Goal: Transaction & Acquisition: Book appointment/travel/reservation

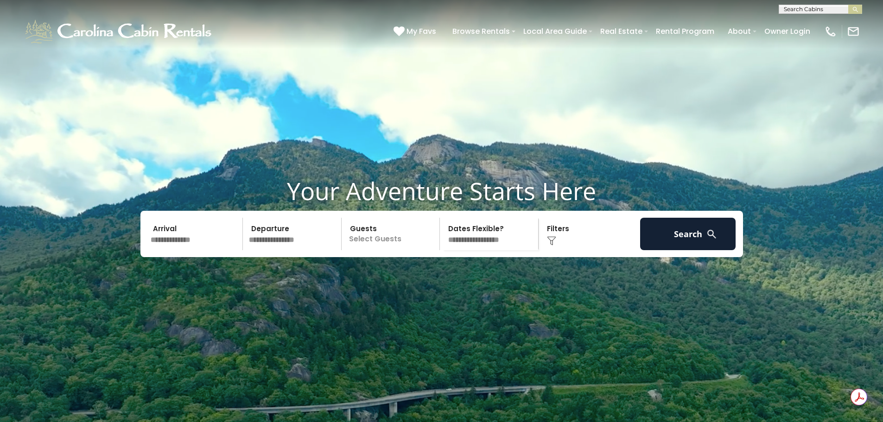
click at [195, 250] on input "text" at bounding box center [195, 234] width 96 height 32
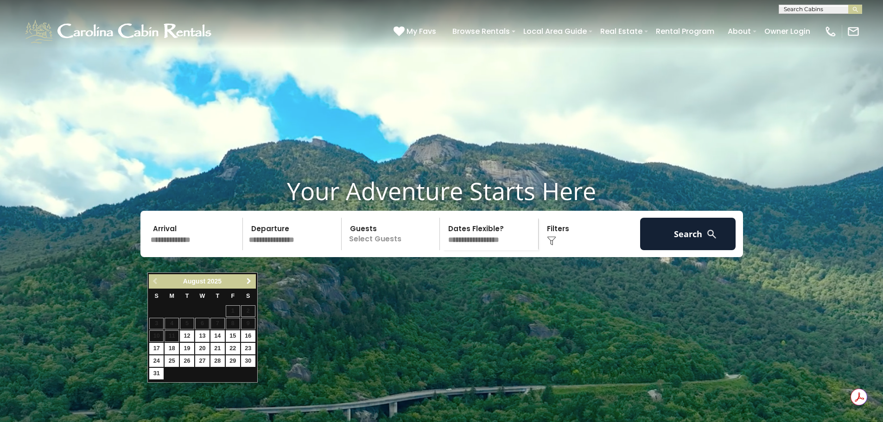
click at [251, 279] on span "Next" at bounding box center [248, 281] width 7 height 7
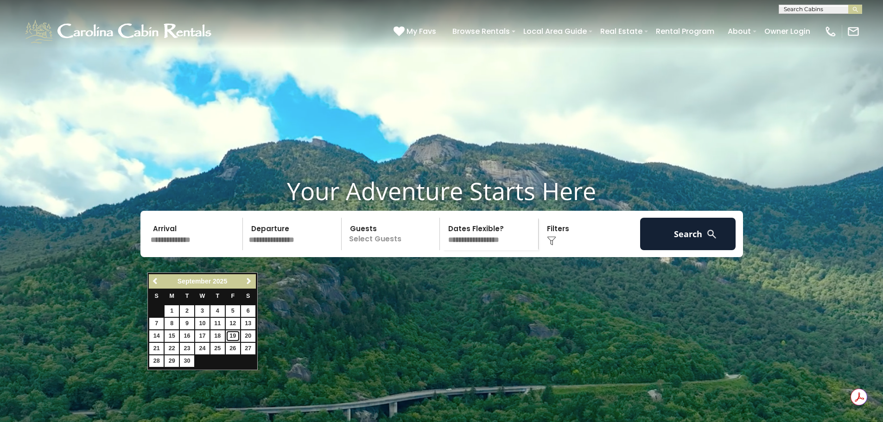
click at [235, 334] on link "19" at bounding box center [233, 336] width 14 height 12
type input "*******"
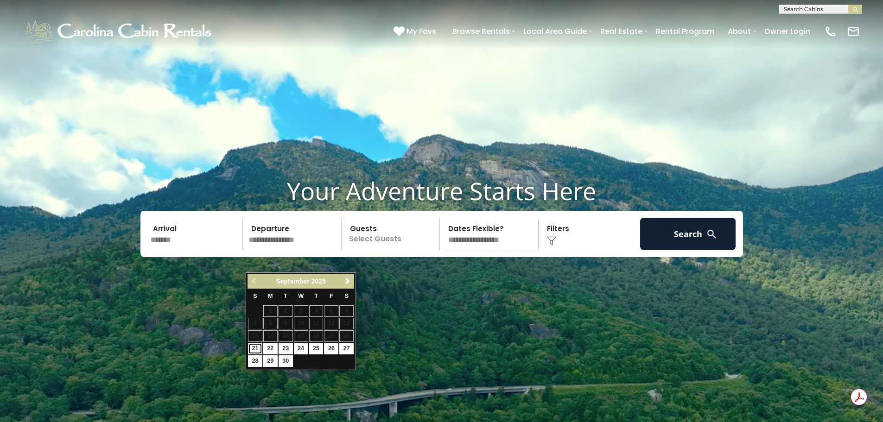
click at [254, 349] on link "21" at bounding box center [255, 349] width 14 height 12
type input "*******"
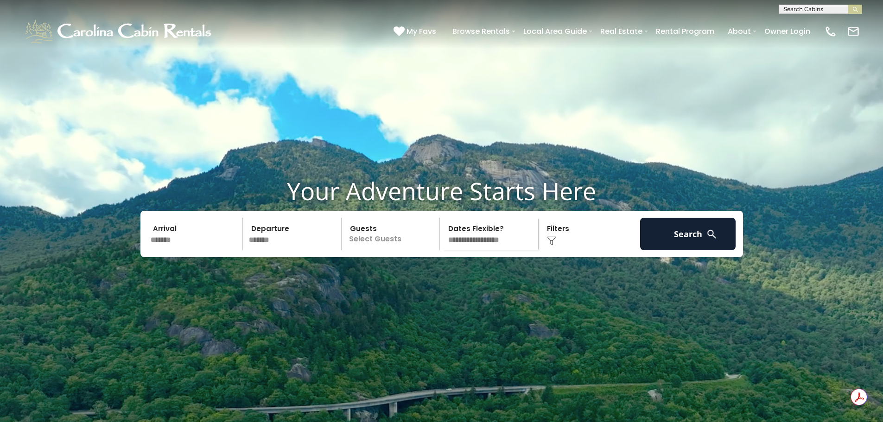
click at [564, 250] on div "Click to Choose" at bounding box center [589, 234] width 96 height 32
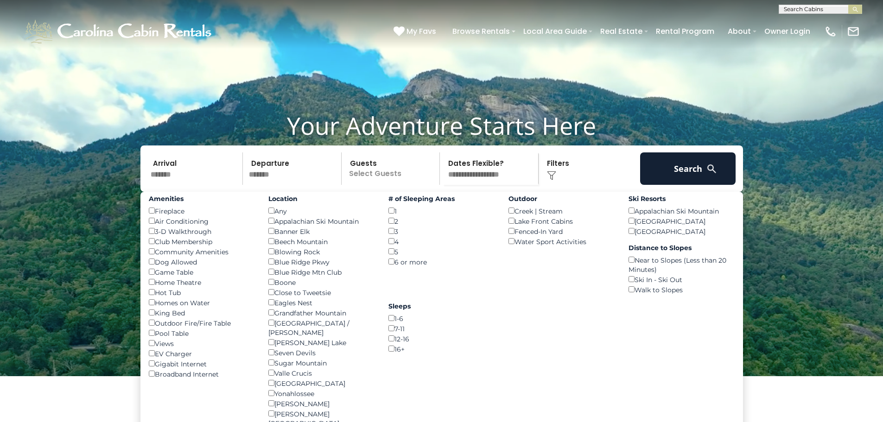
scroll to position [93, 0]
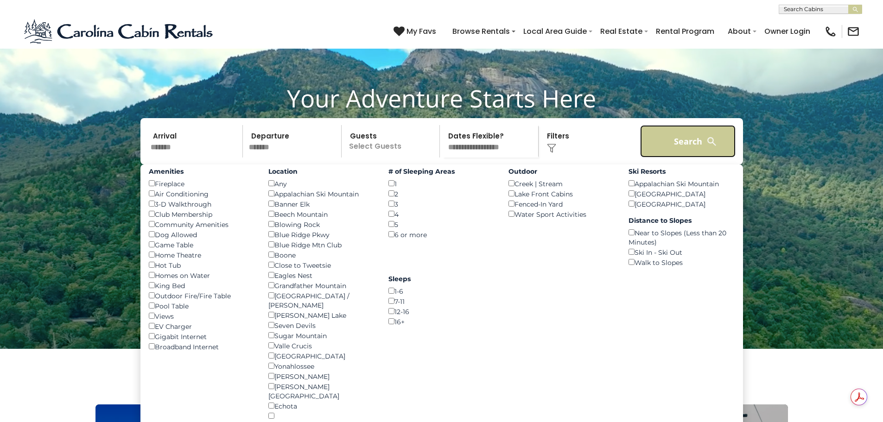
click at [687, 158] on button "Search" at bounding box center [688, 141] width 96 height 32
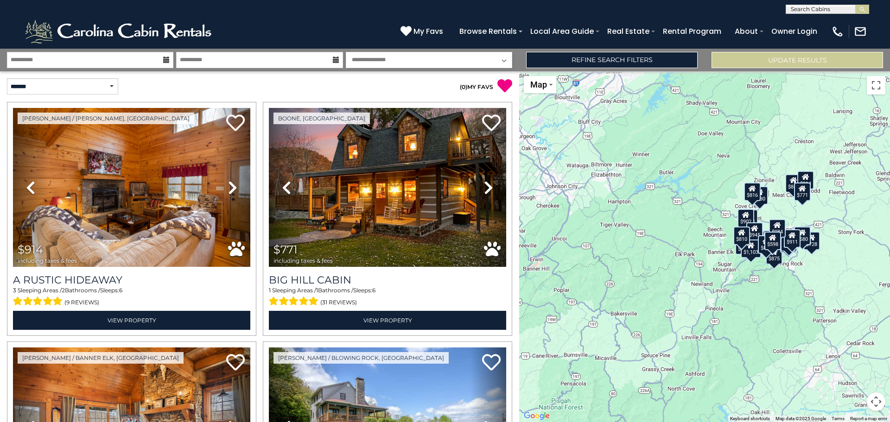
click at [483, 60] on select "**********" at bounding box center [429, 60] width 166 height 16
click at [286, 21] on div "(828) 295-6000 My Favs Browse Rentals Local Area Guide Activities & Attractions…" at bounding box center [445, 31] width 890 height 35
click at [111, 88] on select "**********" at bounding box center [62, 86] width 111 height 16
select select "**********"
click at [7, 78] on select "**********" at bounding box center [62, 86] width 111 height 16
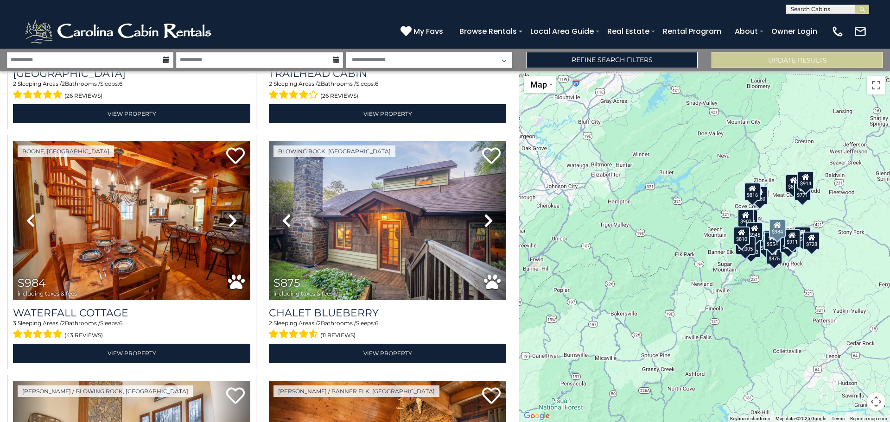
scroll to position [927, 0]
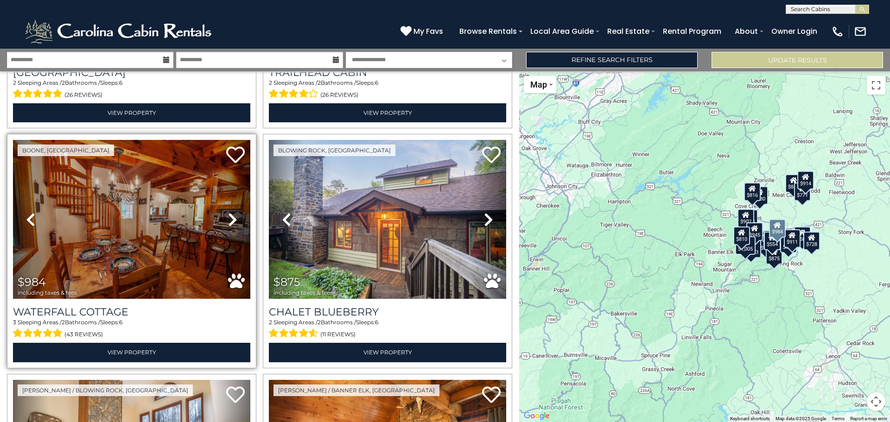
click at [229, 212] on icon at bounding box center [232, 219] width 9 height 15
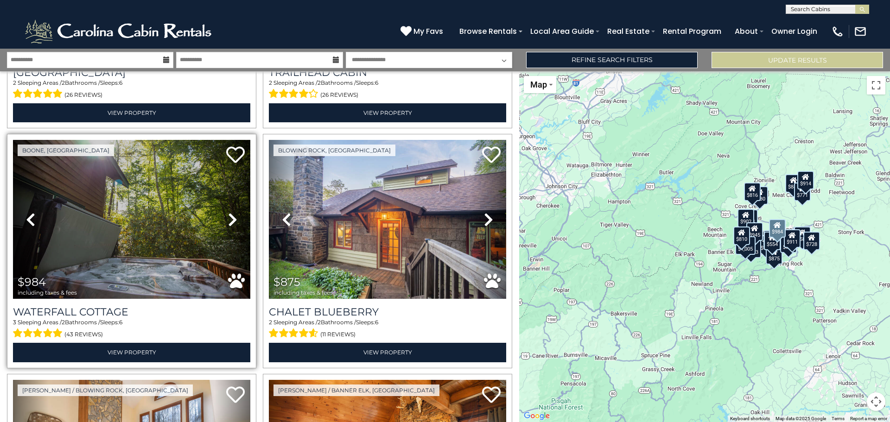
click at [229, 212] on icon at bounding box center [232, 219] width 9 height 15
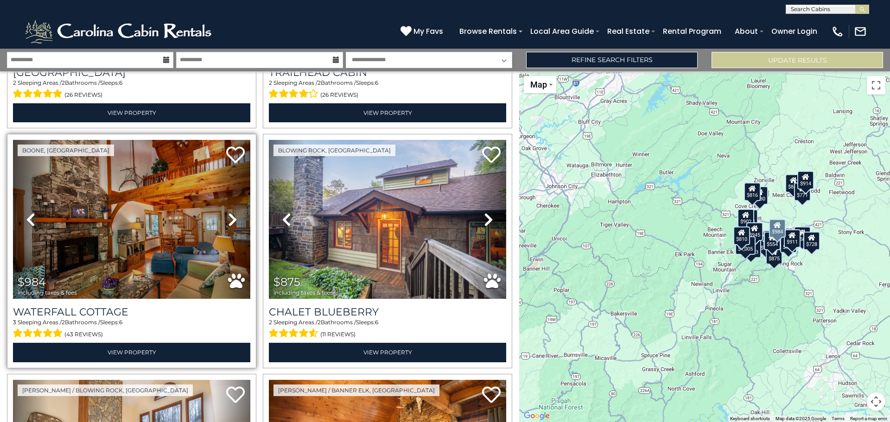
click at [229, 212] on icon at bounding box center [232, 219] width 9 height 15
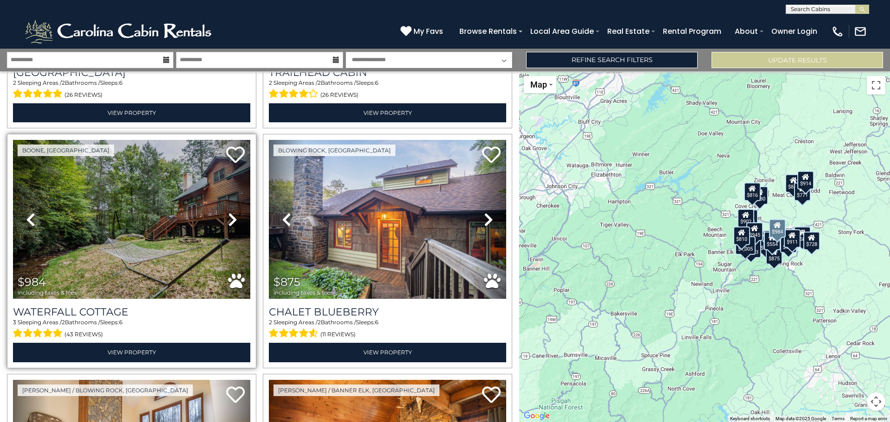
click at [229, 212] on icon at bounding box center [232, 219] width 9 height 15
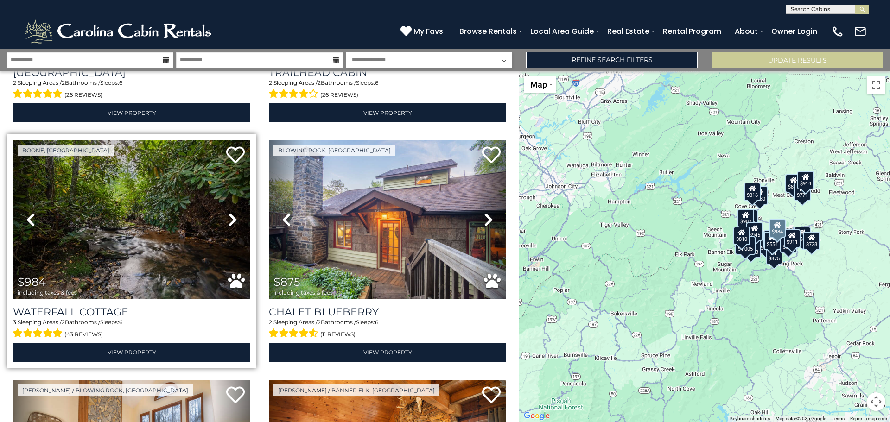
click at [229, 212] on icon at bounding box center [232, 219] width 9 height 15
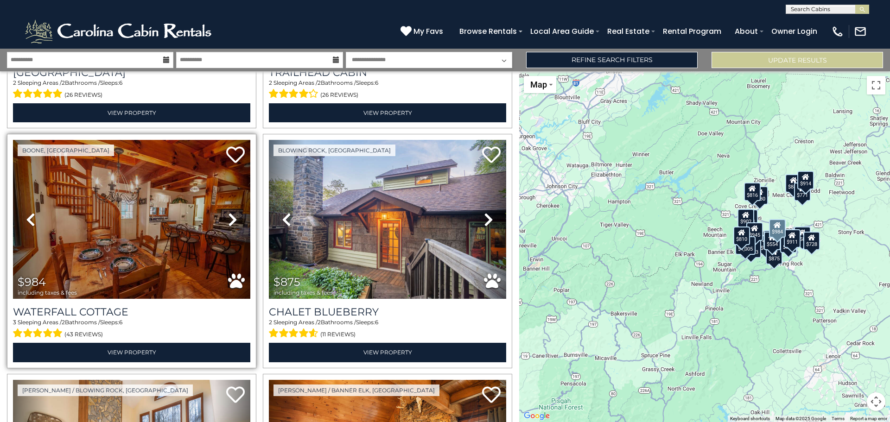
click at [229, 212] on icon at bounding box center [232, 219] width 9 height 15
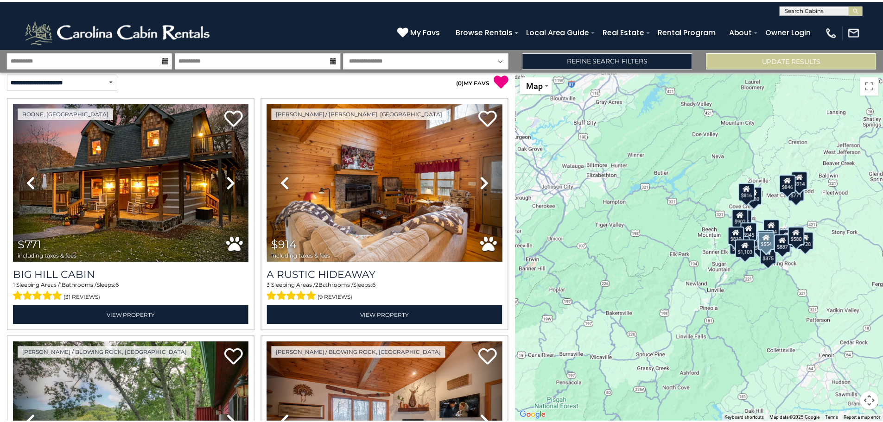
scroll to position [0, 0]
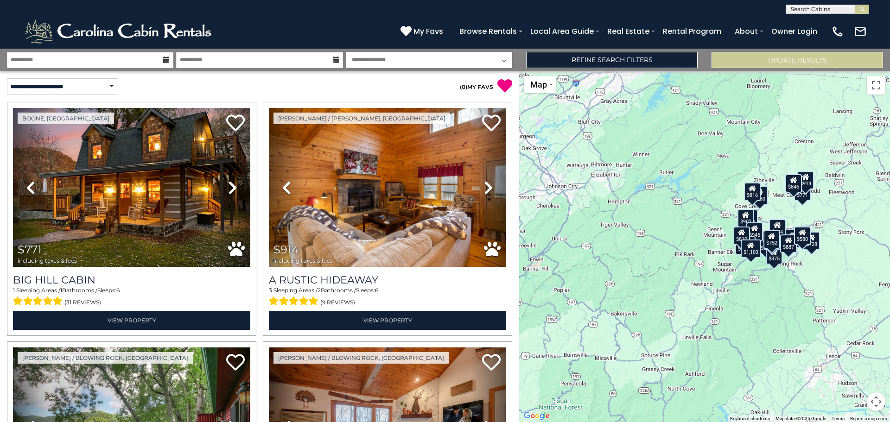
click at [407, 62] on select "**********" at bounding box center [429, 60] width 166 height 16
click at [357, 26] on div "(828) 295-6000 My Favs Browse Rentals Local Area Guide Activities & Attractions…" at bounding box center [445, 31] width 890 height 35
click at [634, 59] on link "Refine Search Filters" at bounding box center [611, 60] width 171 height 16
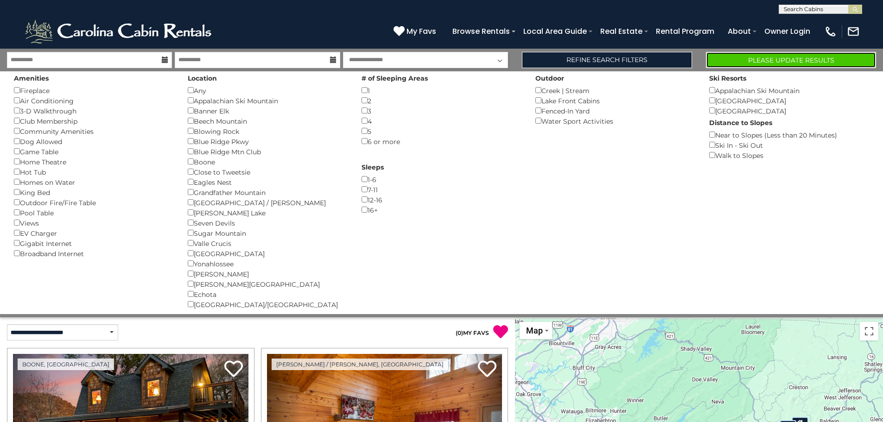
click at [734, 57] on button "Please Update Results" at bounding box center [791, 60] width 170 height 16
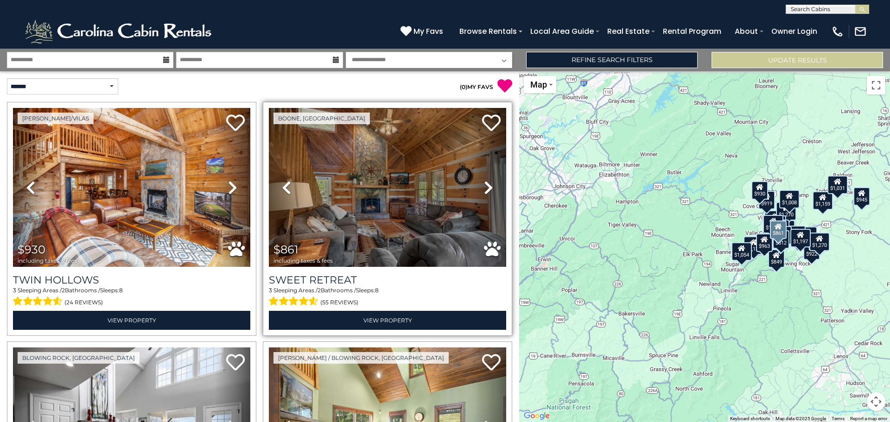
click at [478, 188] on link "Next" at bounding box center [488, 187] width 36 height 159
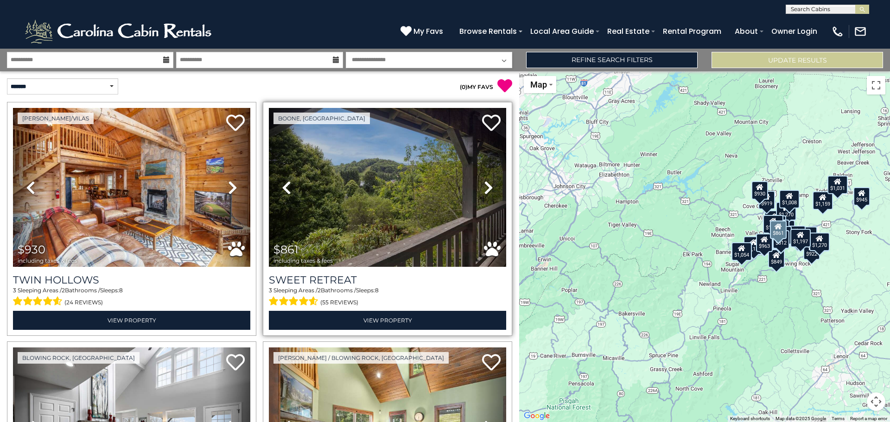
click at [478, 188] on link "Next" at bounding box center [488, 187] width 36 height 159
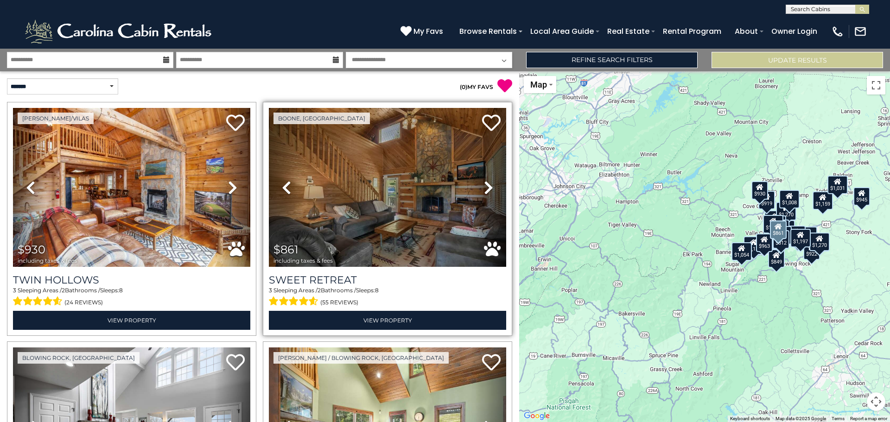
click at [478, 188] on link "Next" at bounding box center [488, 187] width 36 height 159
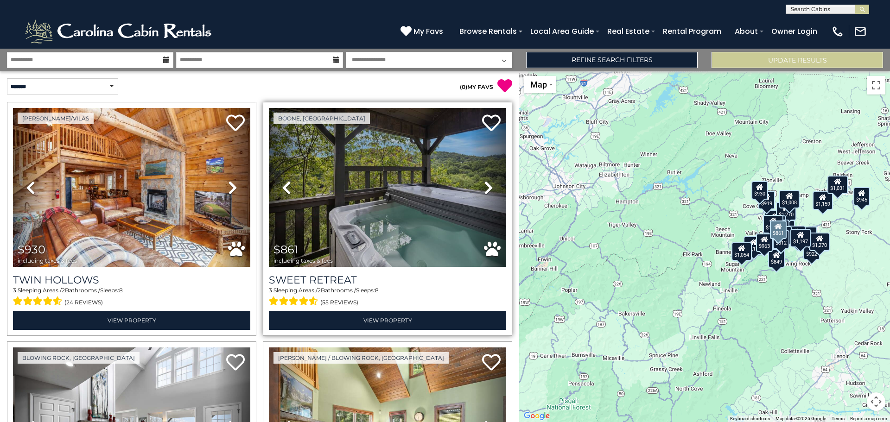
click at [478, 188] on link "Next" at bounding box center [488, 187] width 36 height 159
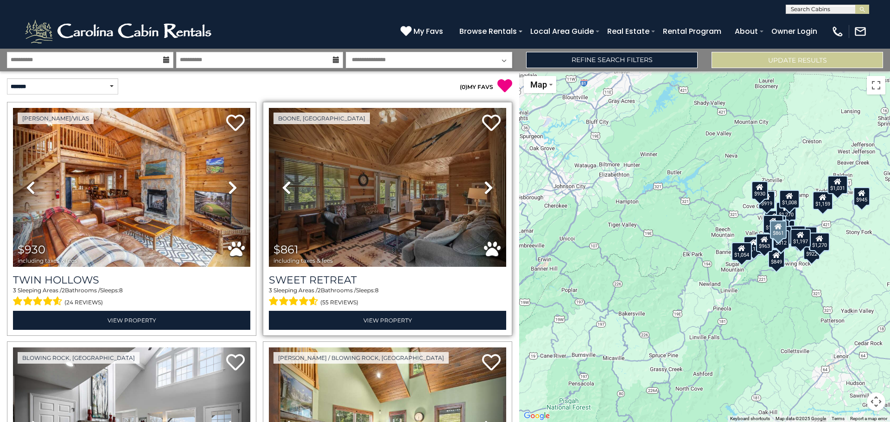
click at [478, 188] on link "Next" at bounding box center [488, 187] width 36 height 159
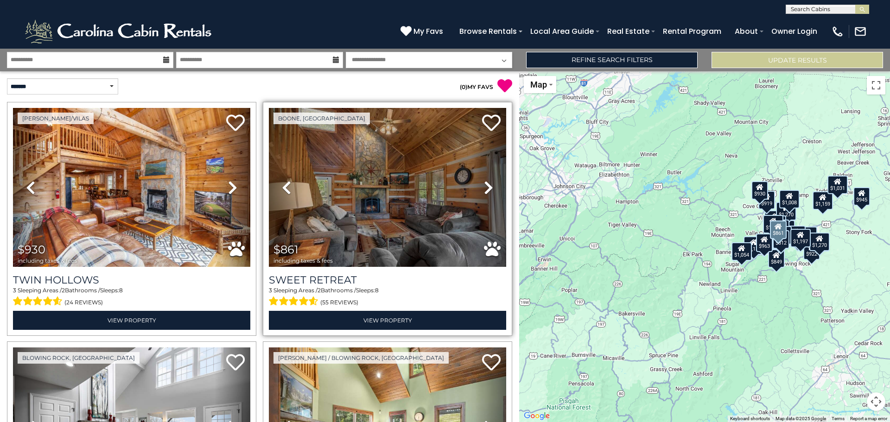
click at [478, 187] on link "Next" at bounding box center [488, 187] width 36 height 159
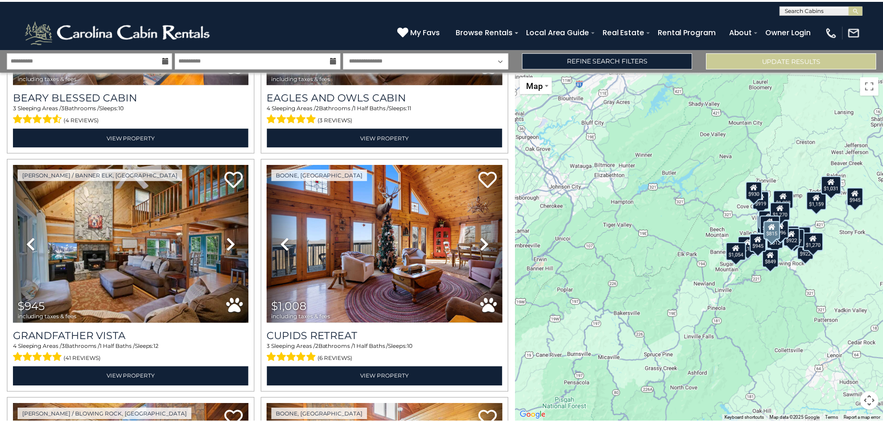
scroll to position [1576, 0]
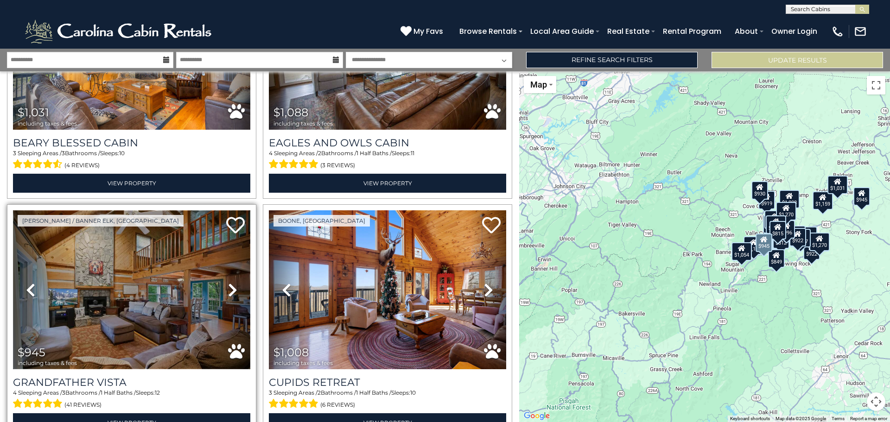
click at [137, 268] on img at bounding box center [131, 289] width 237 height 159
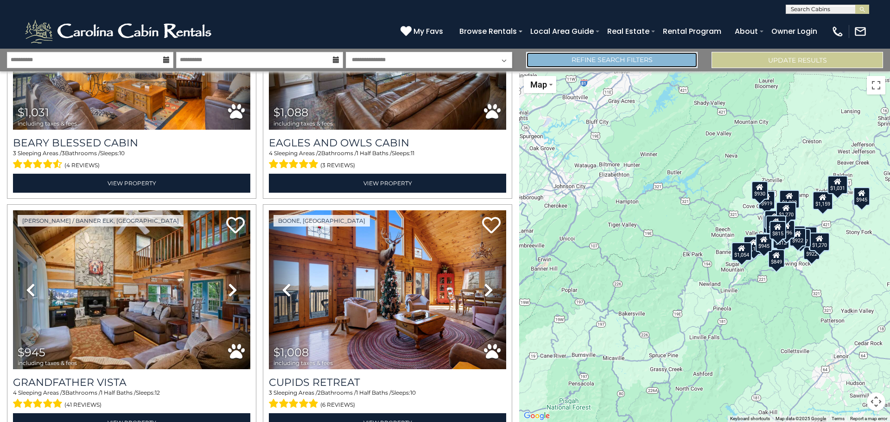
click at [594, 60] on link "Refine Search Filters" at bounding box center [611, 60] width 171 height 16
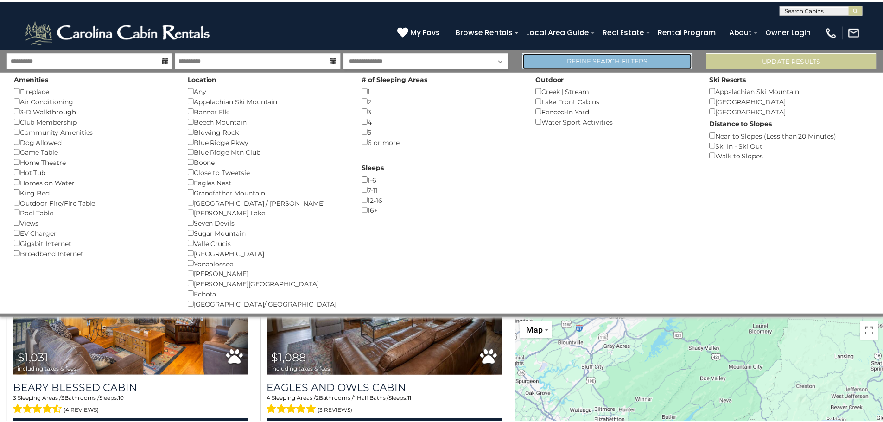
scroll to position [1567, 0]
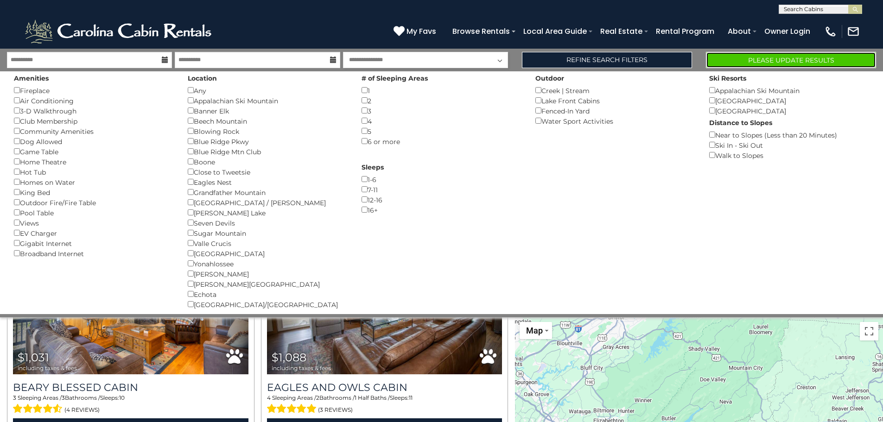
click at [734, 62] on button "Please Update Results" at bounding box center [791, 60] width 170 height 16
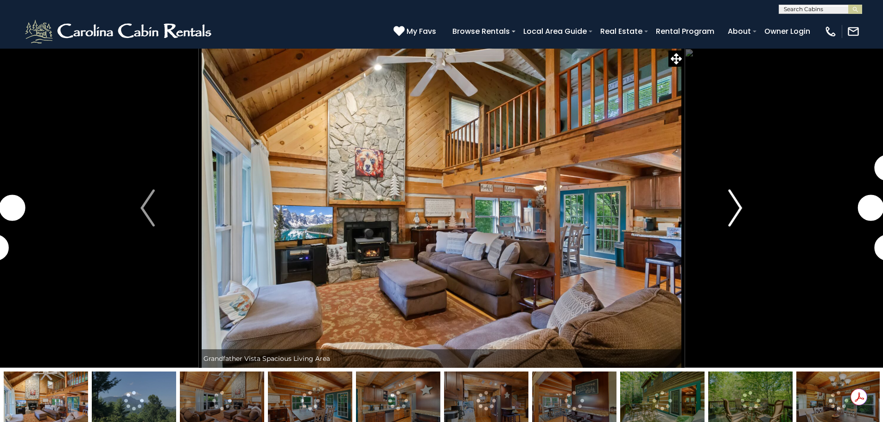
click at [733, 214] on img "Next" at bounding box center [735, 208] width 14 height 37
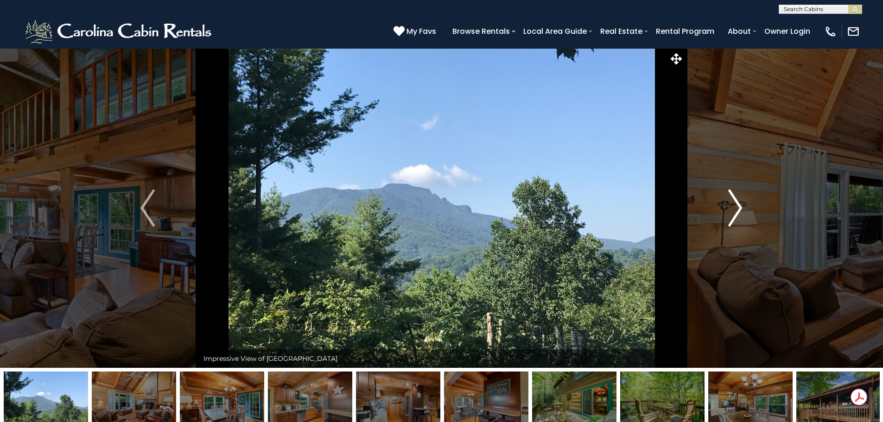
click at [733, 214] on img "Next" at bounding box center [735, 208] width 14 height 37
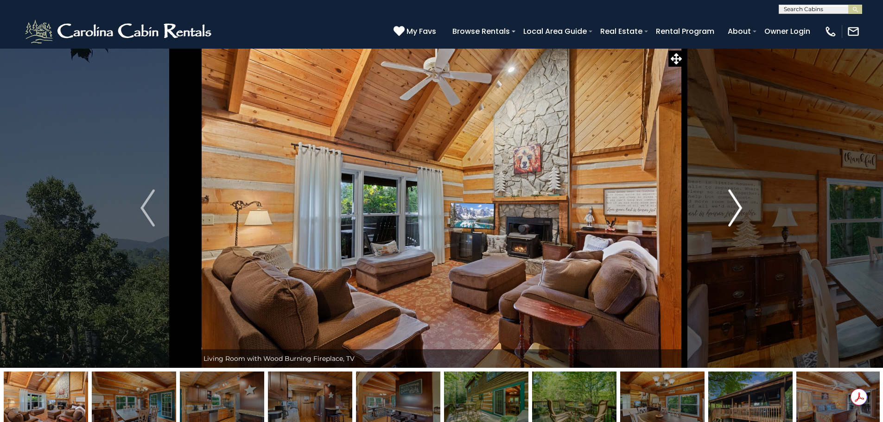
click at [733, 214] on img "Next" at bounding box center [735, 208] width 14 height 37
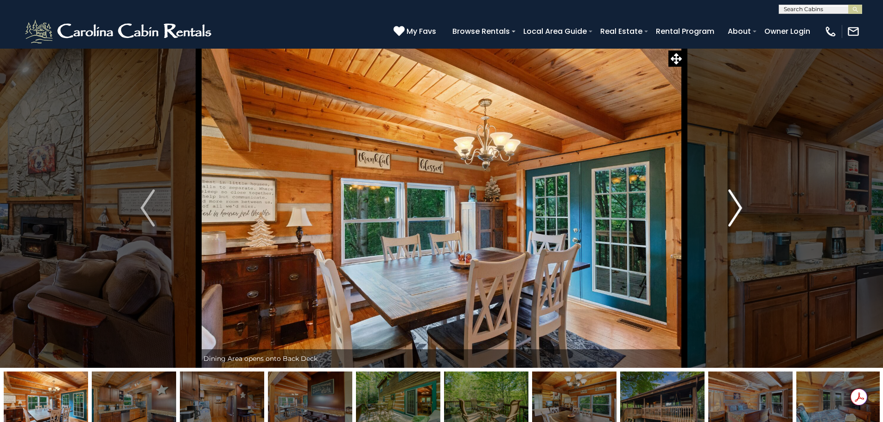
click at [733, 214] on img "Next" at bounding box center [735, 208] width 14 height 37
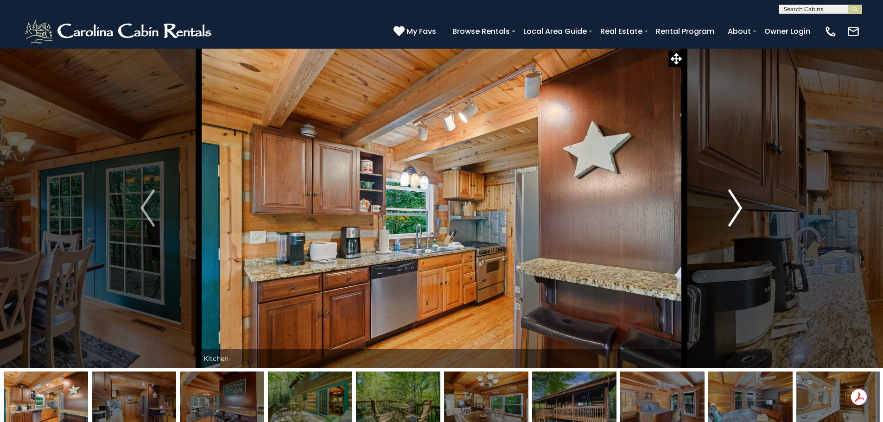
click at [733, 214] on img "Next" at bounding box center [735, 208] width 14 height 37
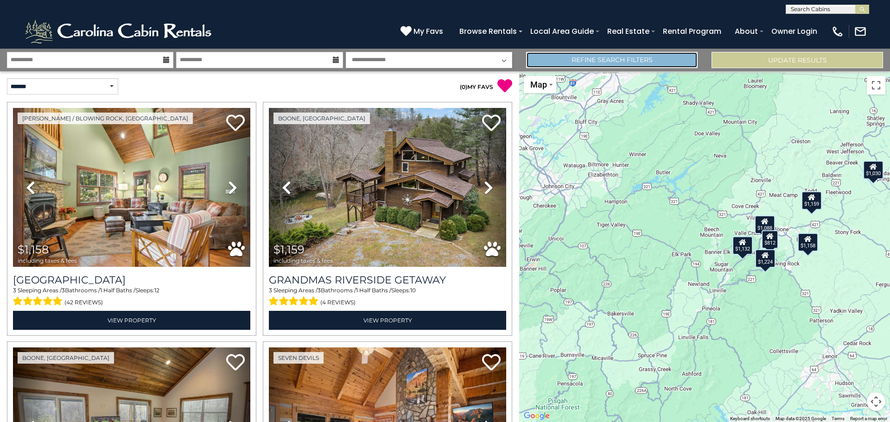
click at [605, 64] on link "Refine Search Filters" at bounding box center [611, 60] width 171 height 16
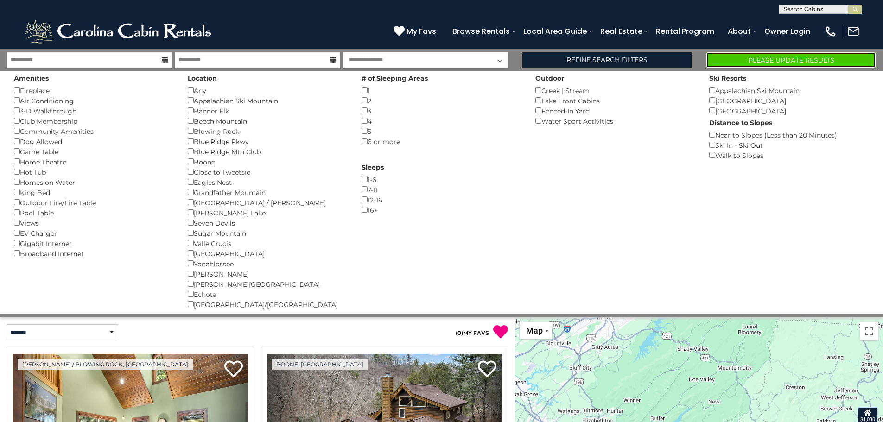
click at [739, 57] on button "Please Update Results" at bounding box center [791, 60] width 170 height 16
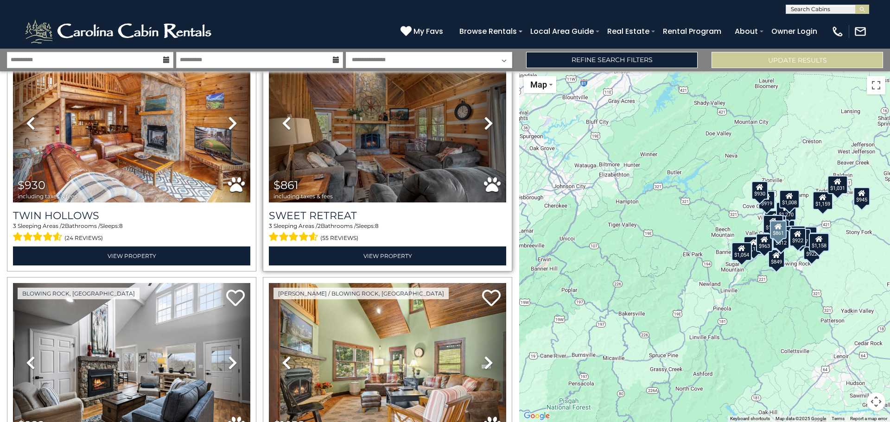
scroll to position [46, 0]
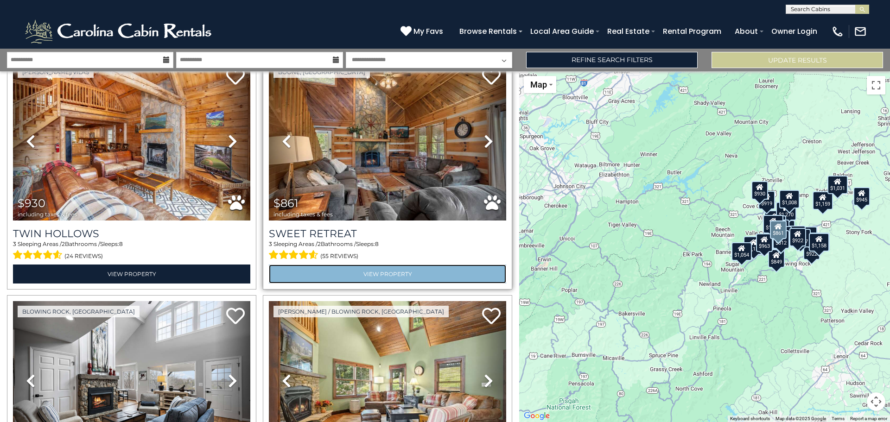
click at [389, 276] on link "View Property" at bounding box center [387, 274] width 237 height 19
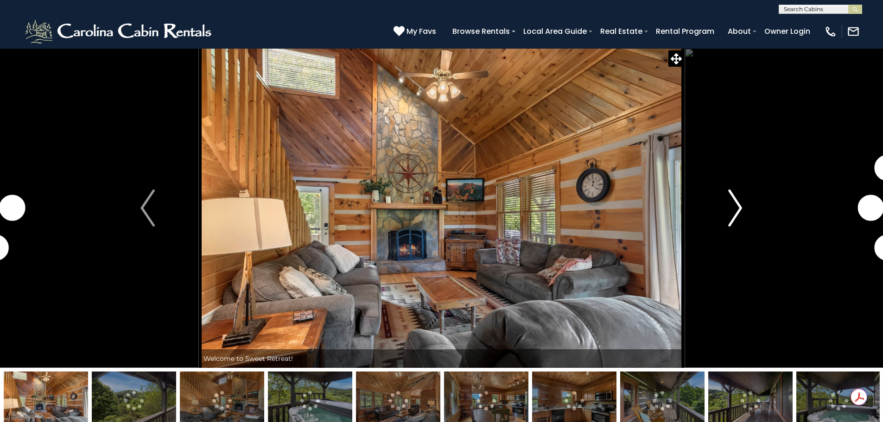
click at [732, 211] on img "Next" at bounding box center [735, 208] width 14 height 37
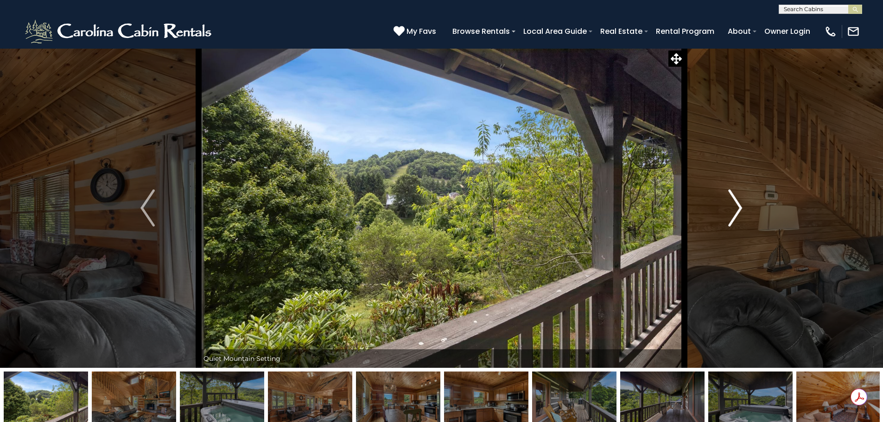
click at [732, 211] on img "Next" at bounding box center [735, 208] width 14 height 37
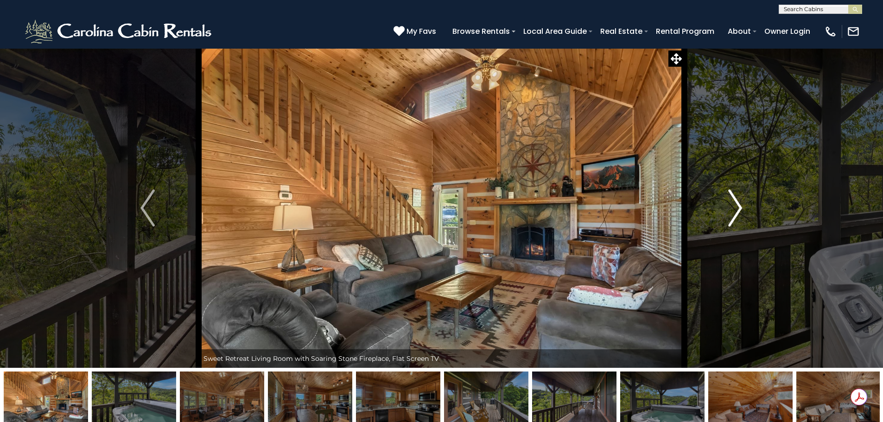
click at [732, 211] on img "Next" at bounding box center [735, 208] width 14 height 37
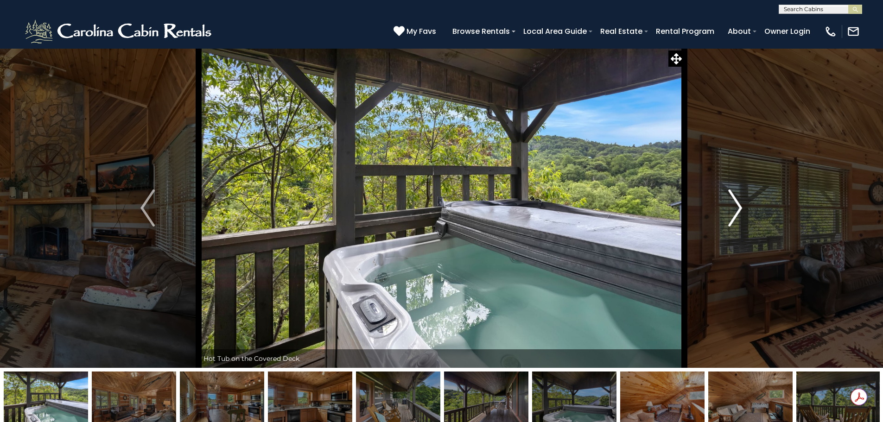
click at [732, 211] on img "Next" at bounding box center [735, 208] width 14 height 37
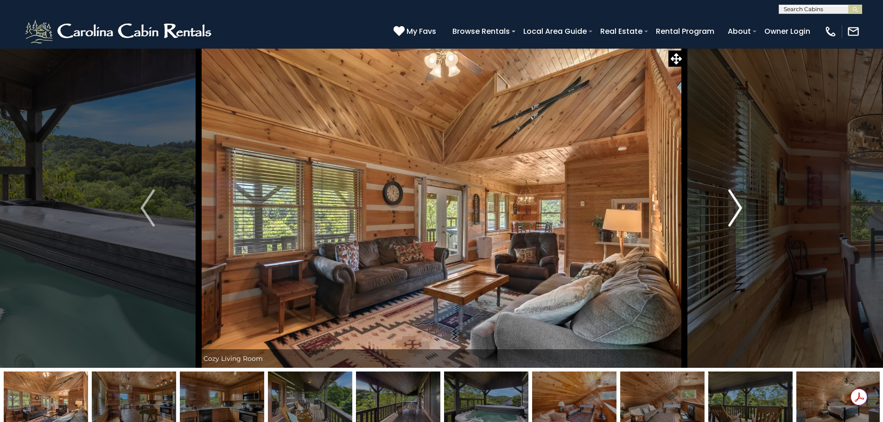
click at [732, 211] on img "Next" at bounding box center [735, 208] width 14 height 37
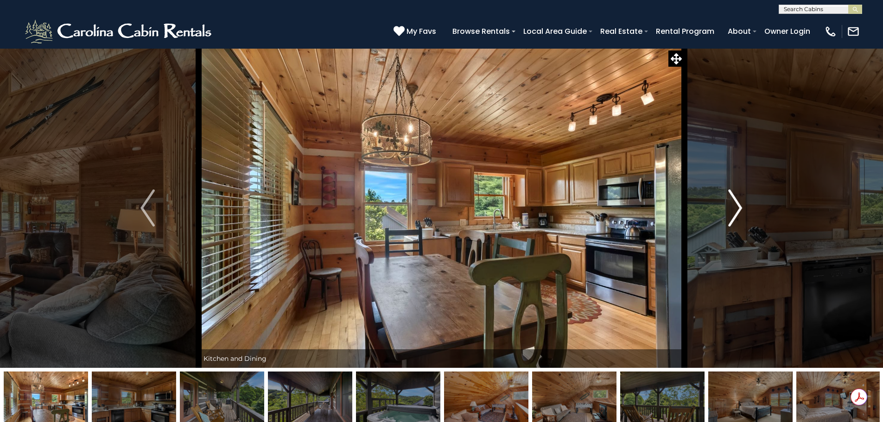
click at [732, 211] on img "Next" at bounding box center [735, 208] width 14 height 37
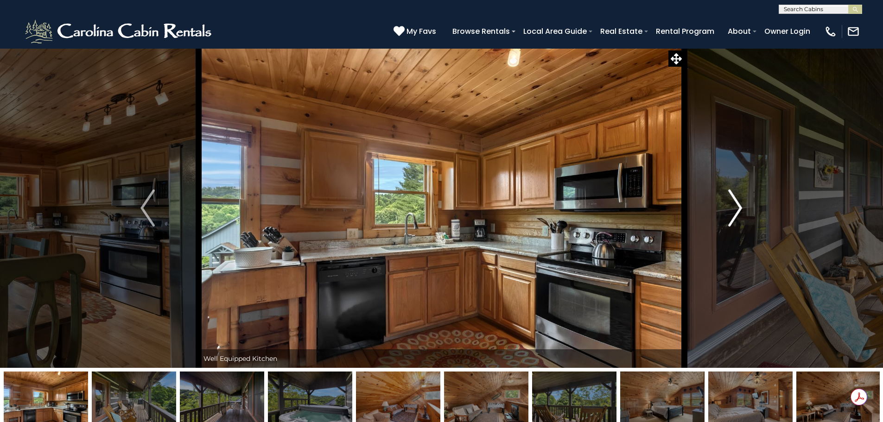
click at [732, 211] on img "Next" at bounding box center [735, 208] width 14 height 37
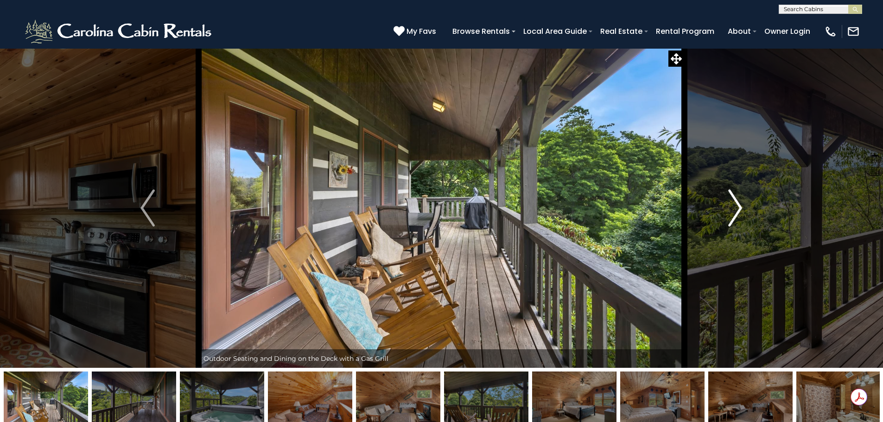
click at [732, 211] on img "Next" at bounding box center [735, 208] width 14 height 37
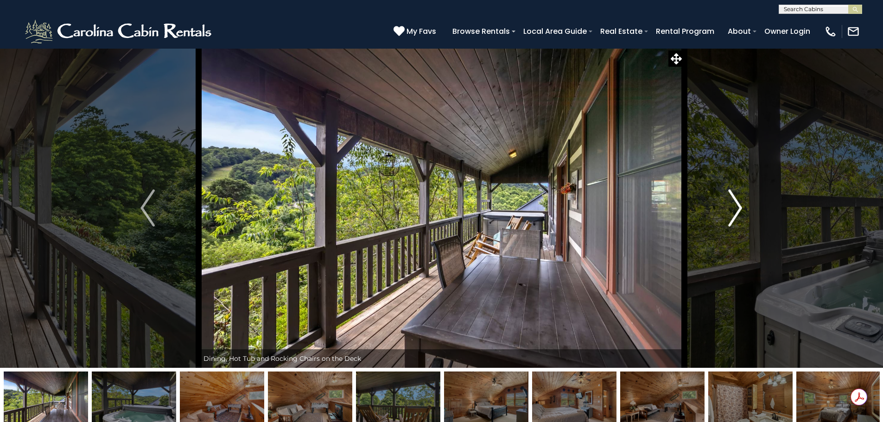
click at [732, 211] on img "Next" at bounding box center [735, 208] width 14 height 37
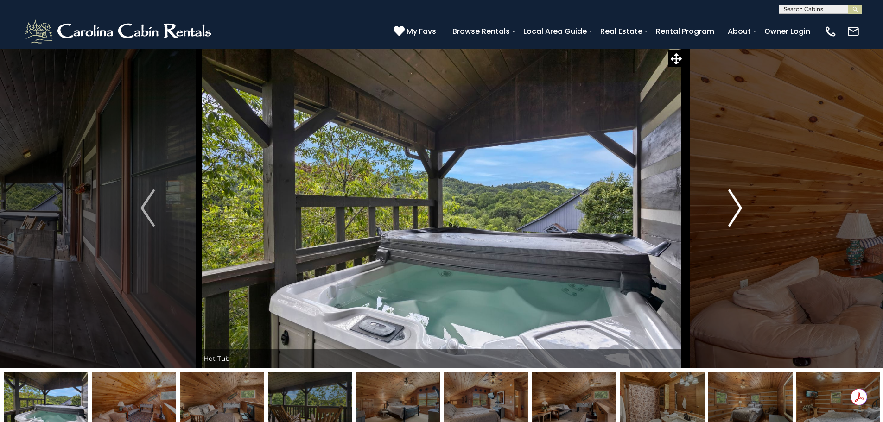
click at [732, 211] on img "Next" at bounding box center [735, 208] width 14 height 37
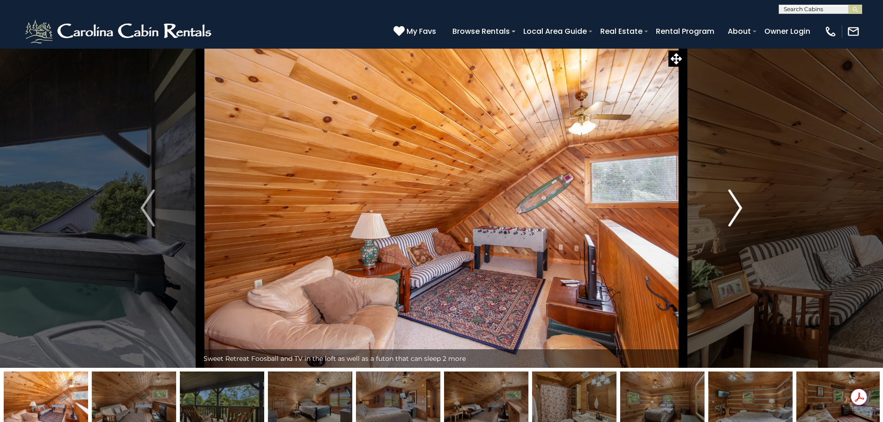
click at [732, 211] on img "Next" at bounding box center [735, 208] width 14 height 37
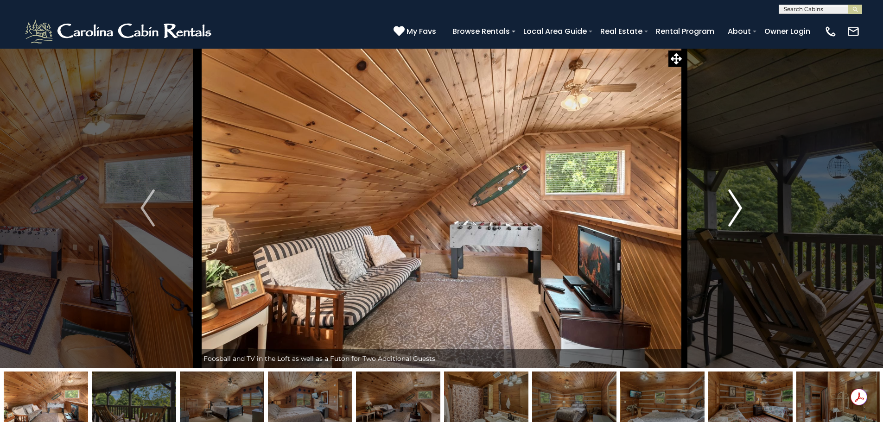
click at [732, 211] on img "Next" at bounding box center [735, 208] width 14 height 37
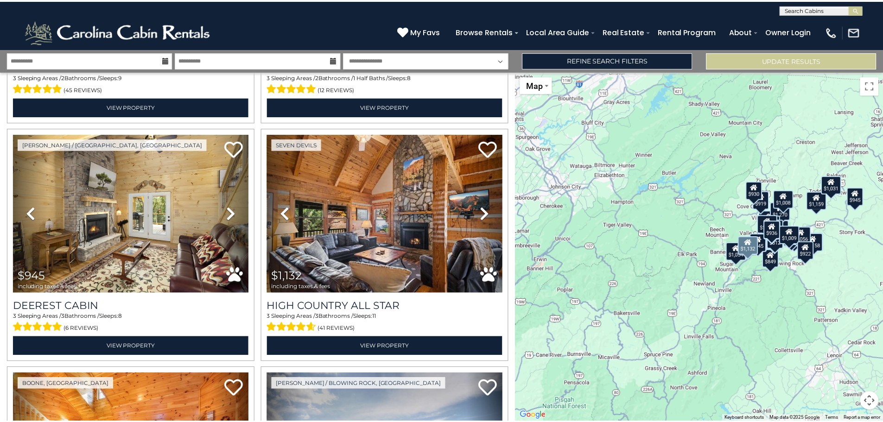
scroll to position [1947, 0]
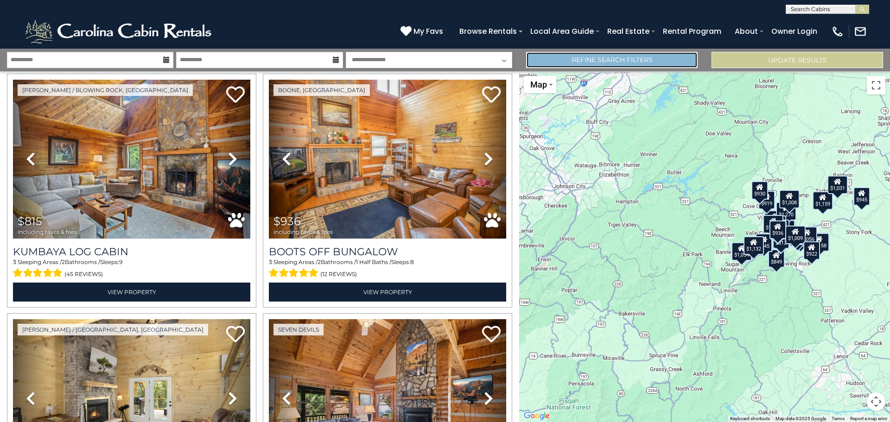
click at [622, 55] on link "Refine Search Filters" at bounding box center [611, 60] width 171 height 16
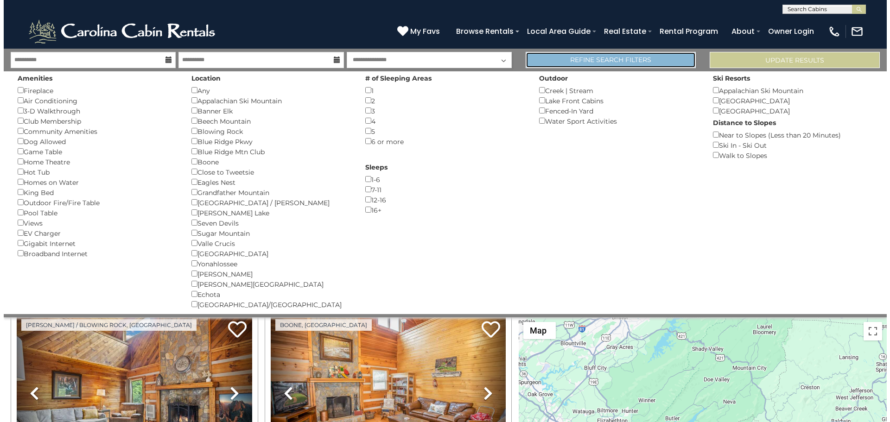
scroll to position [1935, 0]
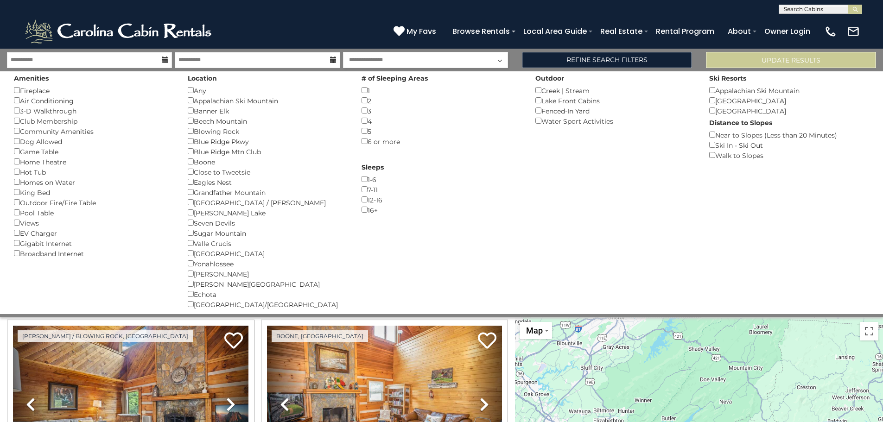
click at [483, 63] on select "**********" at bounding box center [425, 60] width 165 height 16
click at [602, 61] on link "Refine Search Filters" at bounding box center [607, 60] width 170 height 16
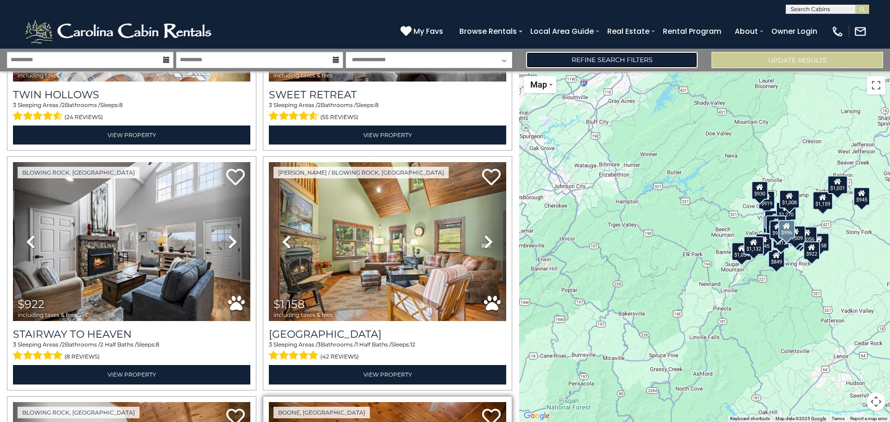
scroll to position [0, 0]
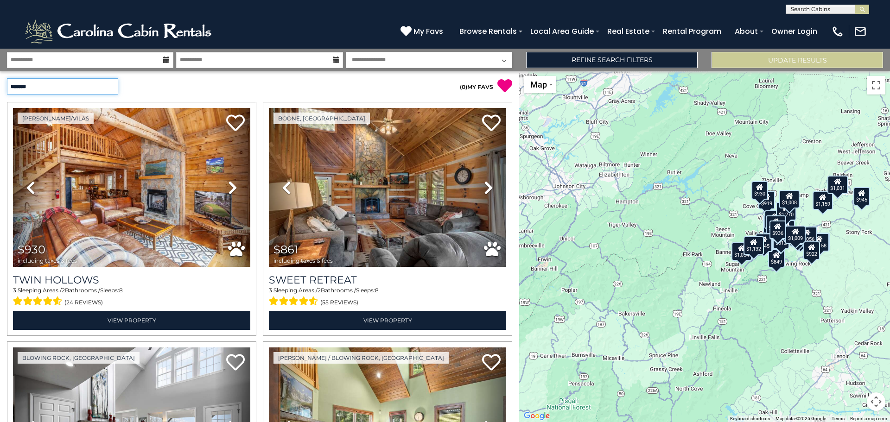
click at [90, 88] on select "**********" at bounding box center [62, 86] width 111 height 16
select select "*********"
click at [7, 78] on select "**********" at bounding box center [62, 86] width 111 height 16
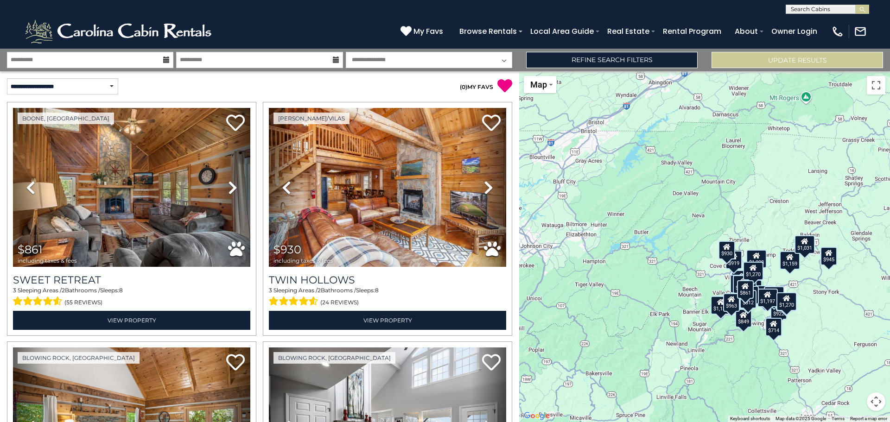
drag, startPoint x: 733, startPoint y: 304, endPoint x: 710, endPoint y: 364, distance: 64.6
click at [710, 364] on div "$861 $930 $849 $922 $922 $996 $1,009 $1,010 $1,056 $1,158 $1,159 $815 $849 $919…" at bounding box center [704, 246] width 371 height 351
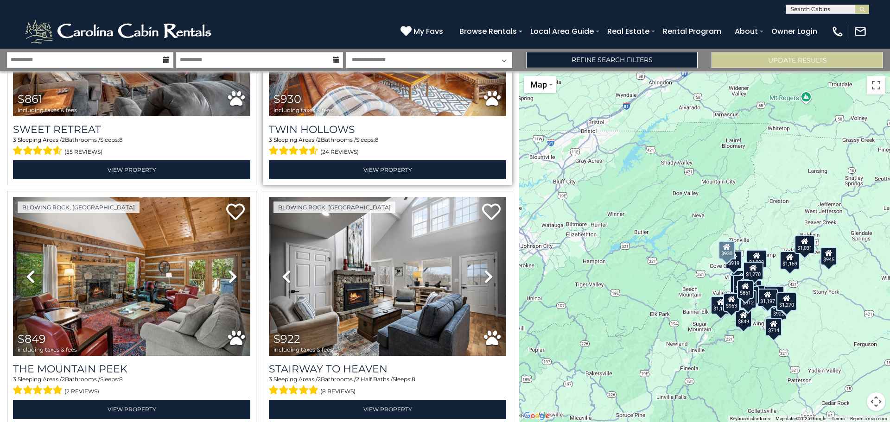
scroll to position [185, 0]
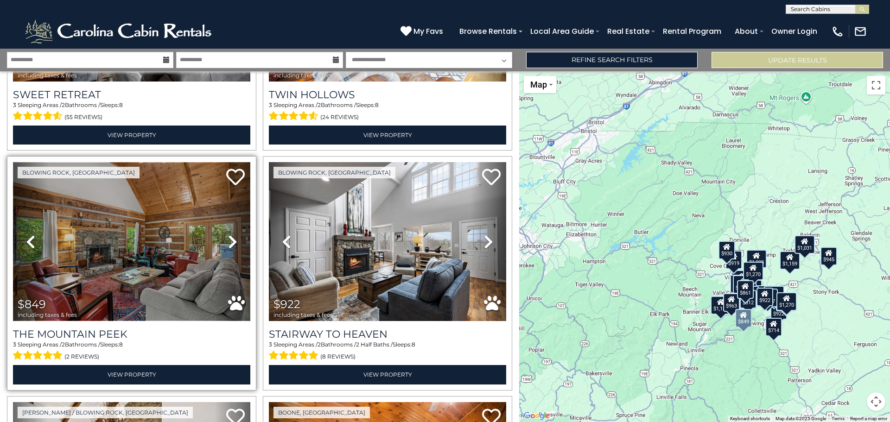
click at [132, 257] on img at bounding box center [131, 241] width 237 height 159
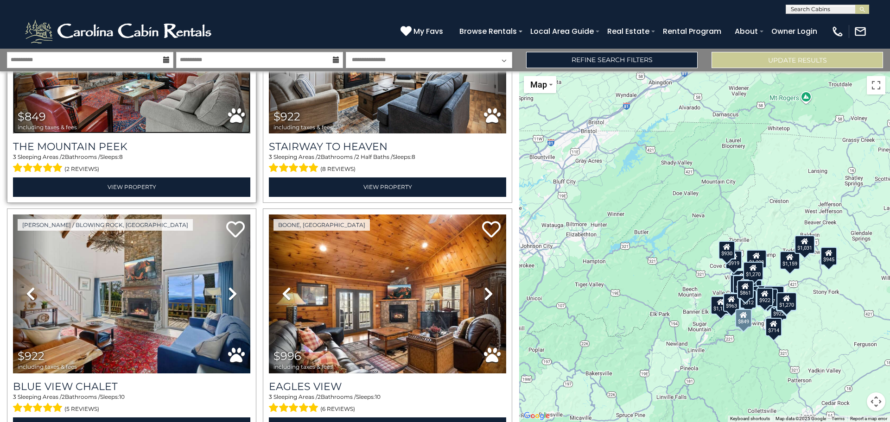
scroll to position [417, 0]
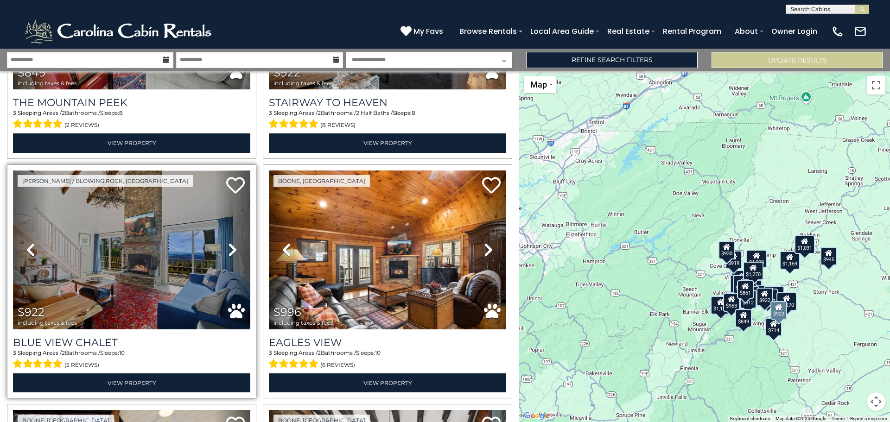
click at [164, 240] on img at bounding box center [131, 250] width 237 height 159
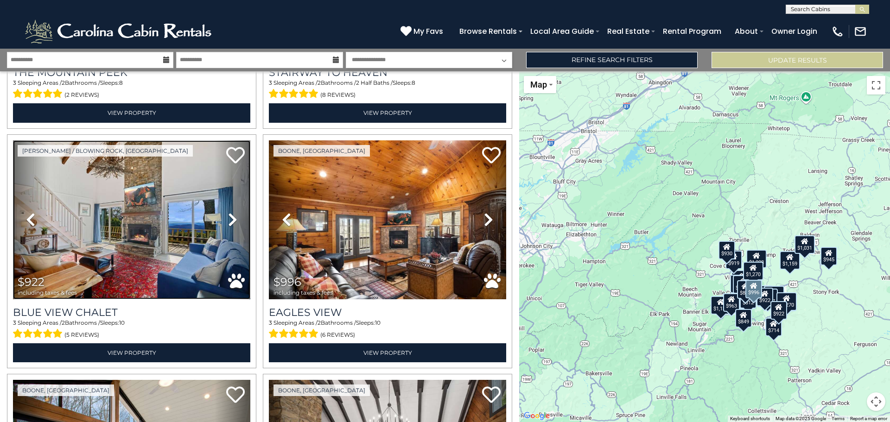
scroll to position [463, 0]
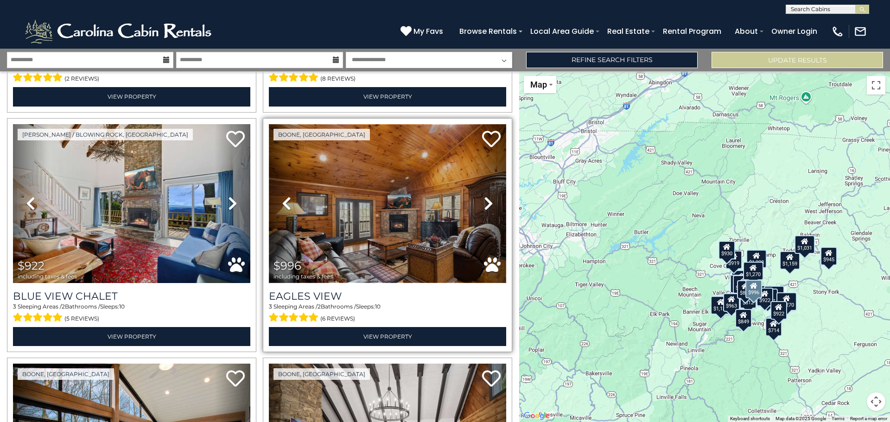
click at [338, 220] on img at bounding box center [387, 203] width 237 height 159
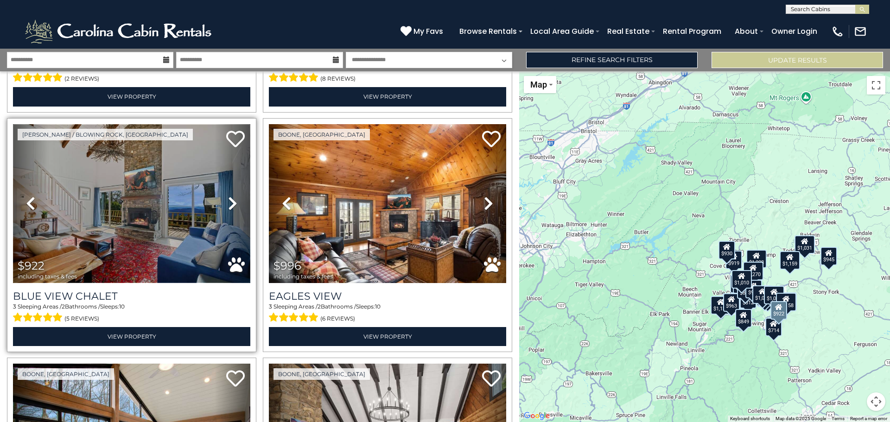
click at [111, 212] on img at bounding box center [131, 203] width 237 height 159
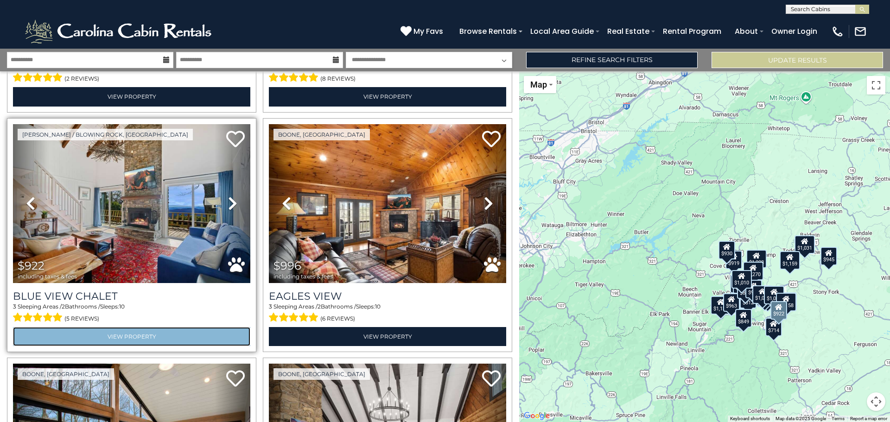
click at [131, 328] on link "View Property" at bounding box center [131, 336] width 237 height 19
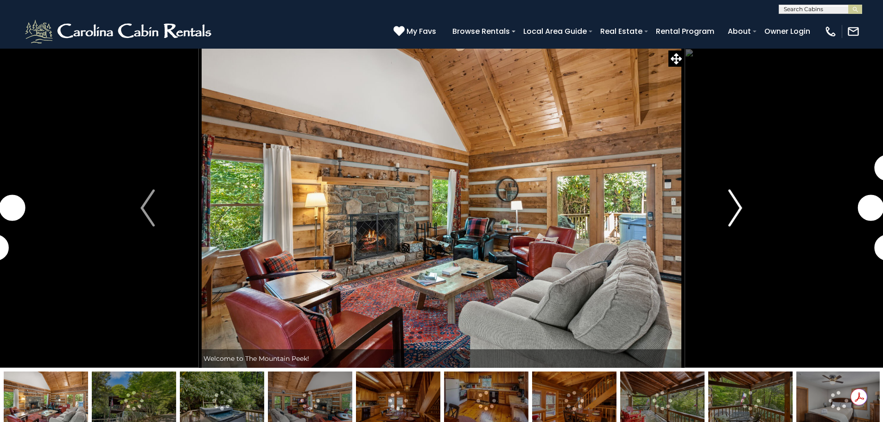
click at [739, 210] on img "Next" at bounding box center [735, 208] width 14 height 37
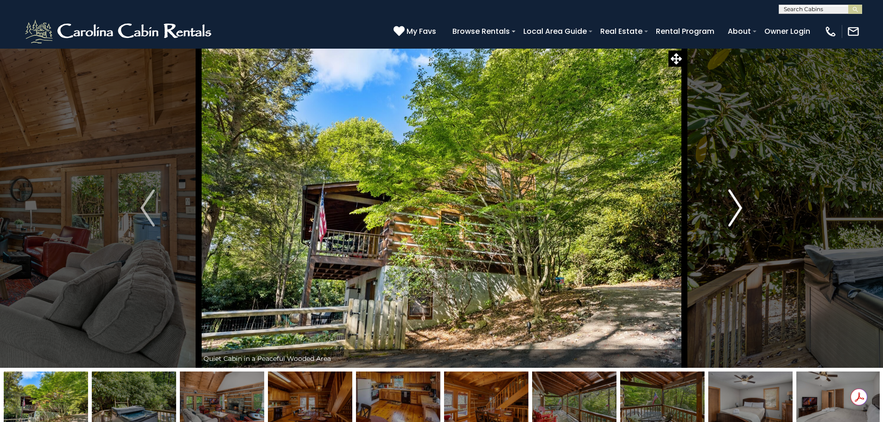
click at [739, 210] on img "Next" at bounding box center [735, 208] width 14 height 37
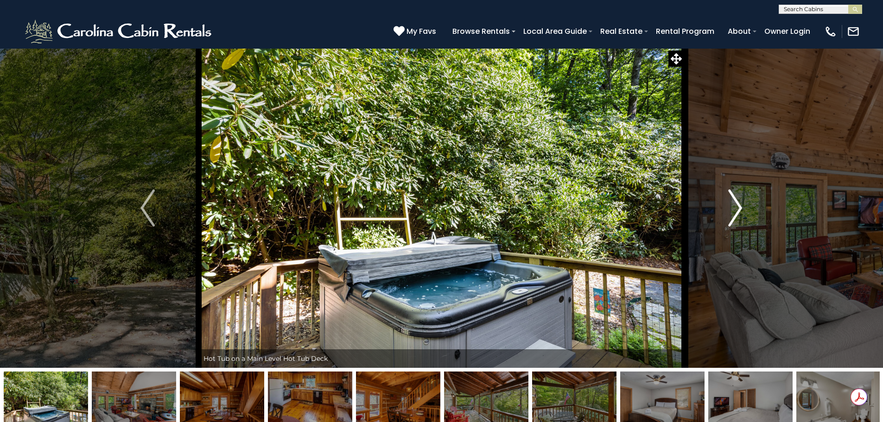
click at [739, 210] on img "Next" at bounding box center [735, 208] width 14 height 37
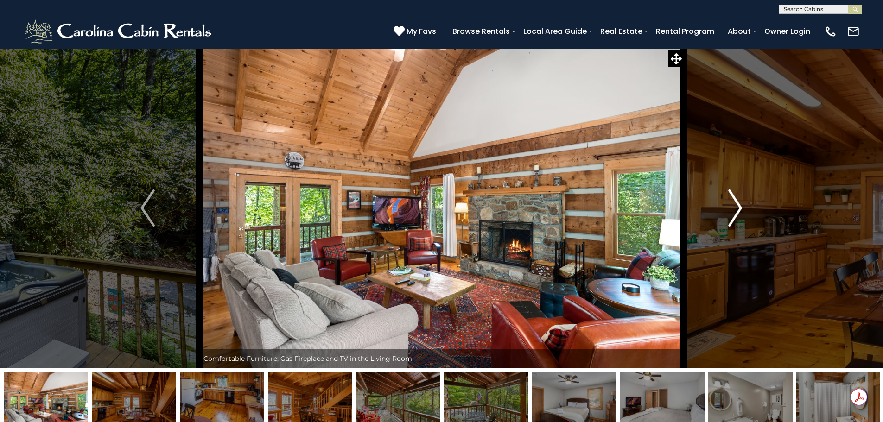
click at [739, 210] on img "Next" at bounding box center [735, 208] width 14 height 37
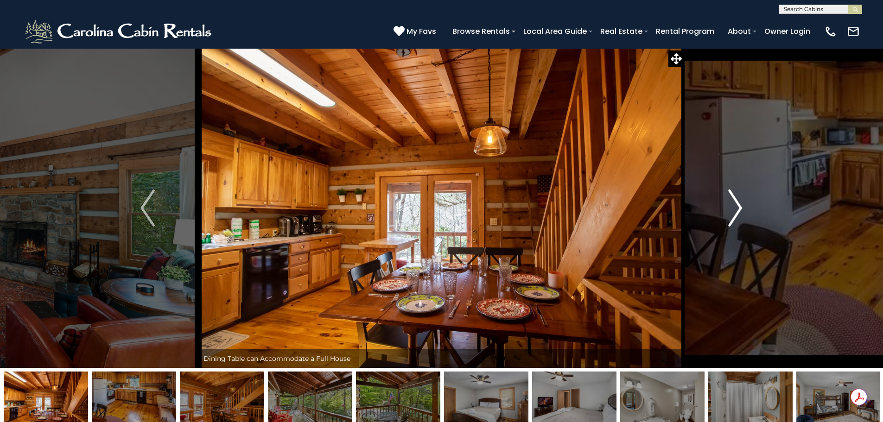
click at [739, 210] on img "Next" at bounding box center [735, 208] width 14 height 37
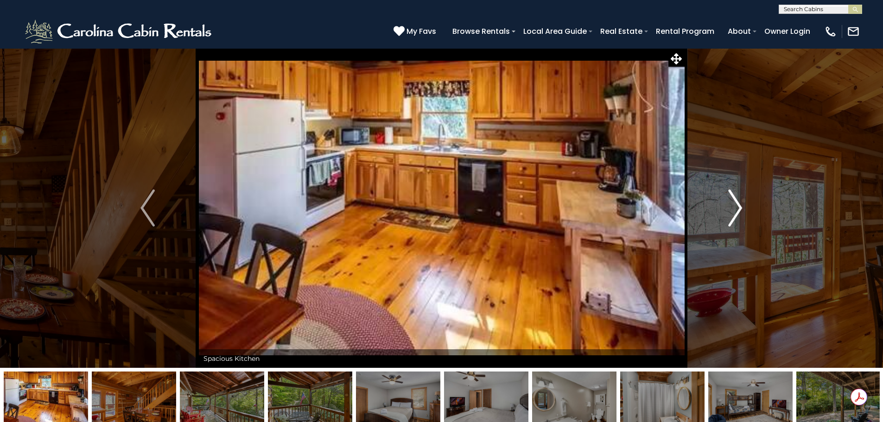
click at [739, 210] on img "Next" at bounding box center [735, 208] width 14 height 37
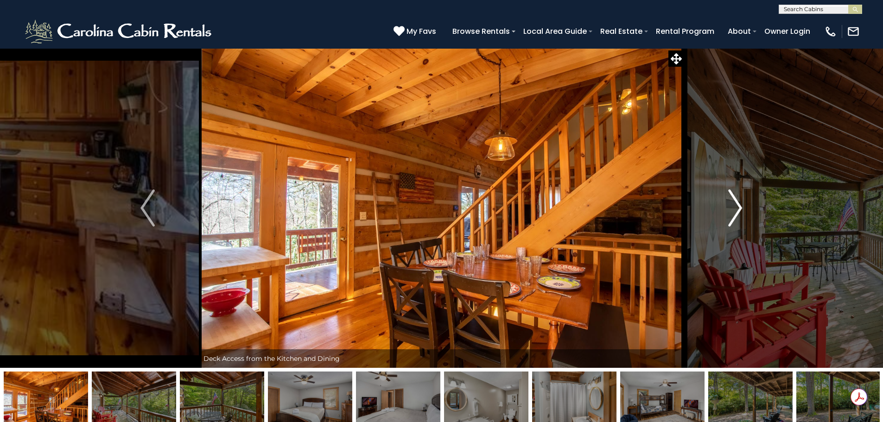
click at [739, 210] on img "Next" at bounding box center [735, 208] width 14 height 37
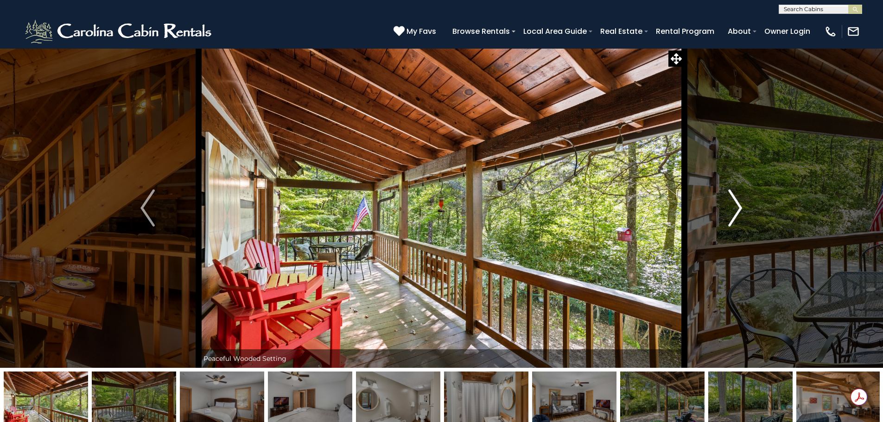
click at [739, 210] on img "Next" at bounding box center [735, 208] width 14 height 37
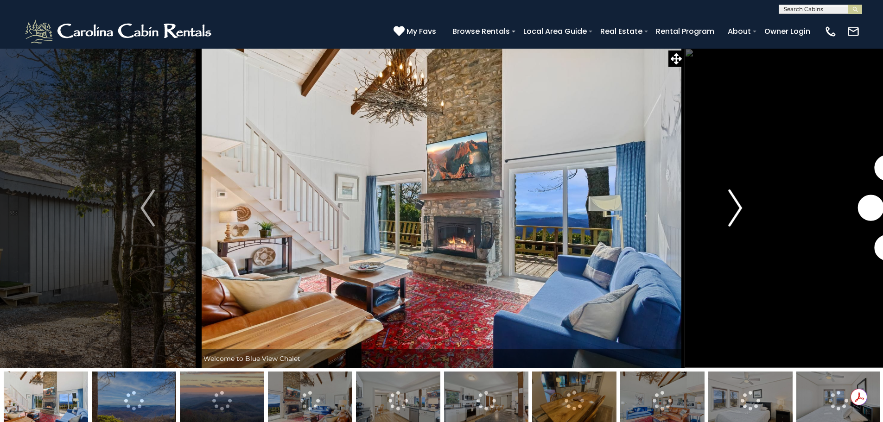
click at [741, 205] on img "Next" at bounding box center [735, 208] width 14 height 37
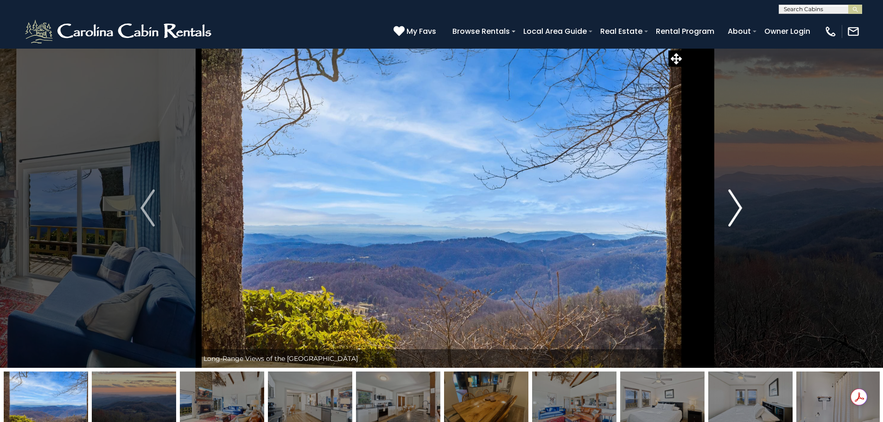
click at [741, 205] on img "Next" at bounding box center [735, 208] width 14 height 37
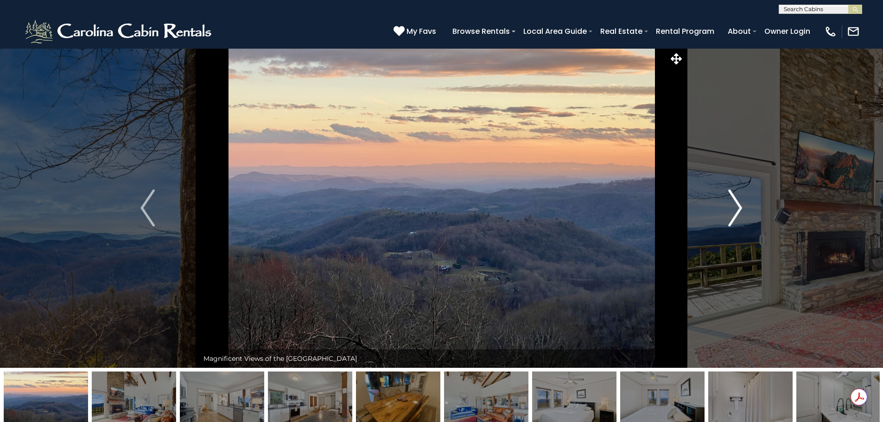
click at [741, 205] on img "Next" at bounding box center [735, 208] width 14 height 37
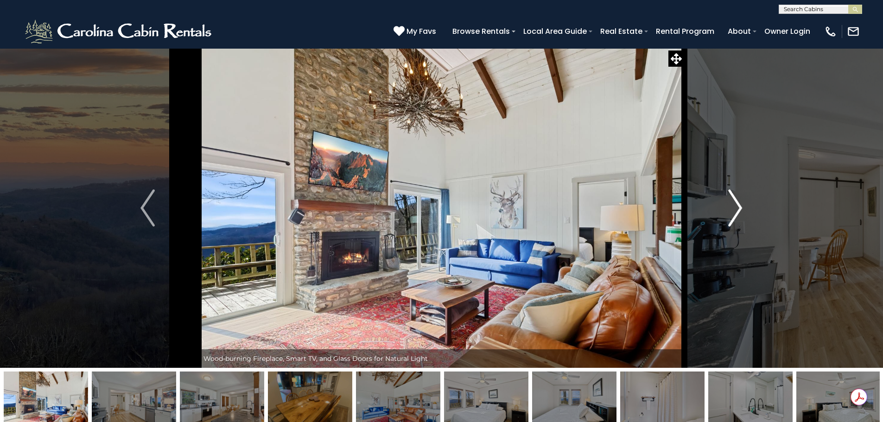
click at [741, 205] on img "Next" at bounding box center [735, 208] width 14 height 37
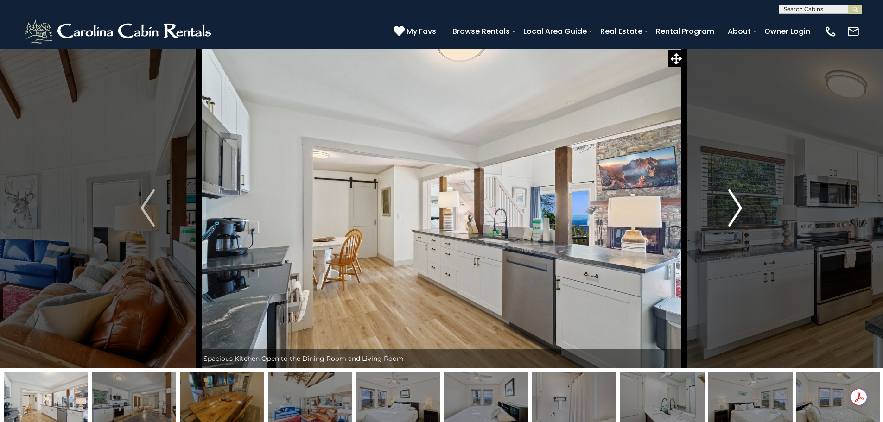
click at [741, 205] on img "Next" at bounding box center [735, 208] width 14 height 37
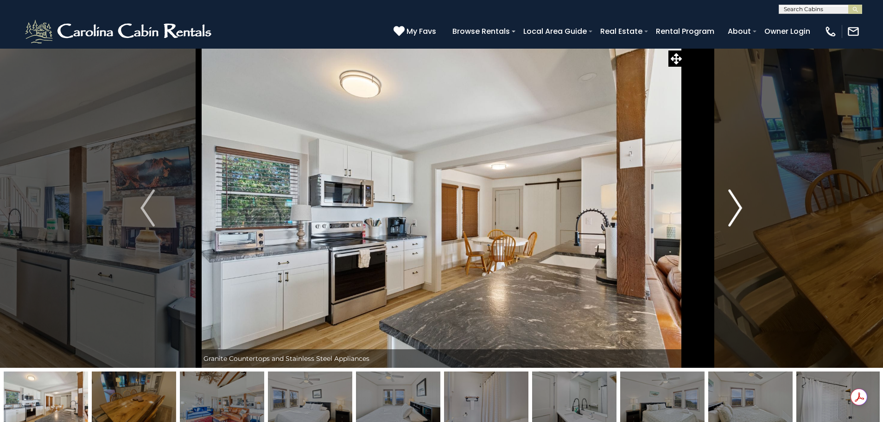
click at [741, 205] on img "Next" at bounding box center [735, 208] width 14 height 37
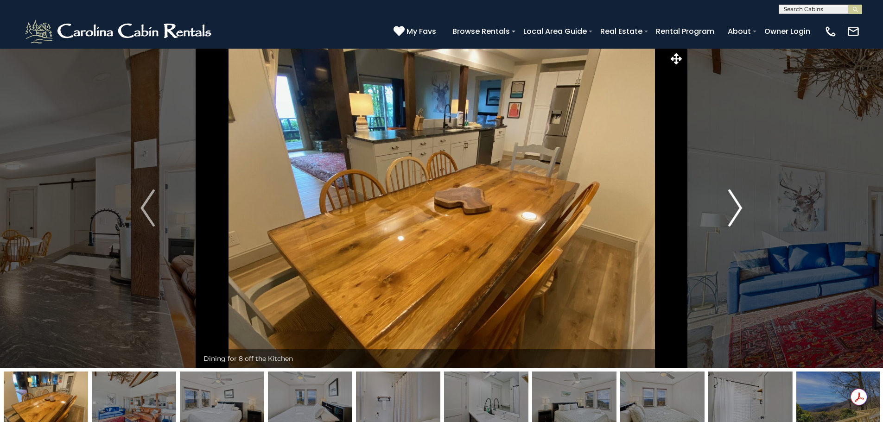
click at [741, 205] on img "Next" at bounding box center [735, 208] width 14 height 37
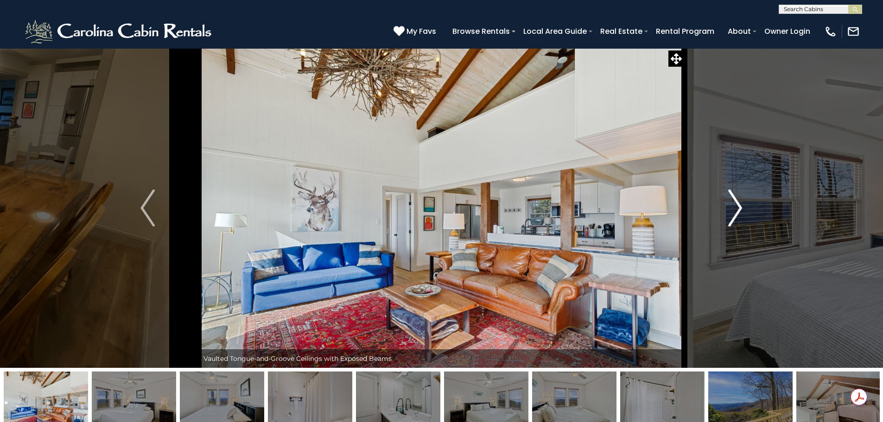
click at [741, 205] on img "Next" at bounding box center [735, 208] width 14 height 37
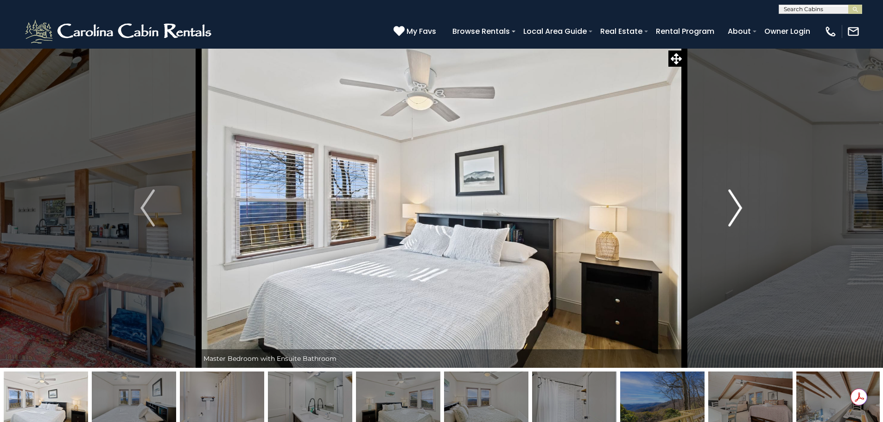
click at [741, 205] on img "Next" at bounding box center [735, 208] width 14 height 37
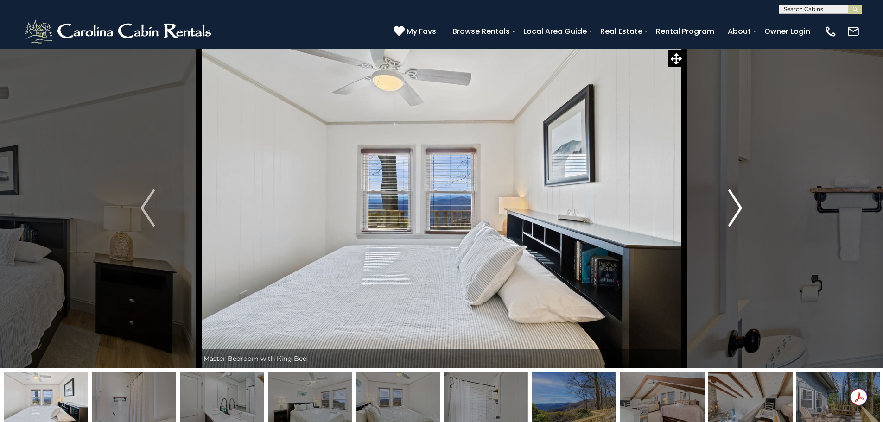
click at [741, 205] on img "Next" at bounding box center [735, 208] width 14 height 37
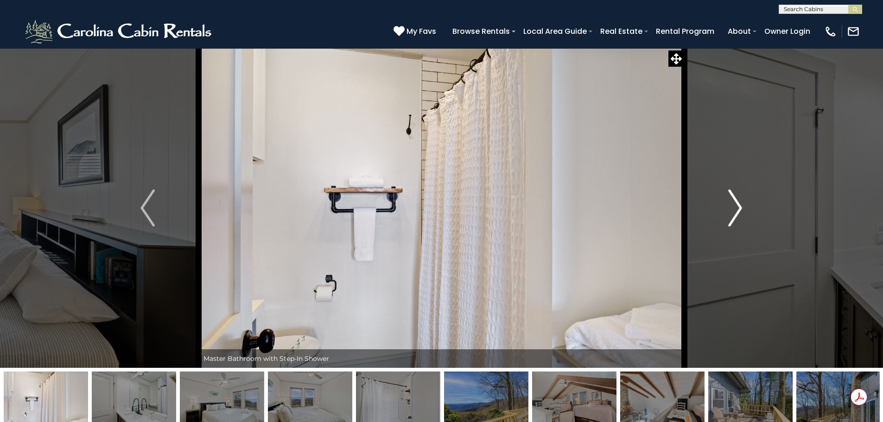
click at [741, 205] on img "Next" at bounding box center [735, 208] width 14 height 37
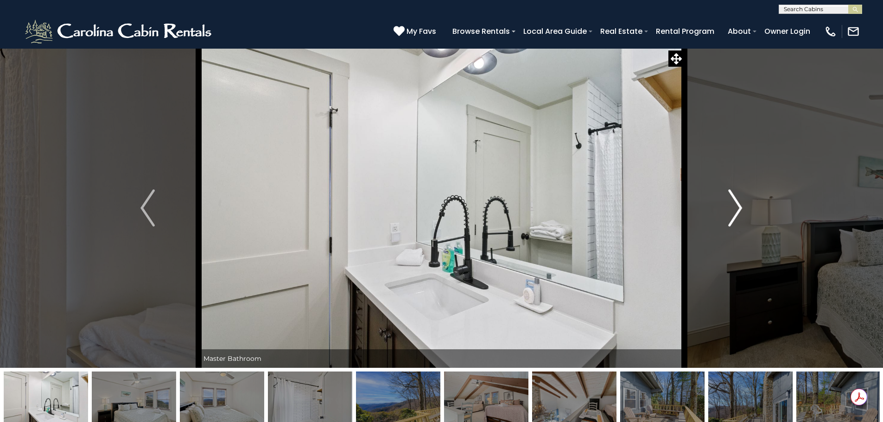
click at [741, 205] on img "Next" at bounding box center [735, 208] width 14 height 37
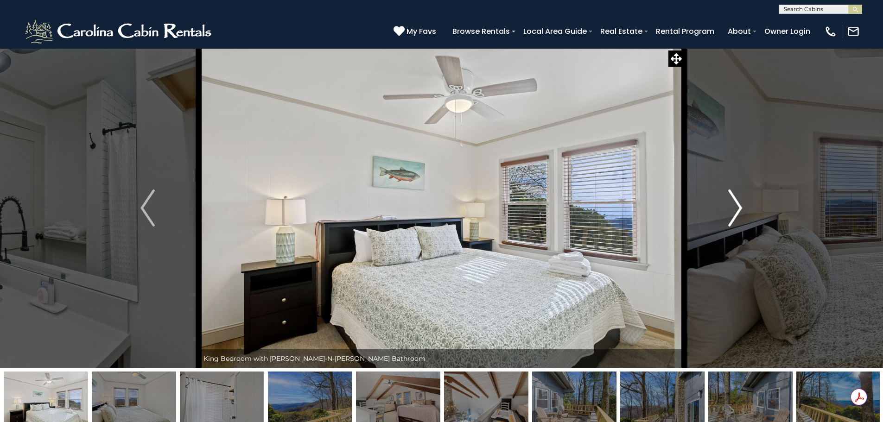
click at [741, 205] on img "Next" at bounding box center [735, 208] width 14 height 37
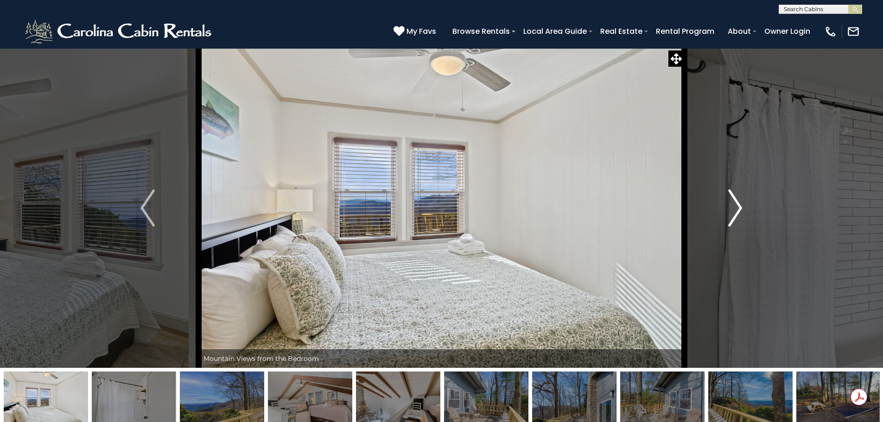
click at [741, 205] on img "Next" at bounding box center [735, 208] width 14 height 37
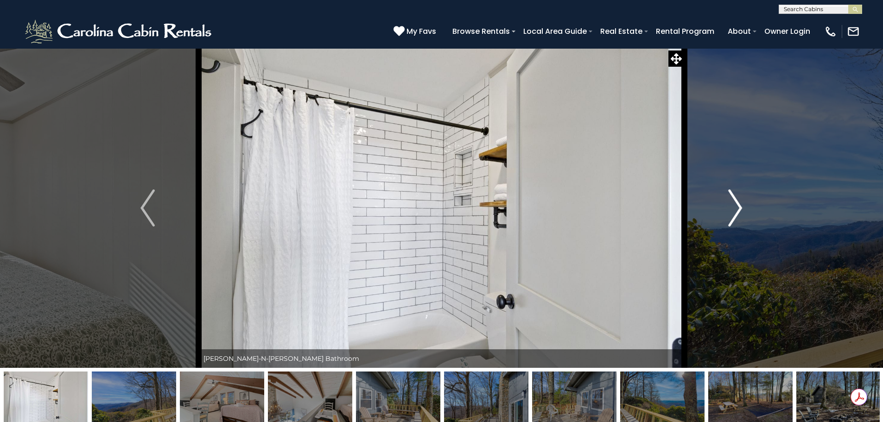
click at [741, 205] on img "Next" at bounding box center [735, 208] width 14 height 37
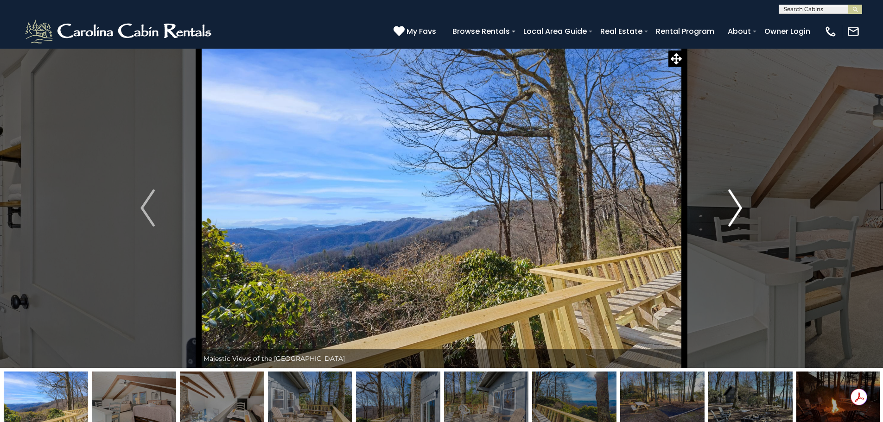
click at [741, 205] on img "Next" at bounding box center [735, 208] width 14 height 37
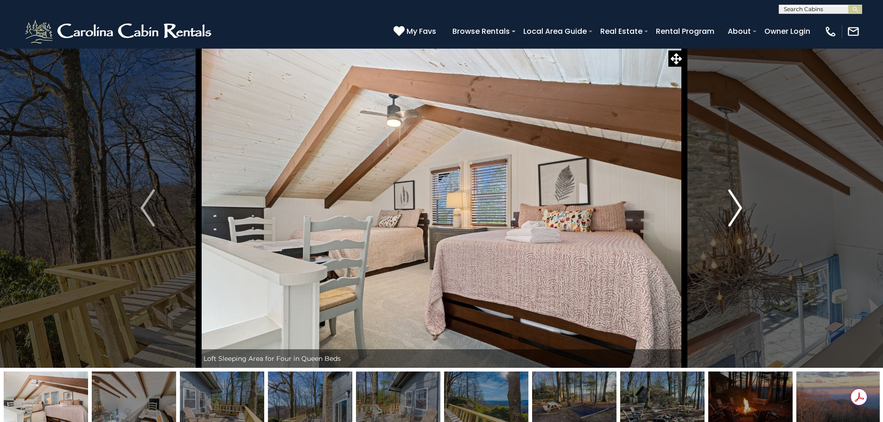
click at [741, 205] on img "Next" at bounding box center [735, 208] width 14 height 37
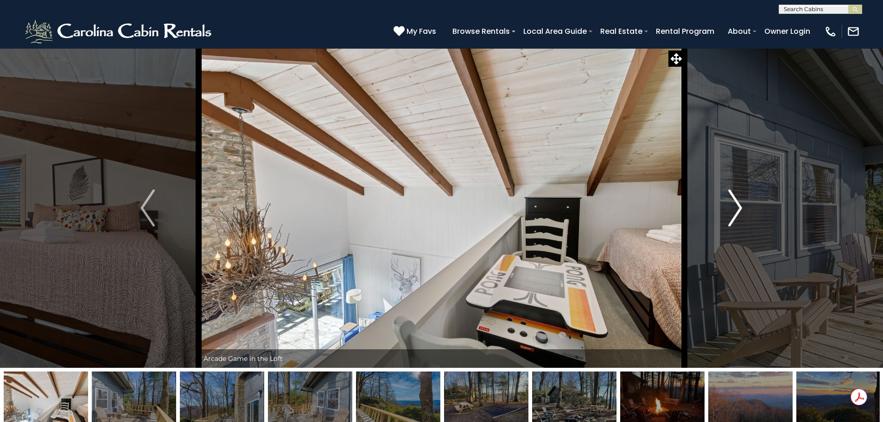
click at [741, 205] on img "Next" at bounding box center [735, 208] width 14 height 37
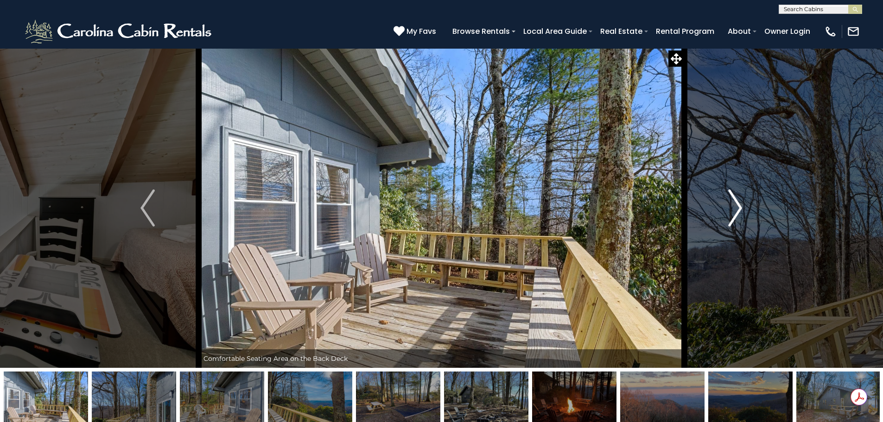
click at [741, 205] on img "Next" at bounding box center [735, 208] width 14 height 37
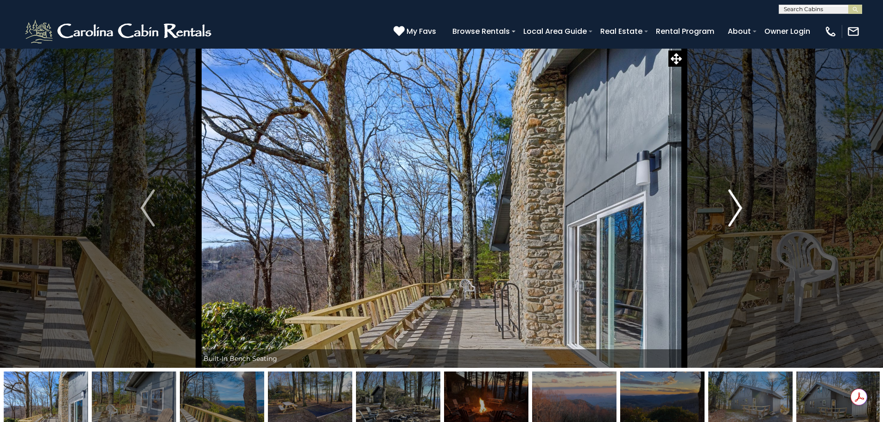
click at [741, 205] on img "Next" at bounding box center [735, 208] width 14 height 37
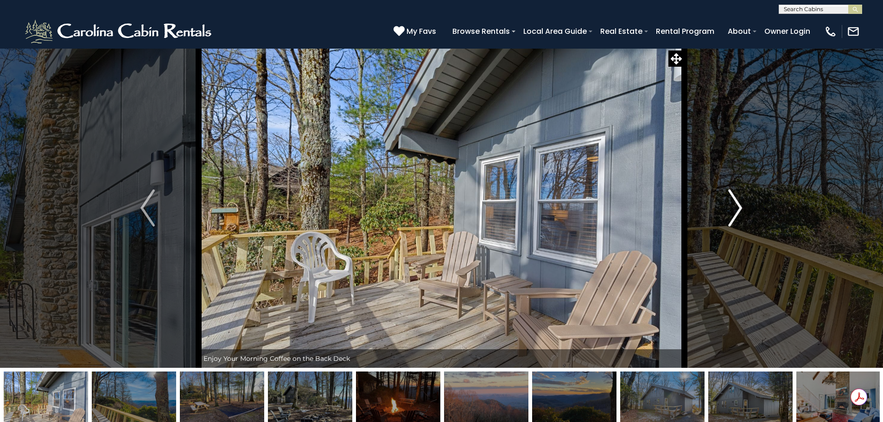
click at [741, 205] on img "Next" at bounding box center [735, 208] width 14 height 37
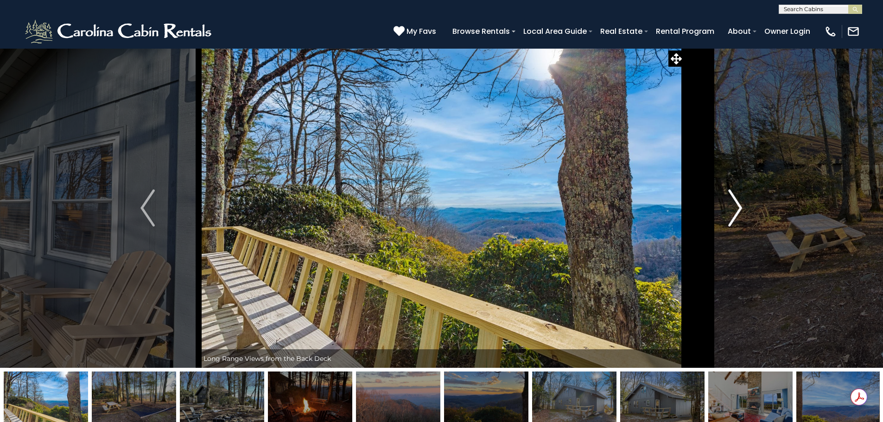
click at [741, 205] on img "Next" at bounding box center [735, 208] width 14 height 37
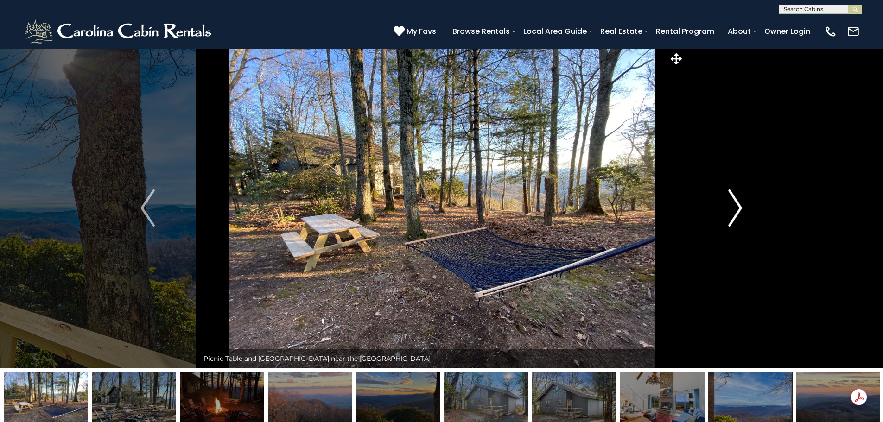
click at [741, 205] on img "Next" at bounding box center [735, 208] width 14 height 37
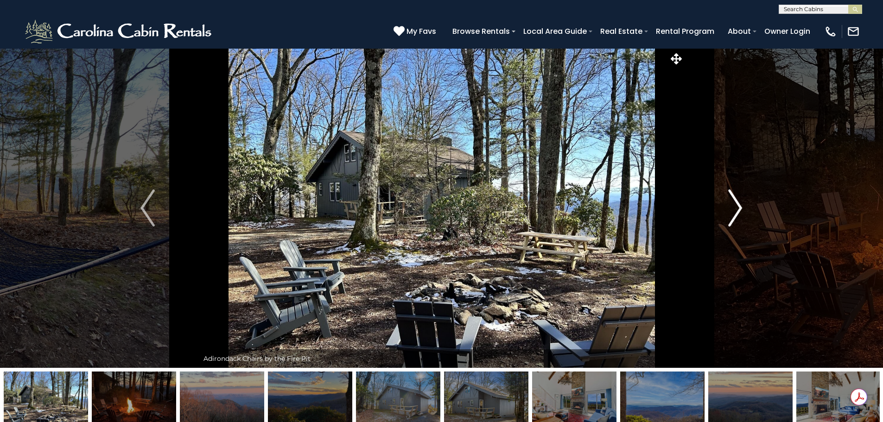
click at [741, 205] on img "Next" at bounding box center [735, 208] width 14 height 37
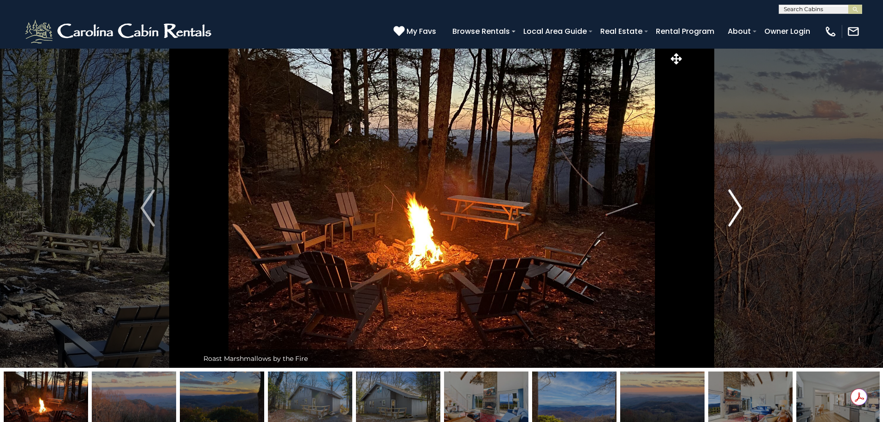
click at [741, 205] on img "Next" at bounding box center [735, 208] width 14 height 37
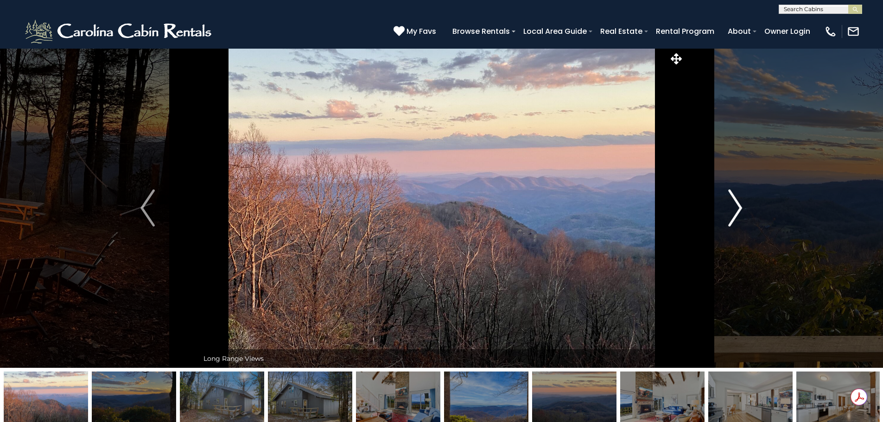
click at [741, 205] on img "Next" at bounding box center [735, 208] width 14 height 37
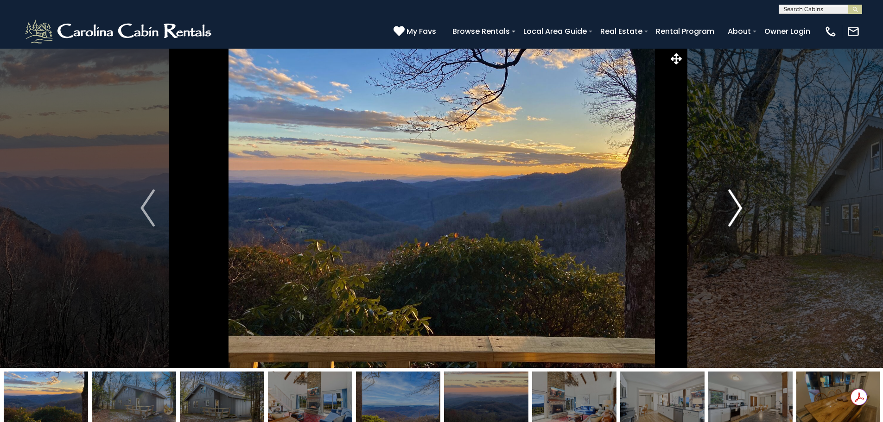
click at [741, 205] on img "Next" at bounding box center [735, 208] width 14 height 37
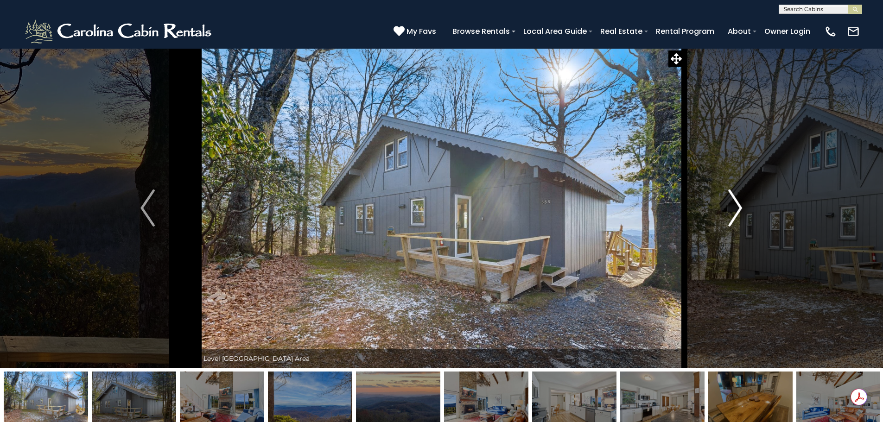
click at [741, 205] on img "Next" at bounding box center [735, 208] width 14 height 37
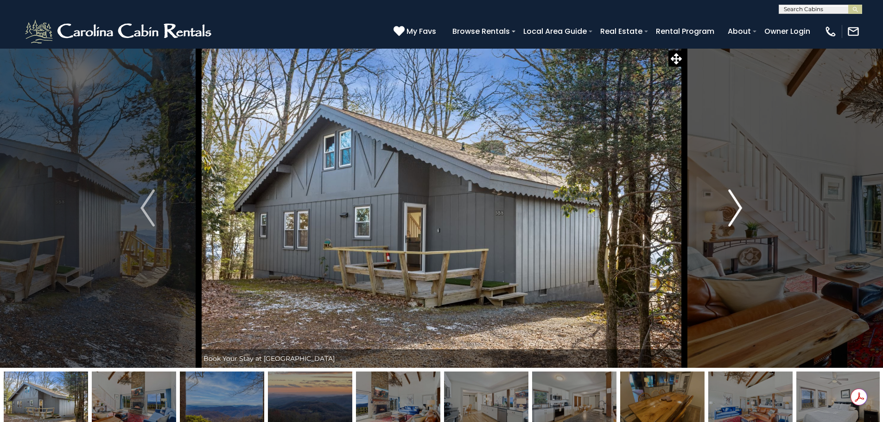
click at [741, 205] on img "Next" at bounding box center [735, 208] width 14 height 37
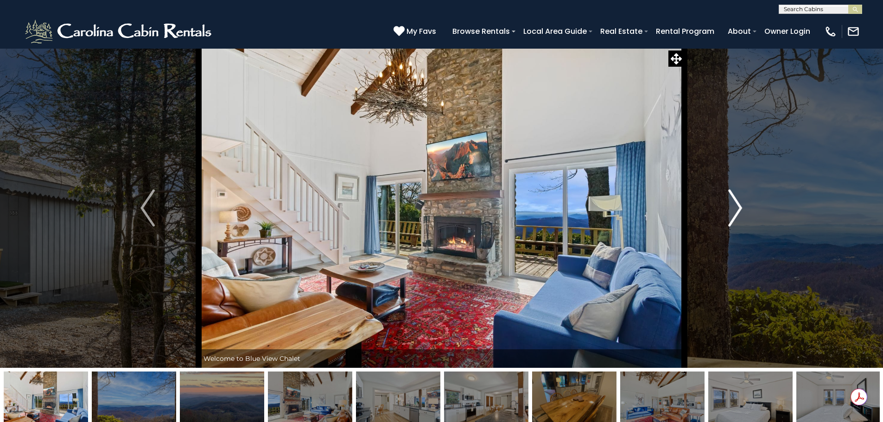
click at [741, 205] on img "Next" at bounding box center [735, 208] width 14 height 37
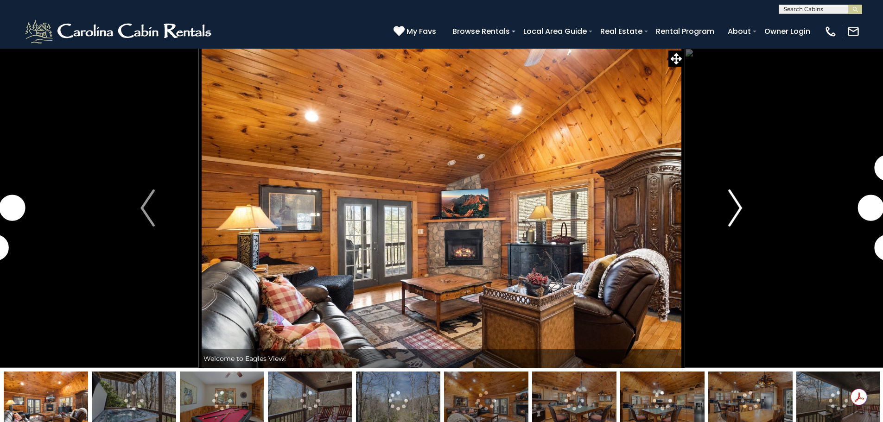
click at [738, 205] on img "Next" at bounding box center [735, 208] width 14 height 37
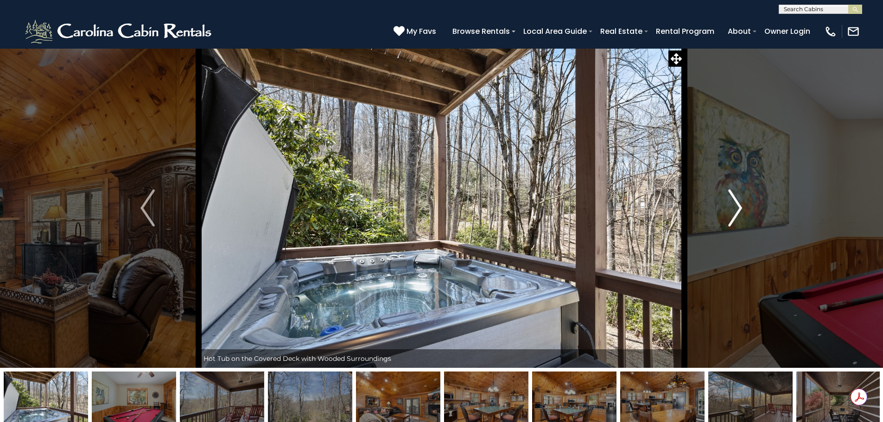
click at [738, 205] on img "Next" at bounding box center [735, 208] width 14 height 37
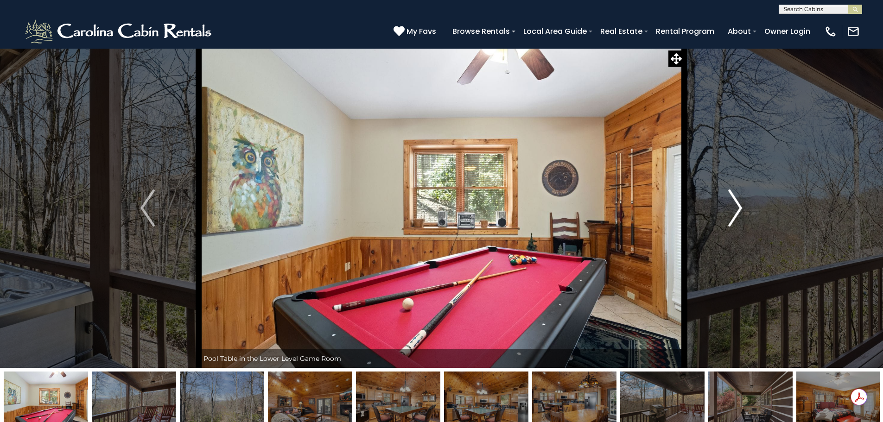
click at [738, 205] on img "Next" at bounding box center [735, 208] width 14 height 37
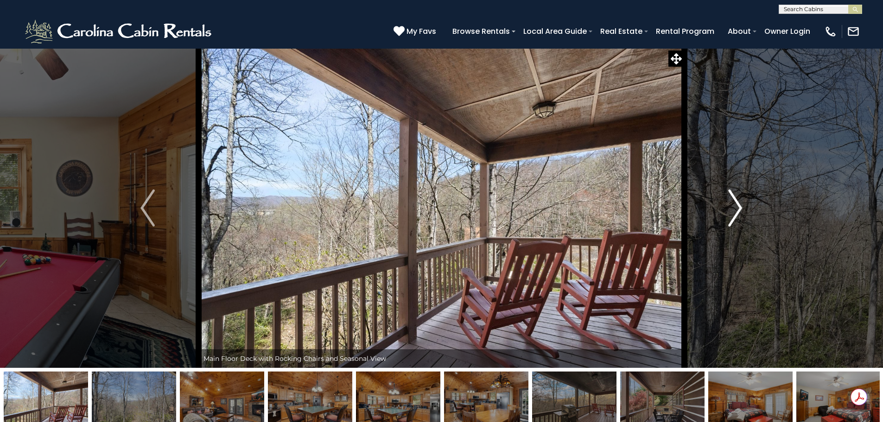
click at [738, 205] on img "Next" at bounding box center [735, 208] width 14 height 37
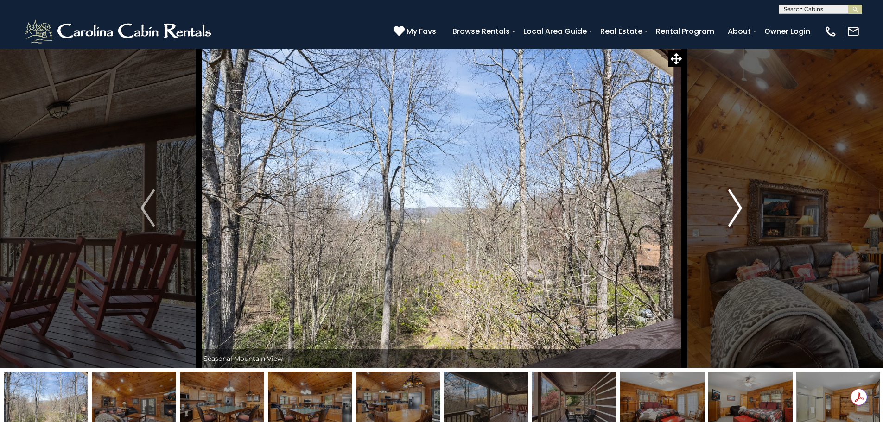
click at [738, 205] on img "Next" at bounding box center [735, 208] width 14 height 37
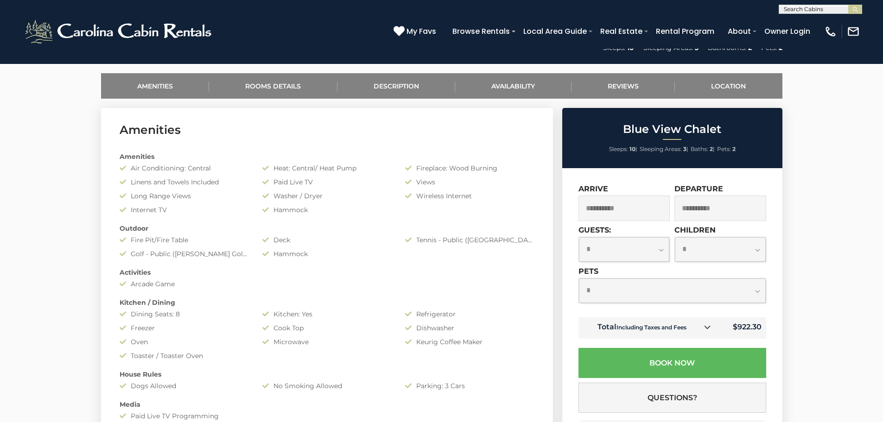
scroll to position [417, 0]
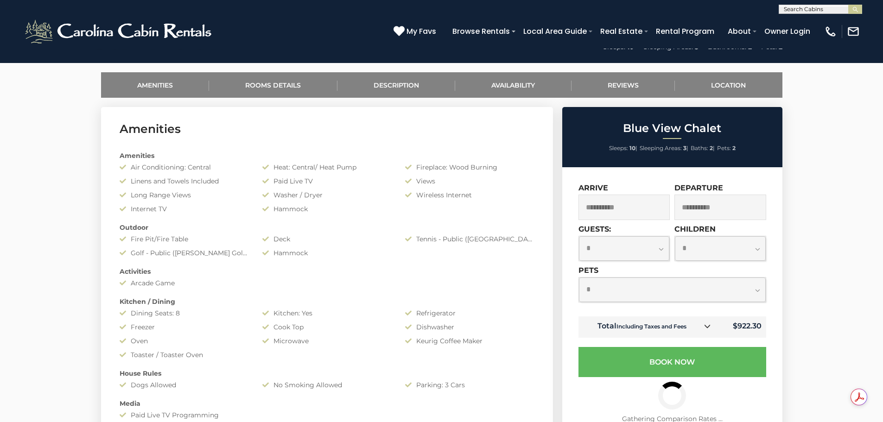
click at [648, 246] on select "**********" at bounding box center [624, 248] width 91 height 25
select select "*"
click at [579, 236] on select "**********" at bounding box center [624, 248] width 91 height 25
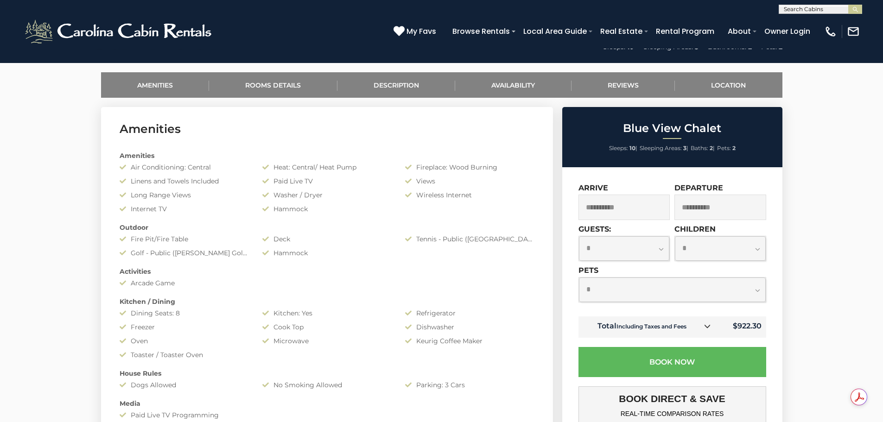
click at [605, 291] on select "**********" at bounding box center [672, 290] width 187 height 25
select select "*"
click at [579, 278] on select "**********" at bounding box center [672, 290] width 187 height 25
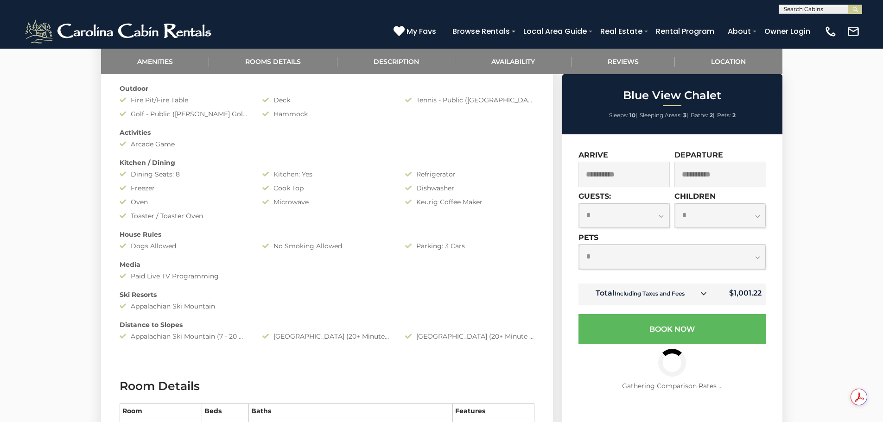
scroll to position [510, 0]
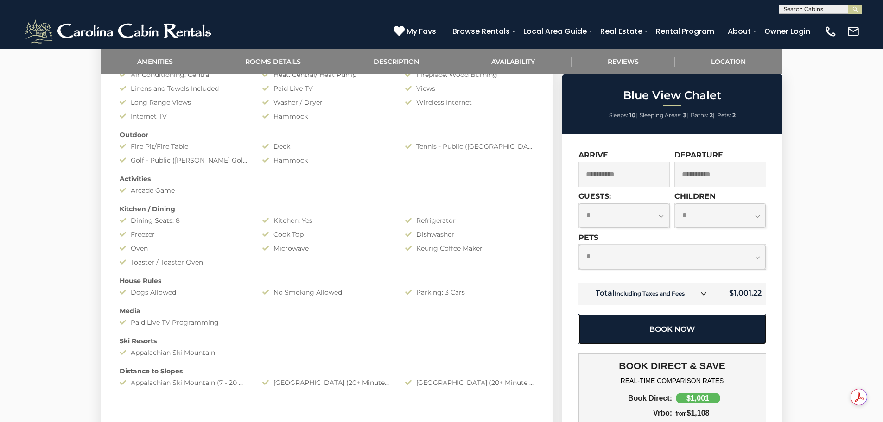
click at [674, 327] on button "Book Now" at bounding box center [672, 329] width 188 height 30
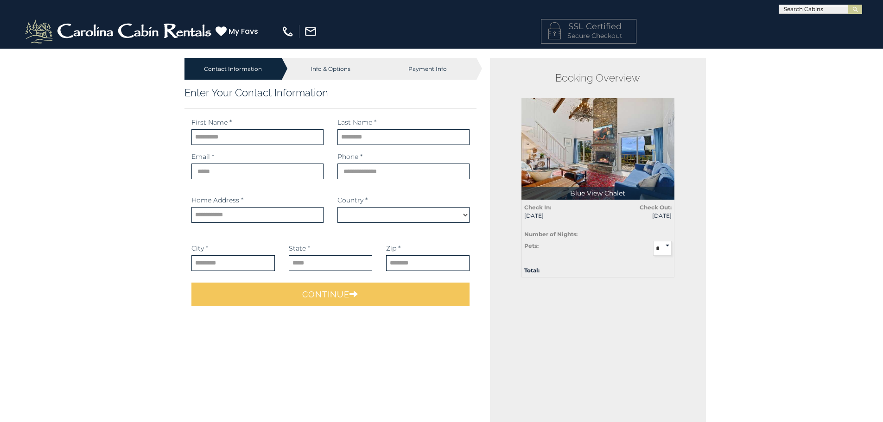
select select "*********"
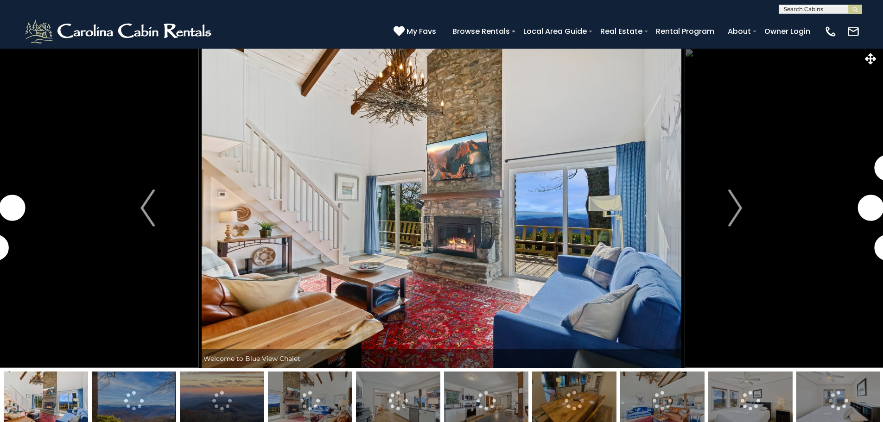
select select "*"
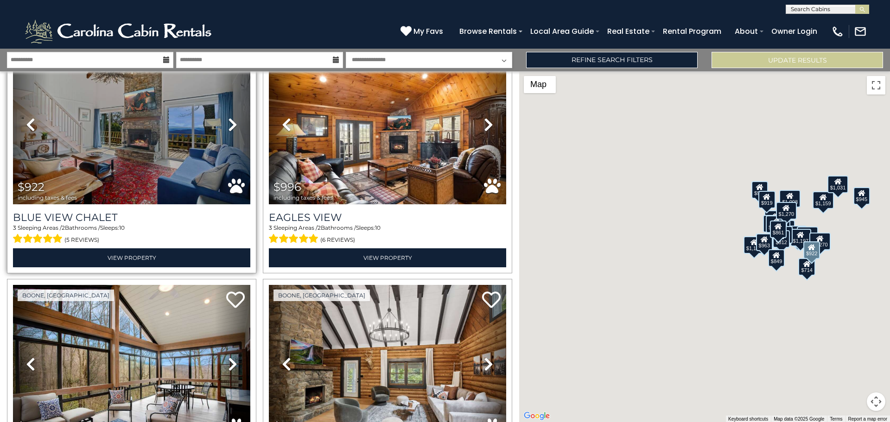
scroll to position [556, 0]
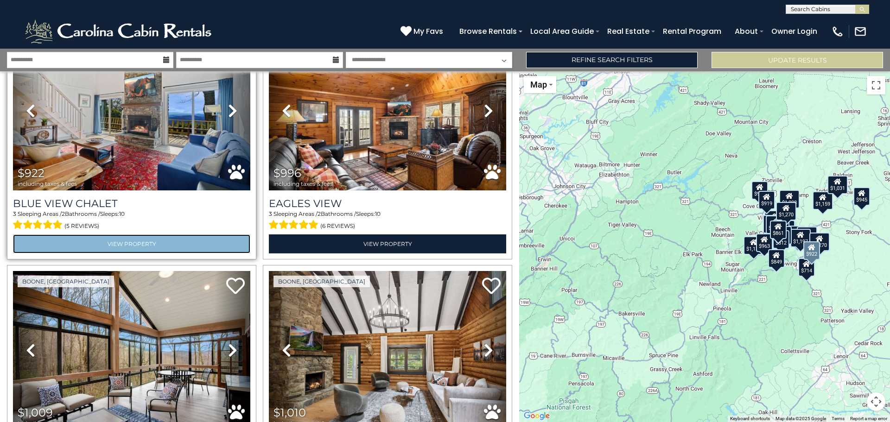
click at [126, 238] on link "View Property" at bounding box center [131, 244] width 237 height 19
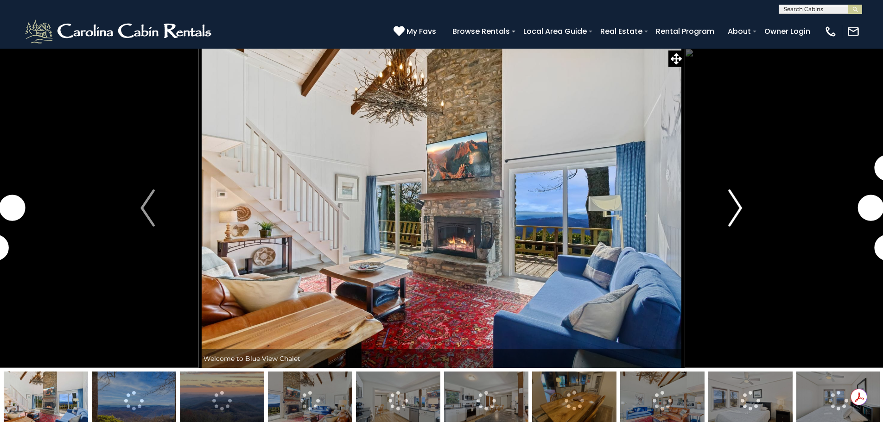
click at [739, 209] on img "Next" at bounding box center [735, 208] width 14 height 37
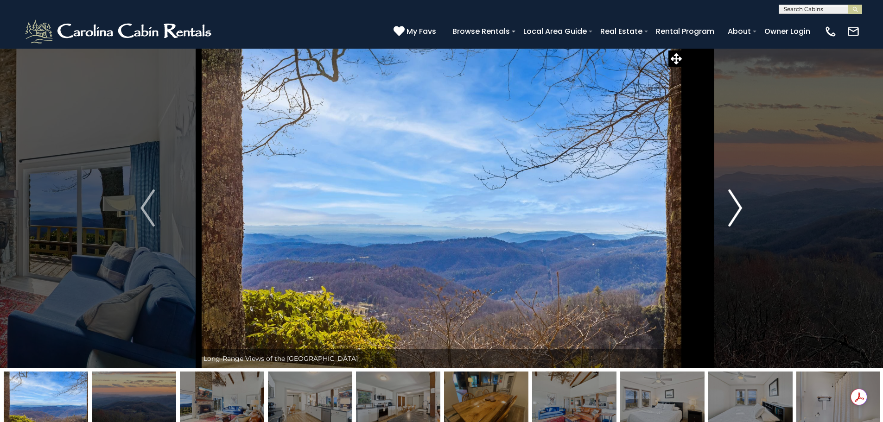
click at [741, 208] on img "Next" at bounding box center [735, 208] width 14 height 37
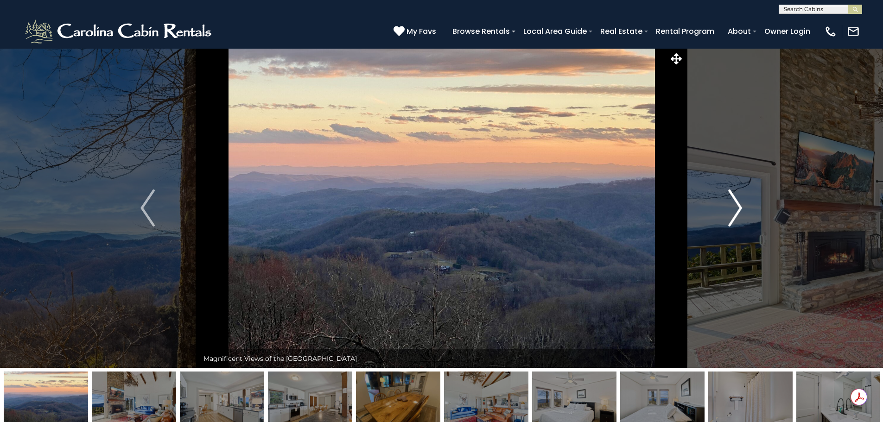
click at [734, 205] on img "Next" at bounding box center [735, 208] width 14 height 37
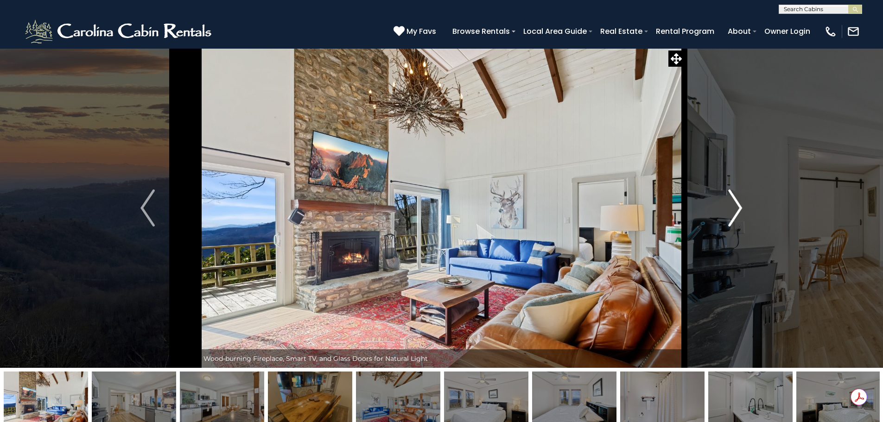
click at [734, 205] on img "Next" at bounding box center [735, 208] width 14 height 37
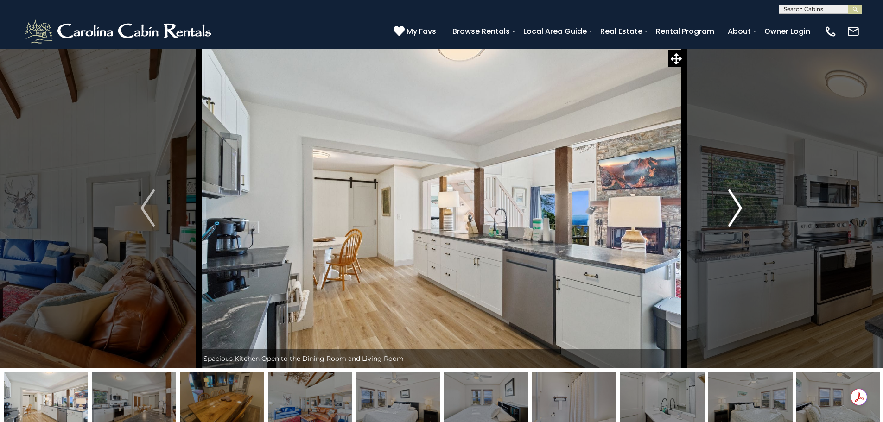
click at [734, 205] on img "Next" at bounding box center [735, 208] width 14 height 37
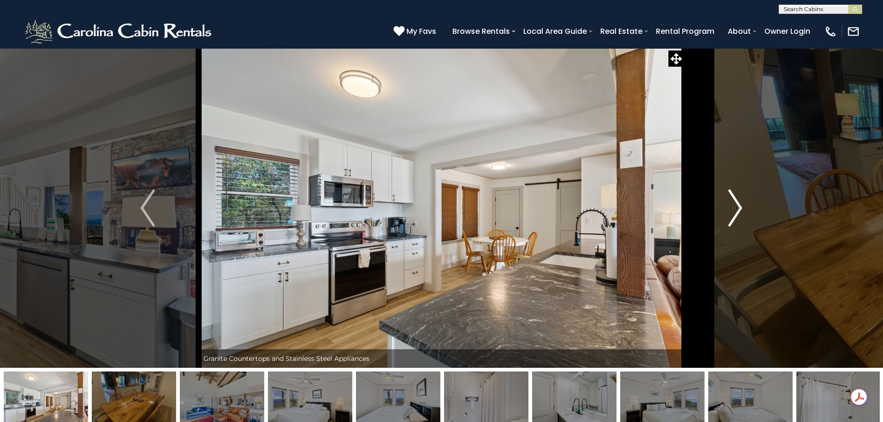
click at [734, 205] on img "Next" at bounding box center [735, 208] width 14 height 37
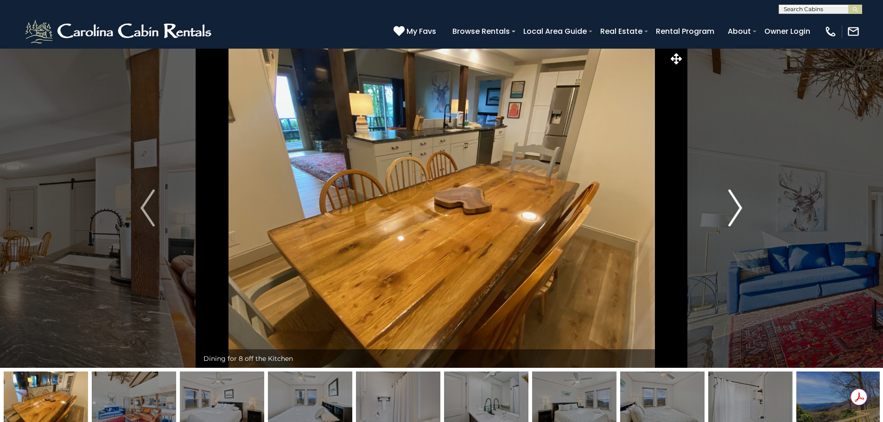
click at [734, 205] on img "Next" at bounding box center [735, 208] width 14 height 37
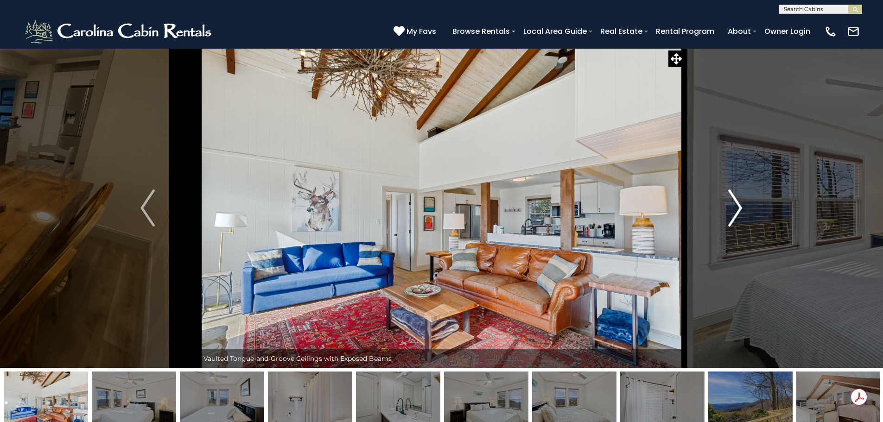
click at [734, 205] on img "Next" at bounding box center [735, 208] width 14 height 37
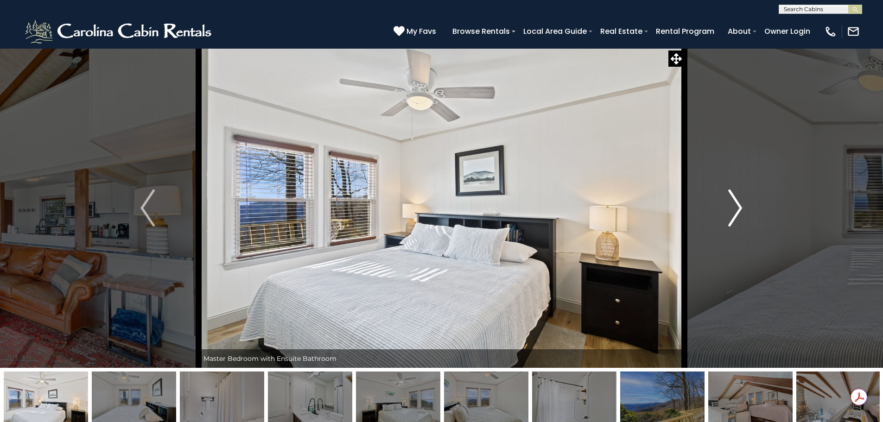
click at [734, 205] on img "Next" at bounding box center [735, 208] width 14 height 37
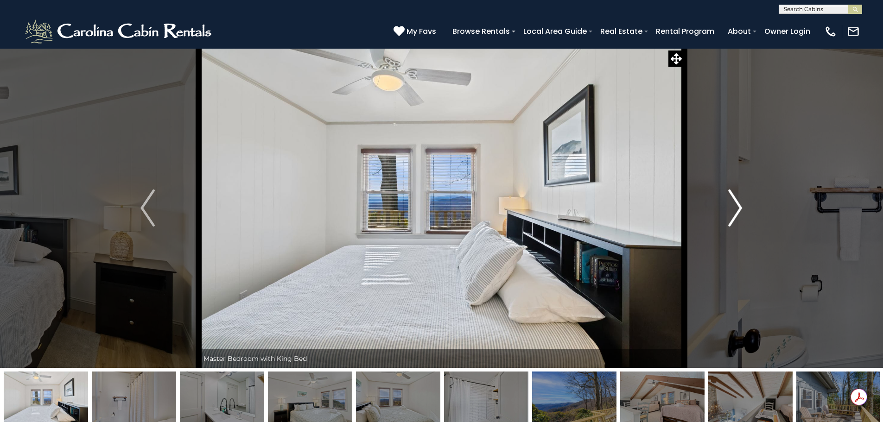
click at [734, 205] on img "Next" at bounding box center [735, 208] width 14 height 37
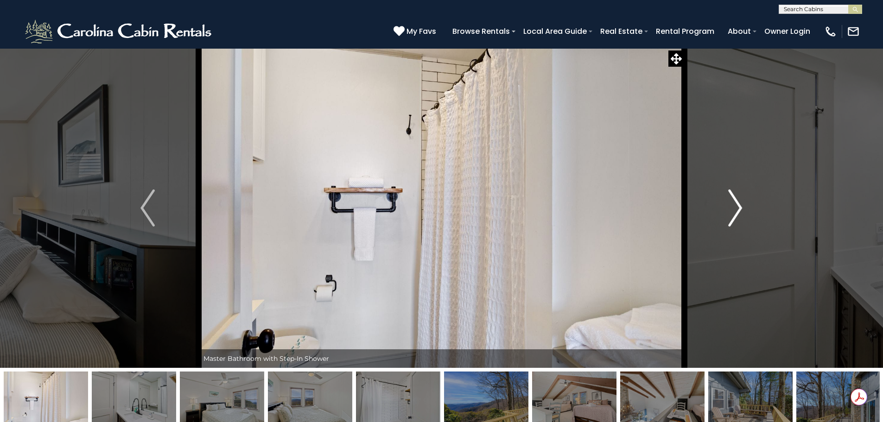
click at [734, 205] on img "Next" at bounding box center [735, 208] width 14 height 37
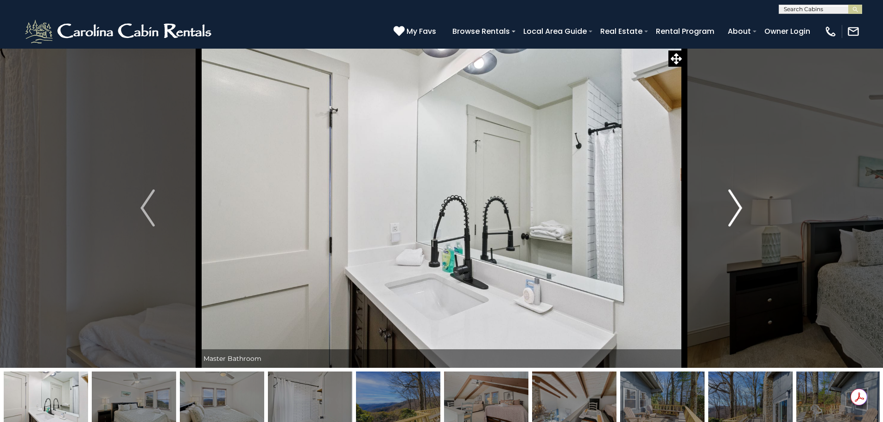
click at [734, 205] on img "Next" at bounding box center [735, 208] width 14 height 37
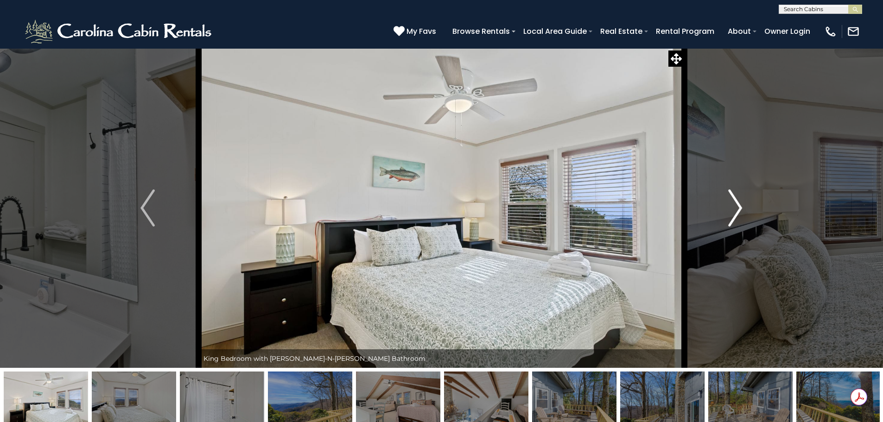
click at [734, 205] on img "Next" at bounding box center [735, 208] width 14 height 37
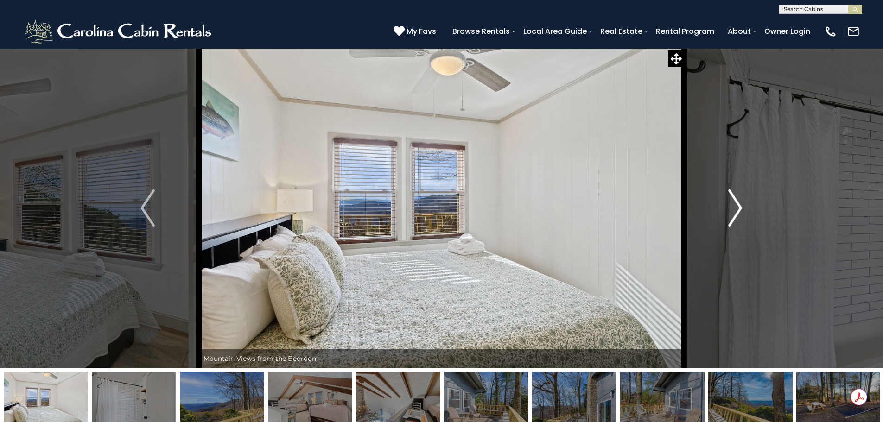
click at [734, 205] on img "Next" at bounding box center [735, 208] width 14 height 37
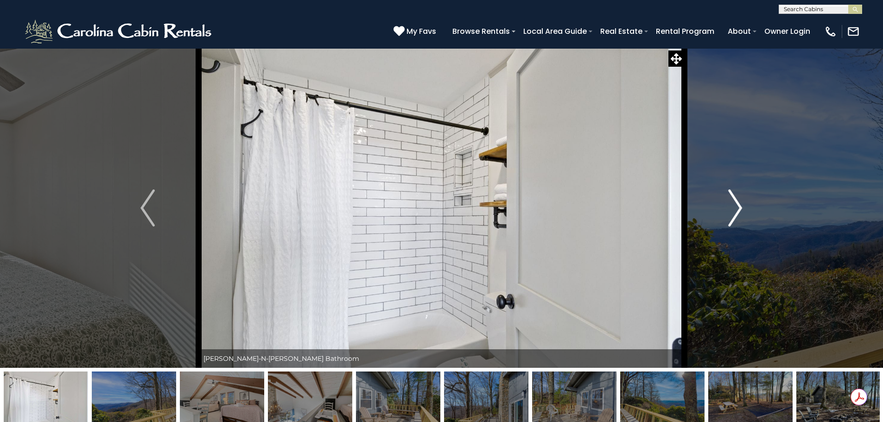
click at [734, 205] on img "Next" at bounding box center [735, 208] width 14 height 37
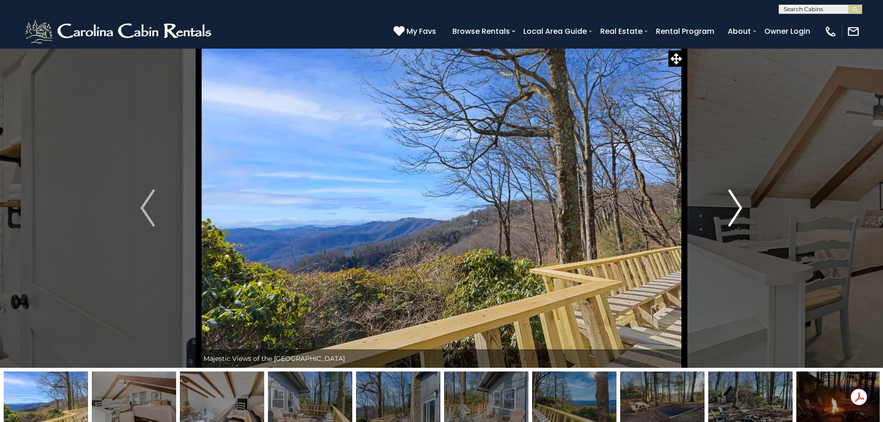
click at [734, 205] on img "Next" at bounding box center [735, 208] width 14 height 37
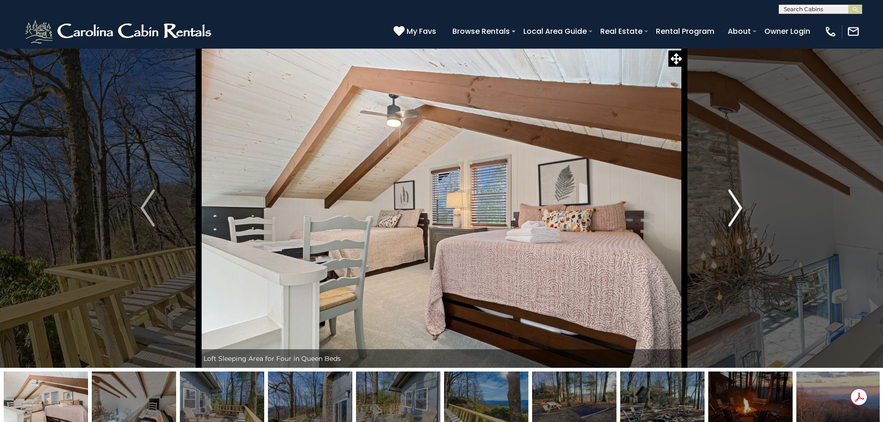
click at [734, 205] on img "Next" at bounding box center [735, 208] width 14 height 37
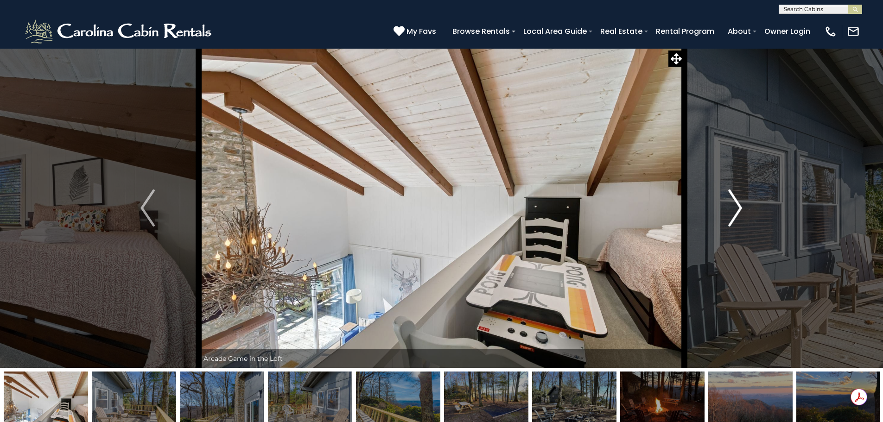
click at [734, 204] on img "Next" at bounding box center [735, 208] width 14 height 37
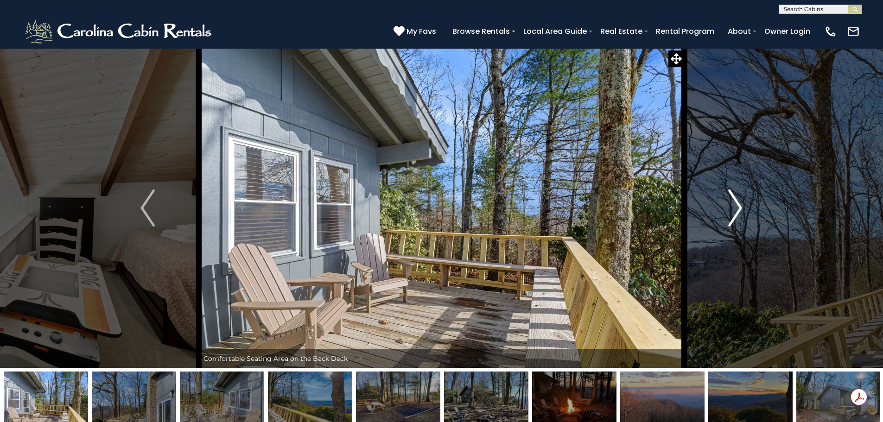
click at [734, 204] on img "Next" at bounding box center [735, 208] width 14 height 37
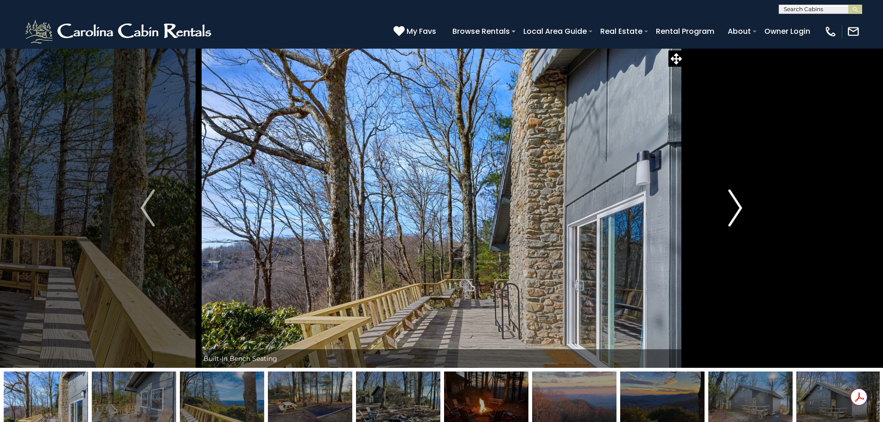
click at [734, 204] on img "Next" at bounding box center [735, 208] width 14 height 37
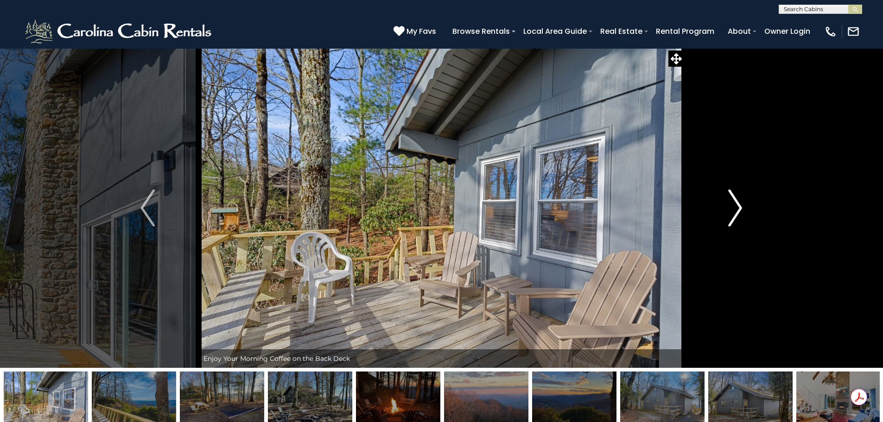
click at [734, 204] on img "Next" at bounding box center [735, 208] width 14 height 37
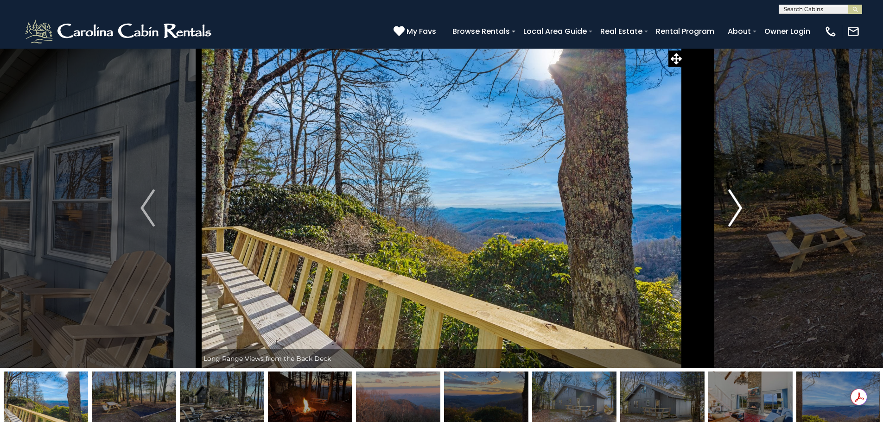
click at [734, 204] on img "Next" at bounding box center [735, 208] width 14 height 37
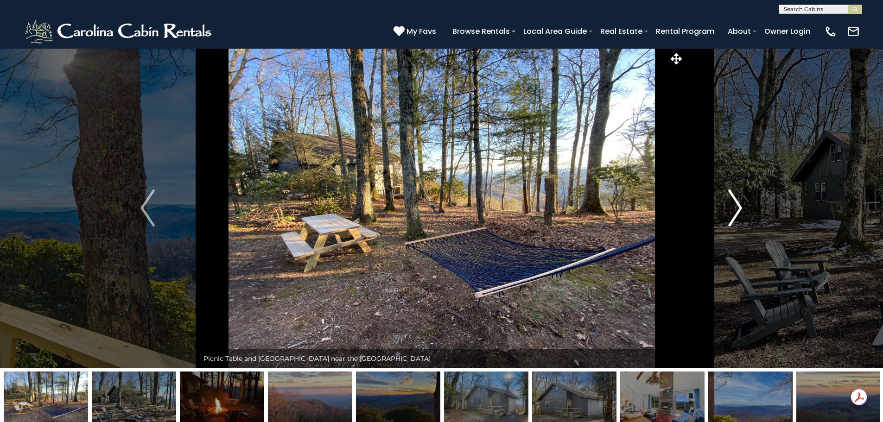
click at [734, 204] on img "Next" at bounding box center [735, 208] width 14 height 37
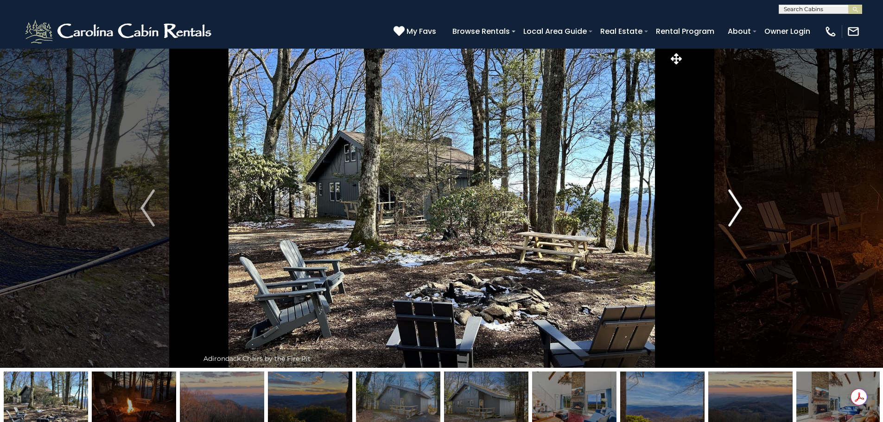
click at [734, 204] on img "Next" at bounding box center [735, 208] width 14 height 37
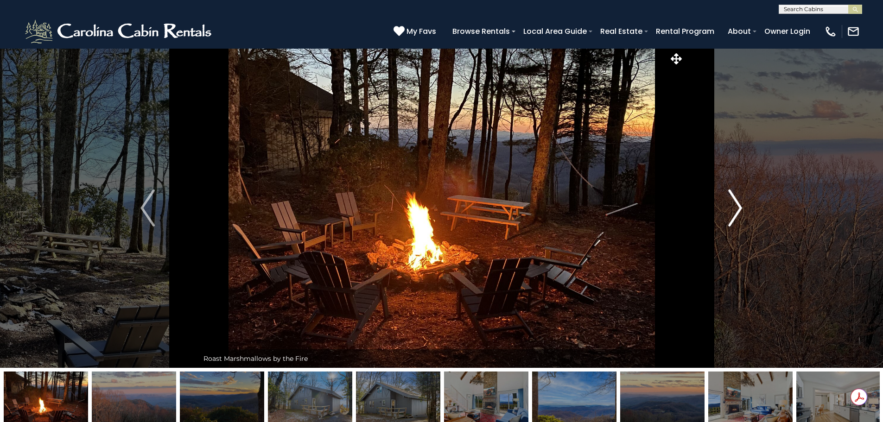
click at [734, 204] on img "Next" at bounding box center [735, 208] width 14 height 37
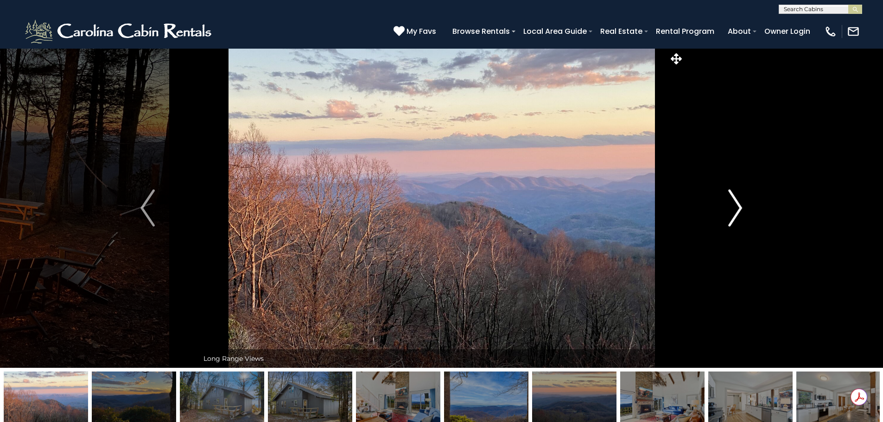
click at [734, 204] on img "Next" at bounding box center [735, 208] width 14 height 37
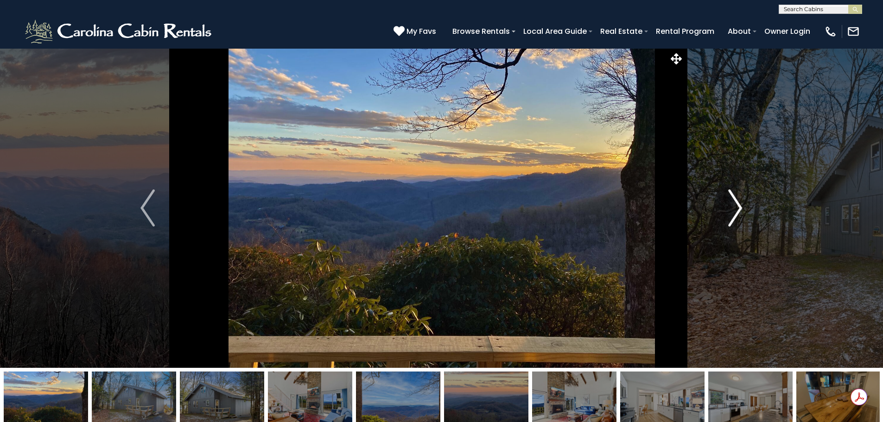
click at [734, 204] on img "Next" at bounding box center [735, 208] width 14 height 37
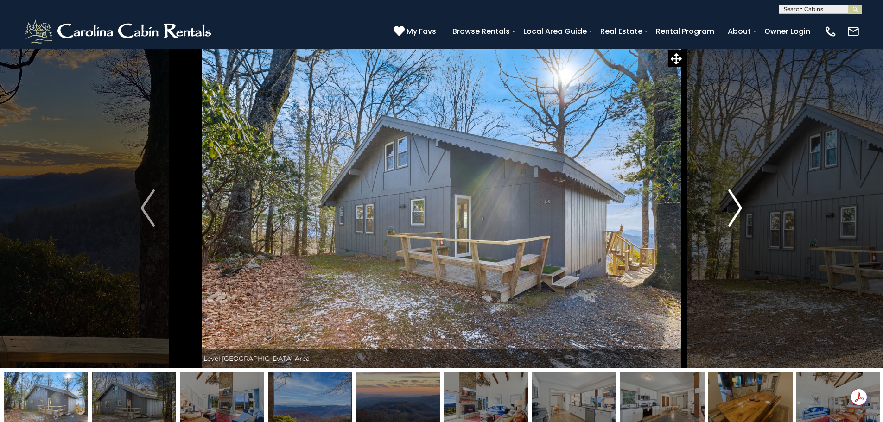
click at [734, 204] on img "Next" at bounding box center [735, 208] width 14 height 37
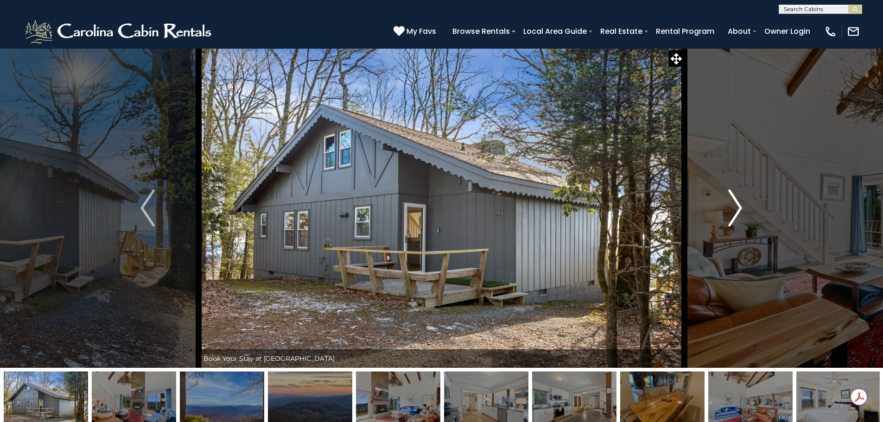
click at [734, 204] on img "Next" at bounding box center [735, 208] width 14 height 37
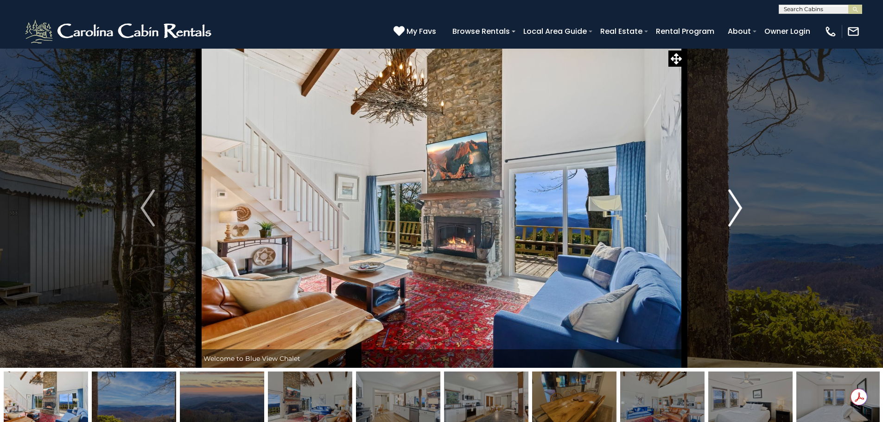
click at [734, 204] on img "Next" at bounding box center [735, 208] width 14 height 37
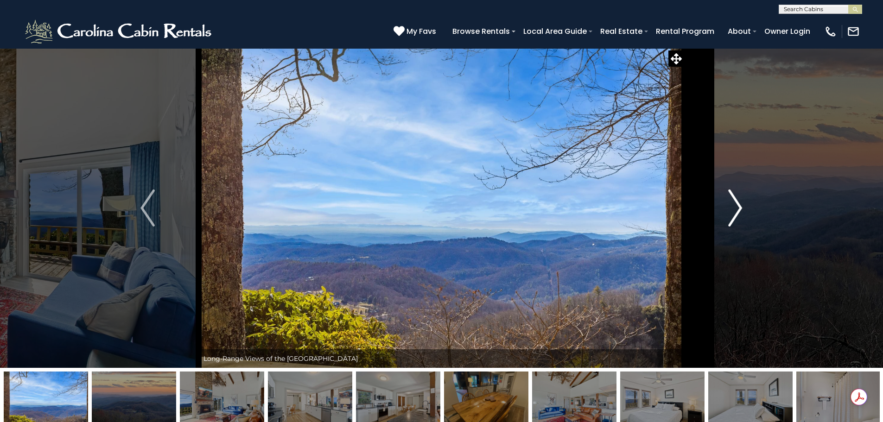
click at [734, 204] on img "Next" at bounding box center [735, 208] width 14 height 37
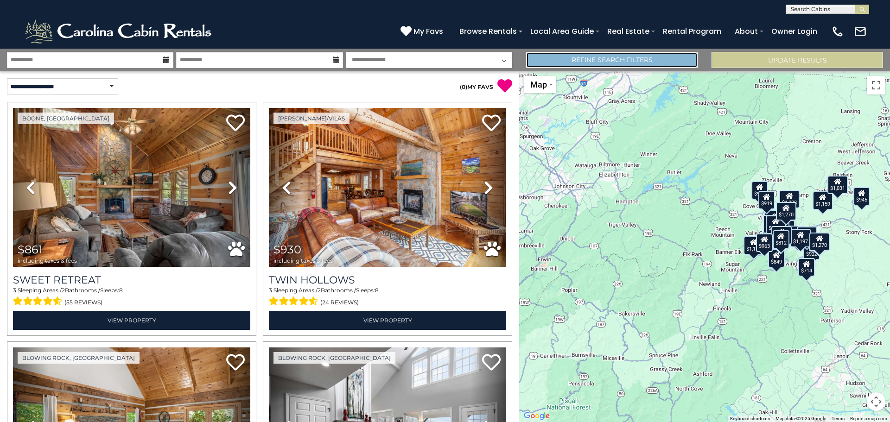
click at [609, 57] on link "Refine Search Filters" at bounding box center [611, 60] width 171 height 16
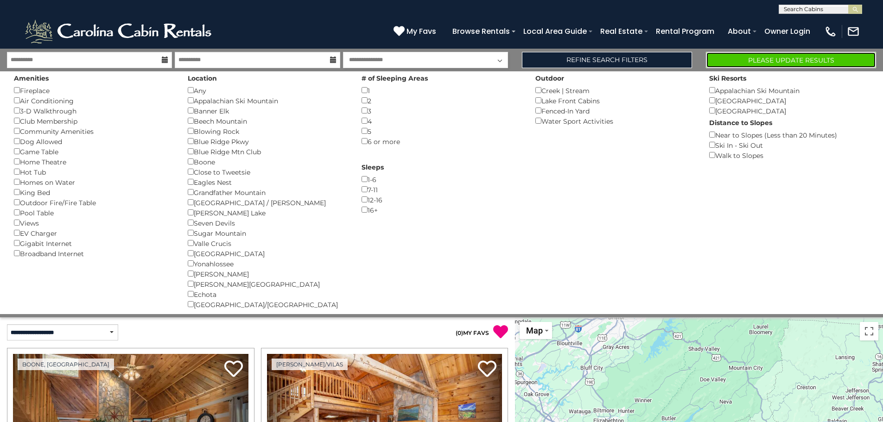
click at [759, 60] on button "Please Update Results" at bounding box center [791, 60] width 170 height 16
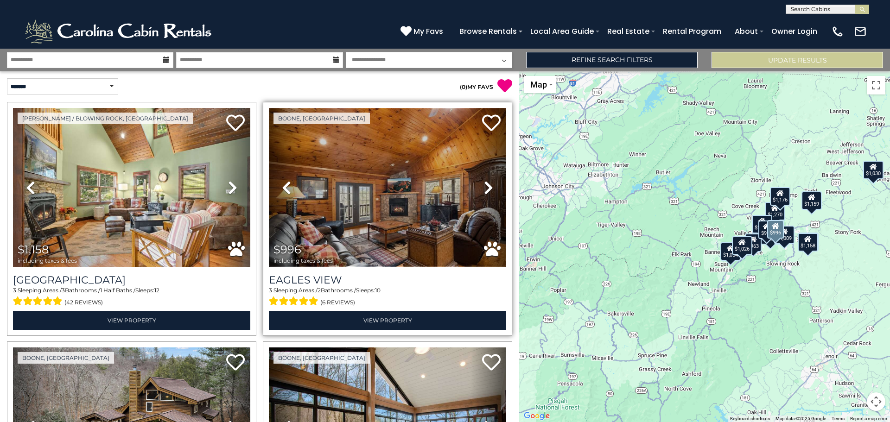
click at [380, 212] on img at bounding box center [387, 187] width 237 height 159
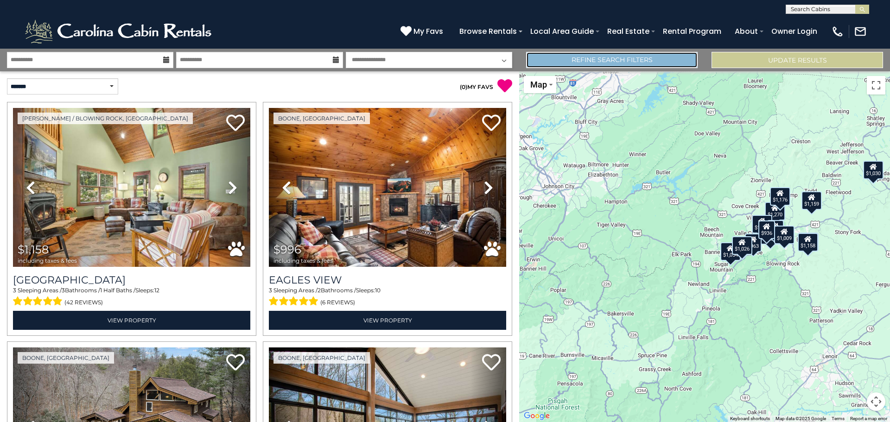
click at [617, 59] on link "Refine Search Filters" at bounding box center [611, 60] width 171 height 16
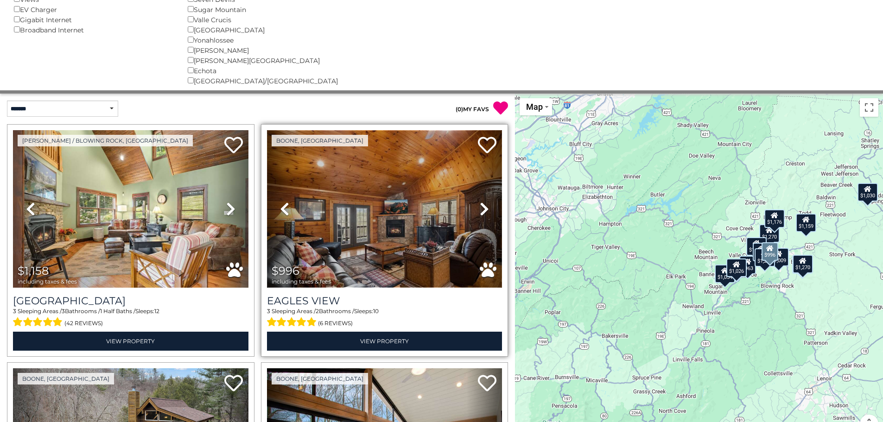
click at [403, 217] on img at bounding box center [384, 209] width 235 height 158
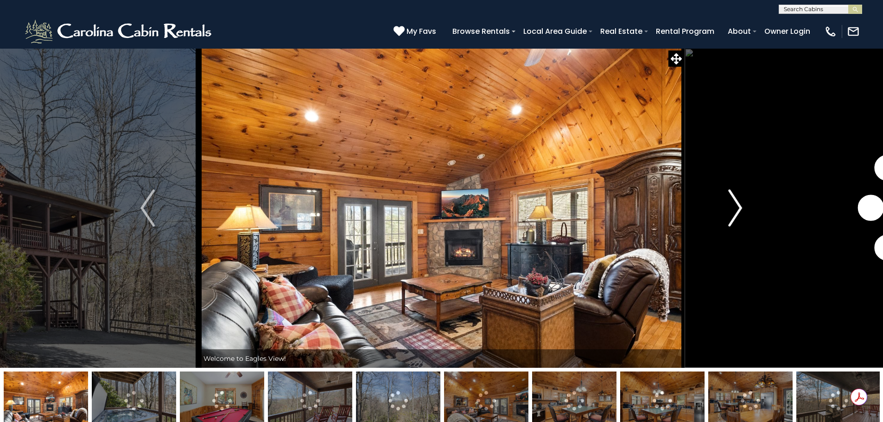
click at [737, 211] on img "Next" at bounding box center [735, 208] width 14 height 37
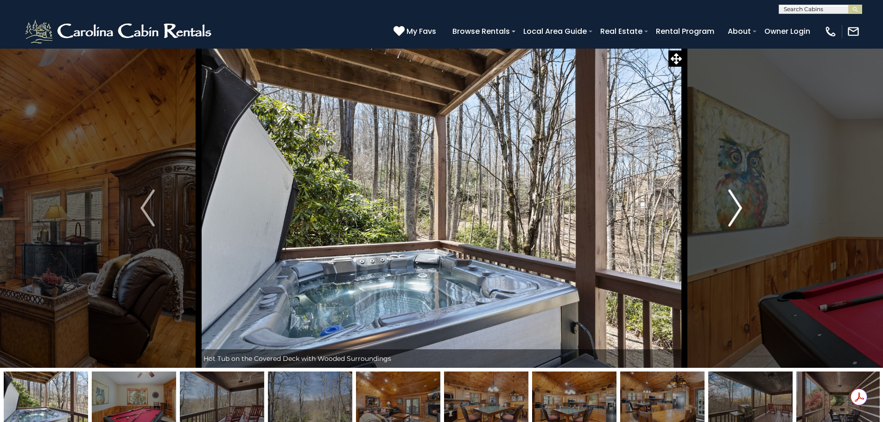
click at [737, 211] on img "Next" at bounding box center [735, 208] width 14 height 37
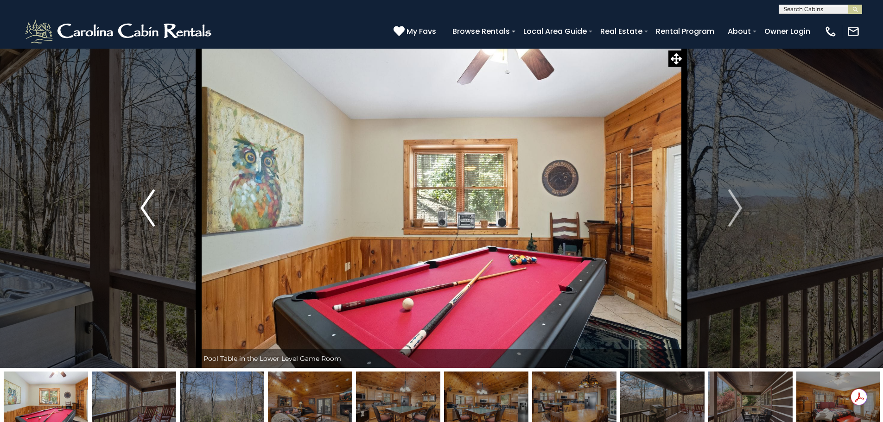
click at [148, 216] on img "Previous" at bounding box center [147, 208] width 14 height 37
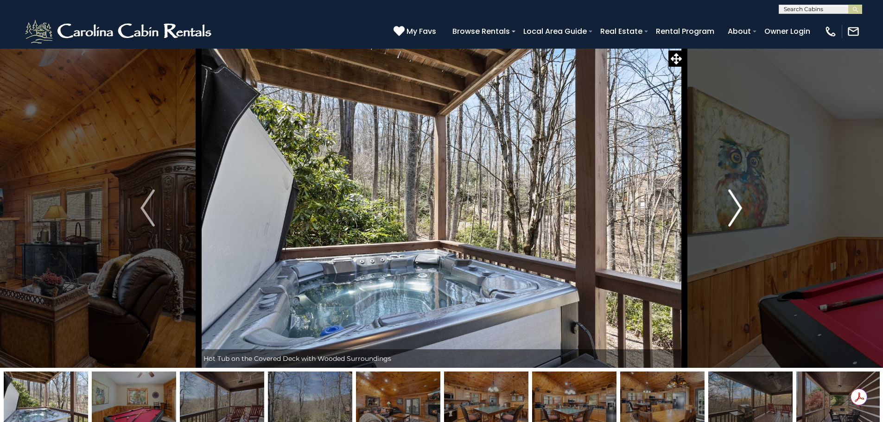
click at [737, 207] on img "Next" at bounding box center [735, 208] width 14 height 37
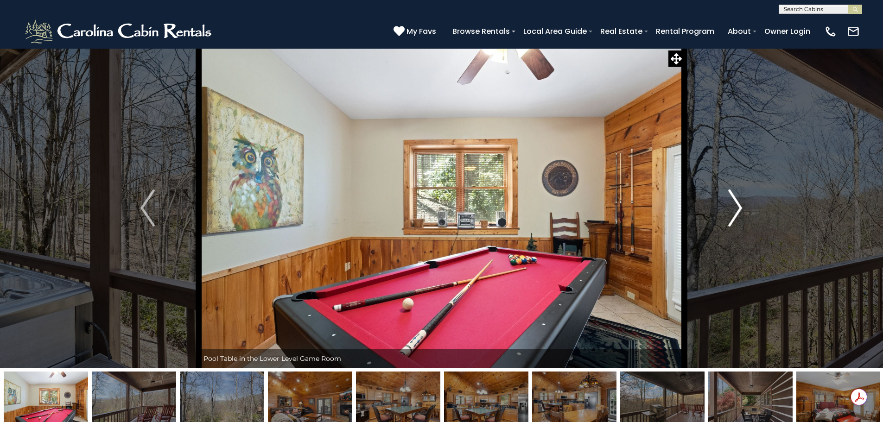
click at [737, 207] on img "Next" at bounding box center [735, 208] width 14 height 37
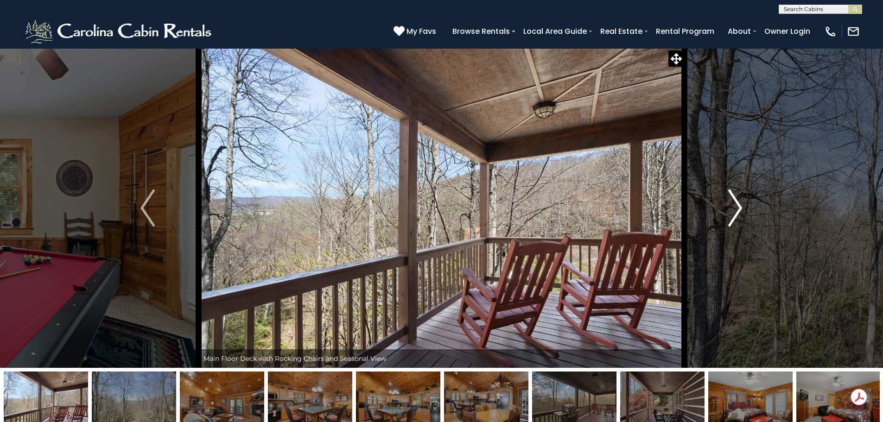
click at [737, 207] on img "Next" at bounding box center [735, 208] width 14 height 37
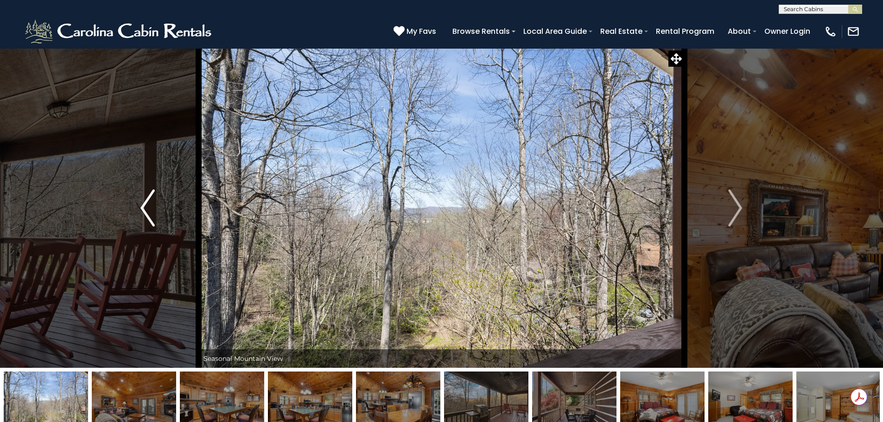
click at [147, 204] on img "Previous" at bounding box center [147, 208] width 14 height 37
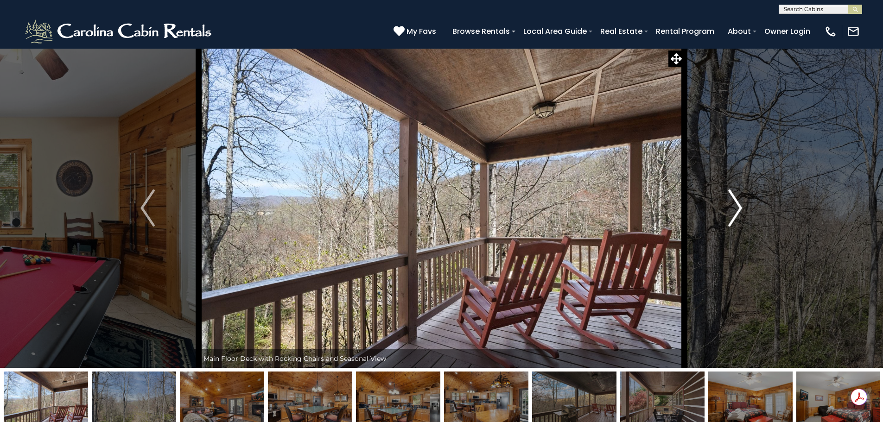
click at [736, 213] on img "Next" at bounding box center [735, 208] width 14 height 37
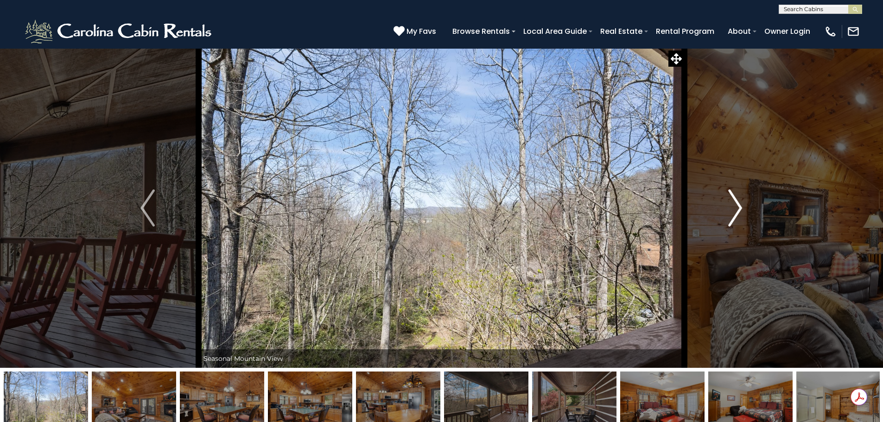
click at [735, 211] on img "Next" at bounding box center [735, 208] width 14 height 37
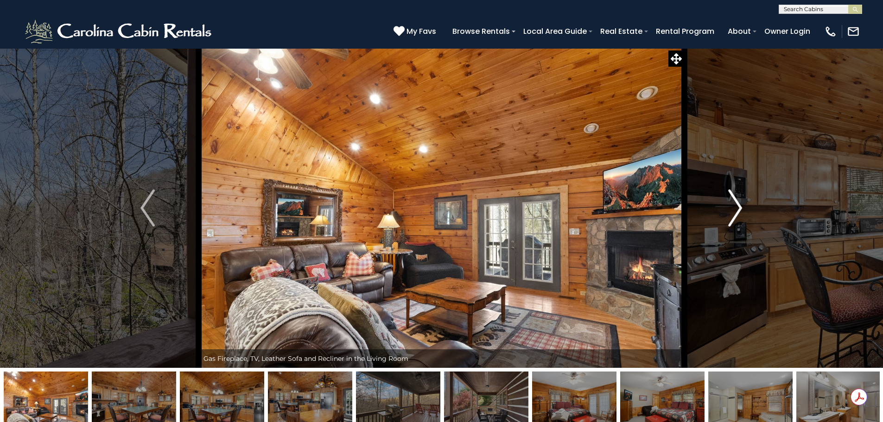
click at [735, 210] on img "Next" at bounding box center [735, 208] width 14 height 37
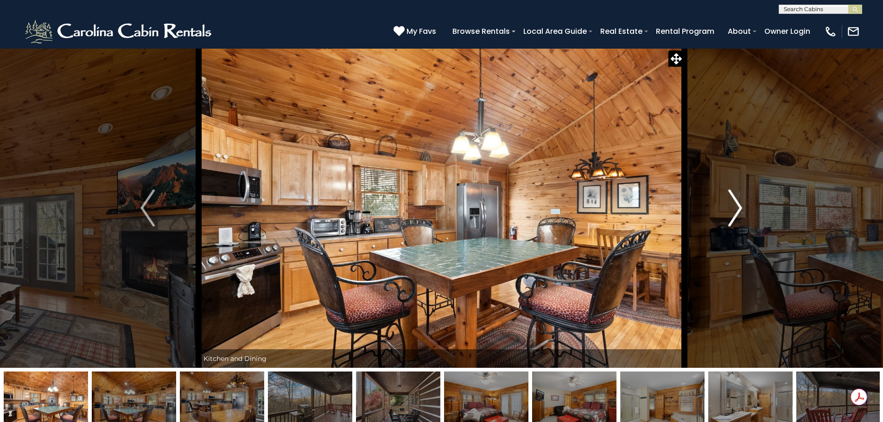
click at [735, 210] on img "Next" at bounding box center [735, 208] width 14 height 37
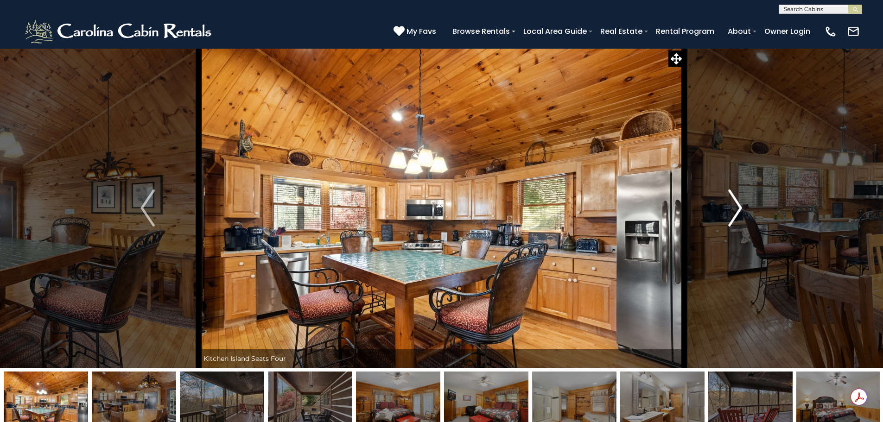
click at [735, 210] on img "Next" at bounding box center [735, 208] width 14 height 37
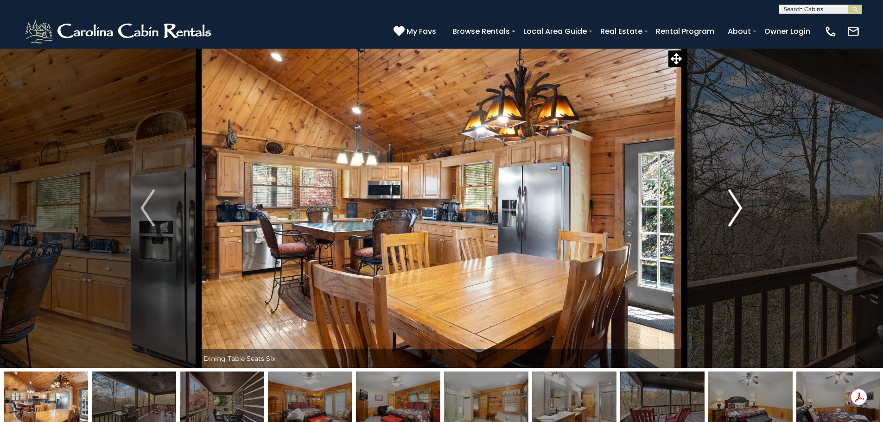
click at [735, 210] on img "Next" at bounding box center [735, 208] width 14 height 37
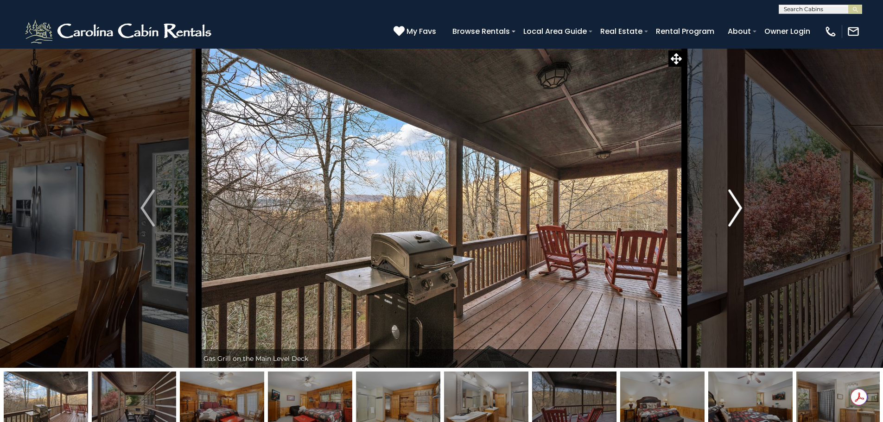
click at [735, 210] on img "Next" at bounding box center [735, 208] width 14 height 37
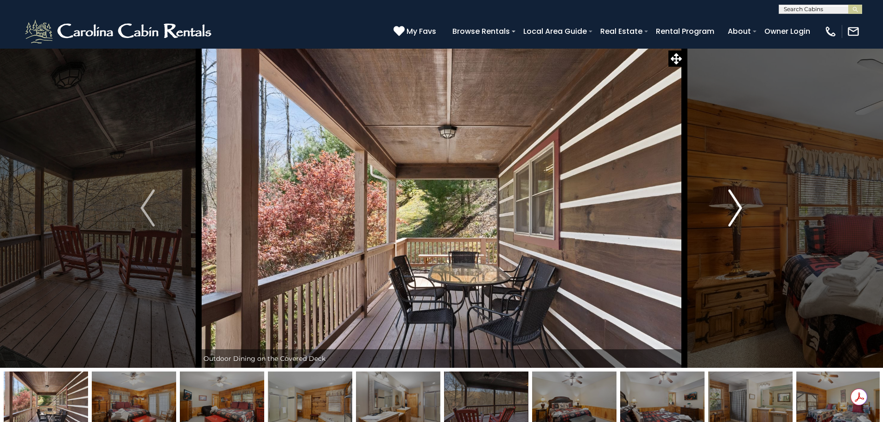
click at [735, 210] on img "Next" at bounding box center [735, 208] width 14 height 37
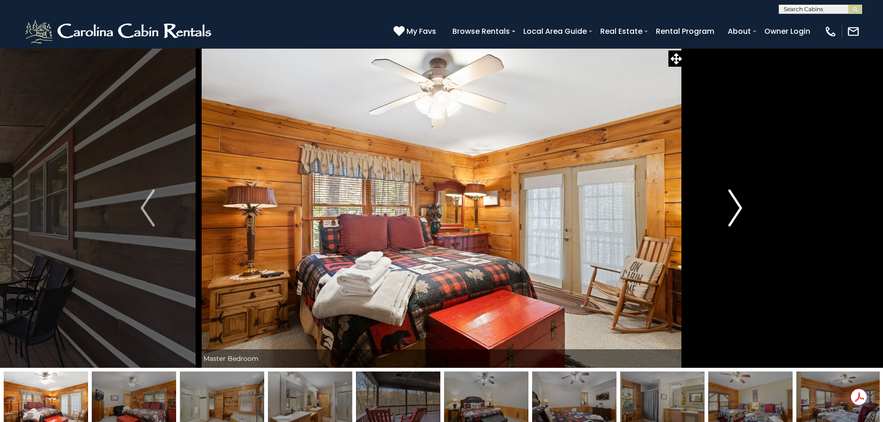
click at [735, 210] on img "Next" at bounding box center [735, 208] width 14 height 37
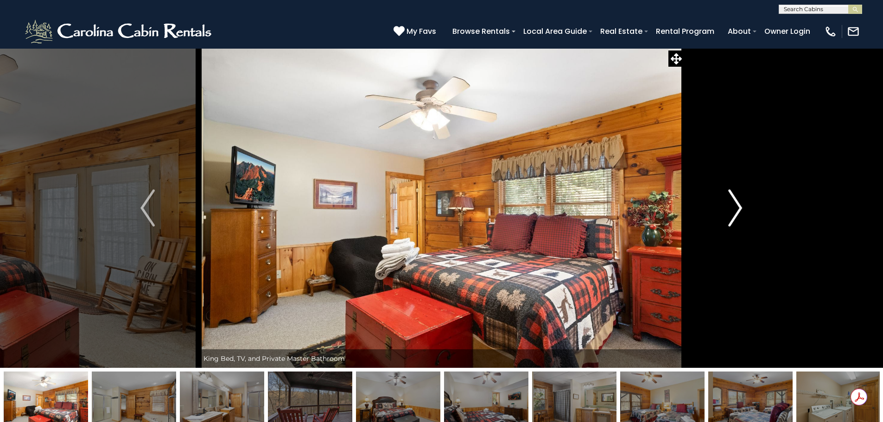
click at [735, 210] on img "Next" at bounding box center [735, 208] width 14 height 37
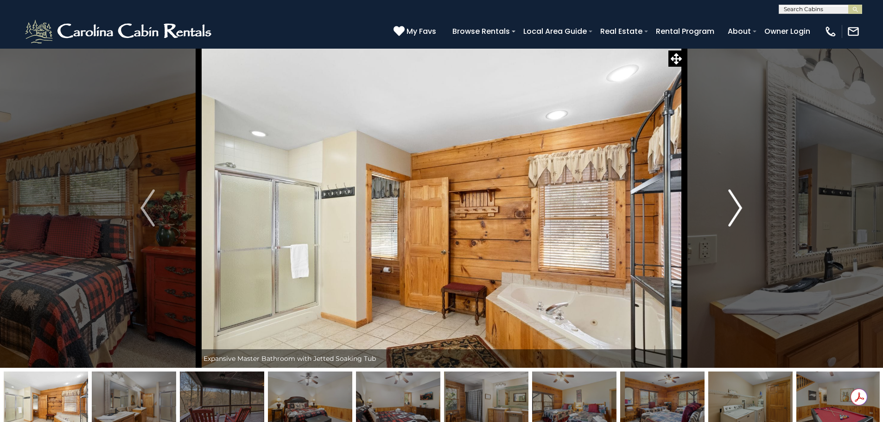
click at [738, 215] on img "Next" at bounding box center [735, 208] width 14 height 37
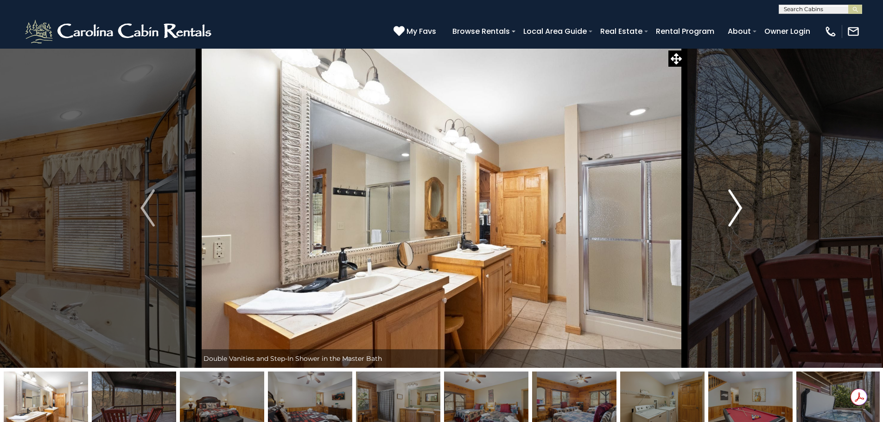
click at [738, 215] on img "Next" at bounding box center [735, 208] width 14 height 37
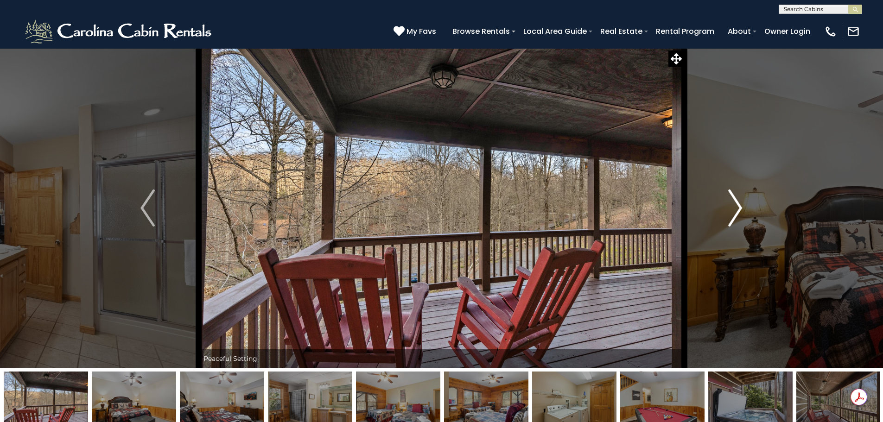
click at [738, 215] on img "Next" at bounding box center [735, 208] width 14 height 37
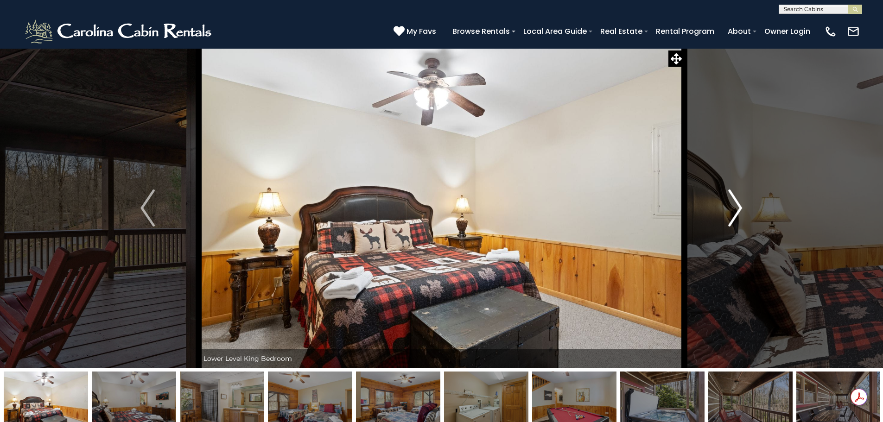
click at [738, 215] on img "Next" at bounding box center [735, 208] width 14 height 37
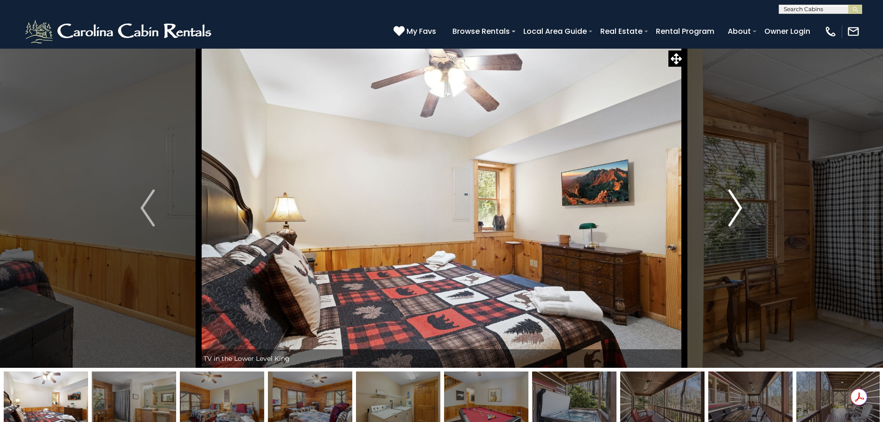
click at [738, 215] on img "Next" at bounding box center [735, 208] width 14 height 37
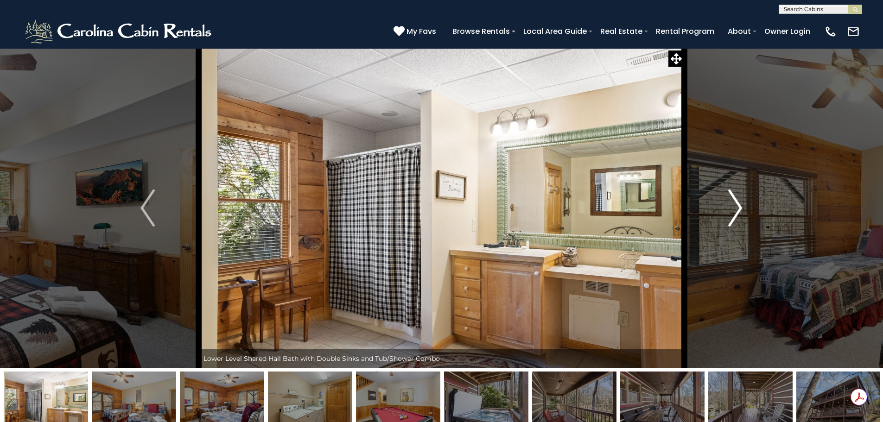
click at [741, 206] on img "Next" at bounding box center [735, 208] width 14 height 37
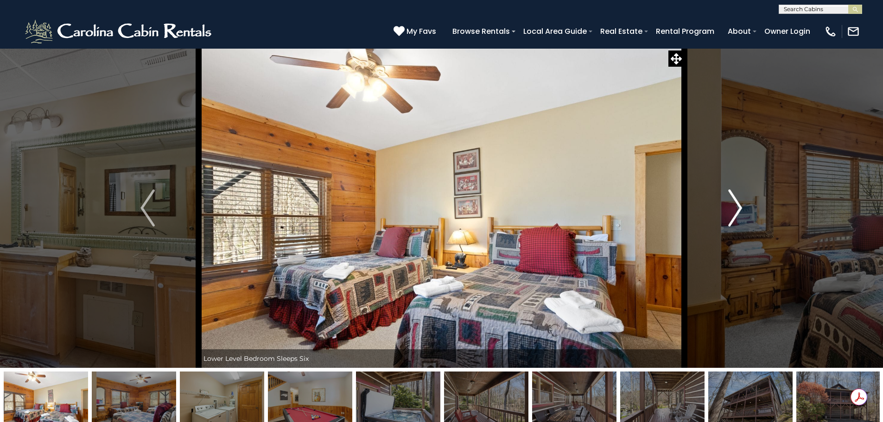
click at [740, 209] on img "Next" at bounding box center [735, 208] width 14 height 37
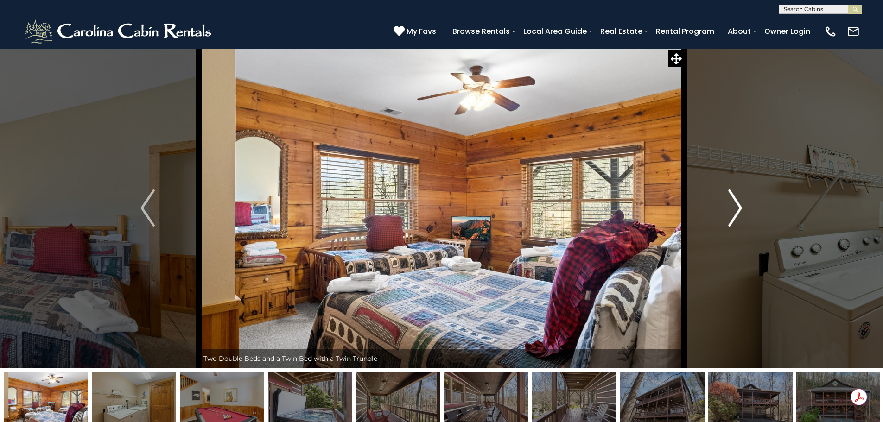
click at [740, 209] on img "Next" at bounding box center [735, 208] width 14 height 37
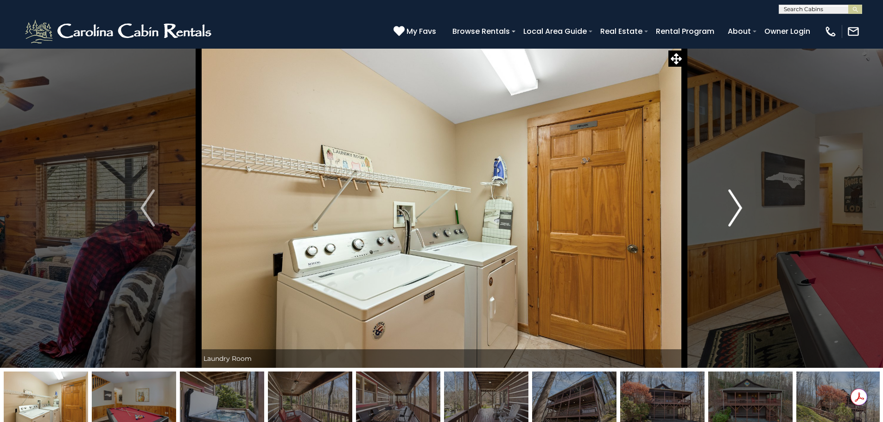
click at [740, 209] on img "Next" at bounding box center [735, 208] width 14 height 37
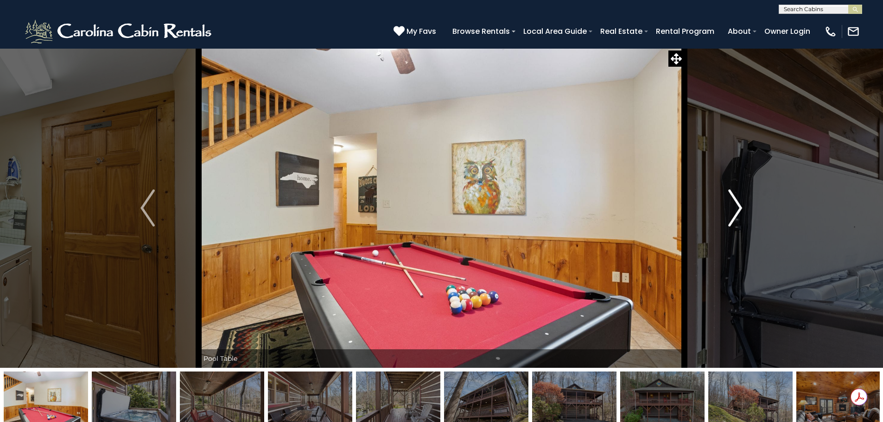
click at [740, 209] on img "Next" at bounding box center [735, 208] width 14 height 37
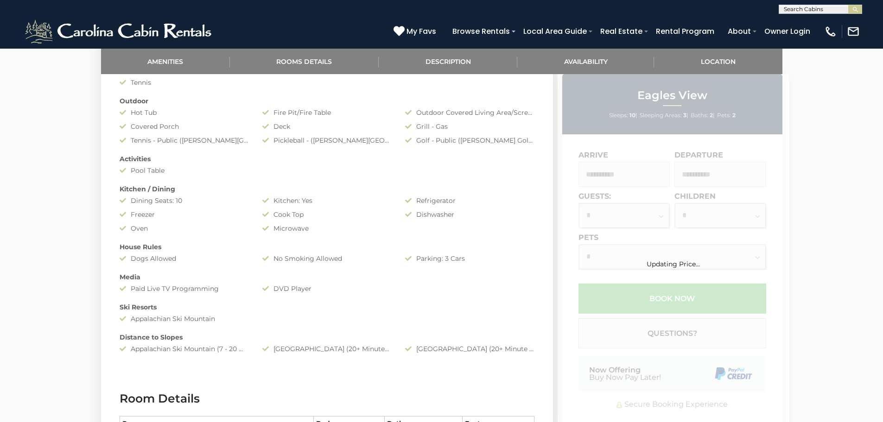
scroll to position [556, 0]
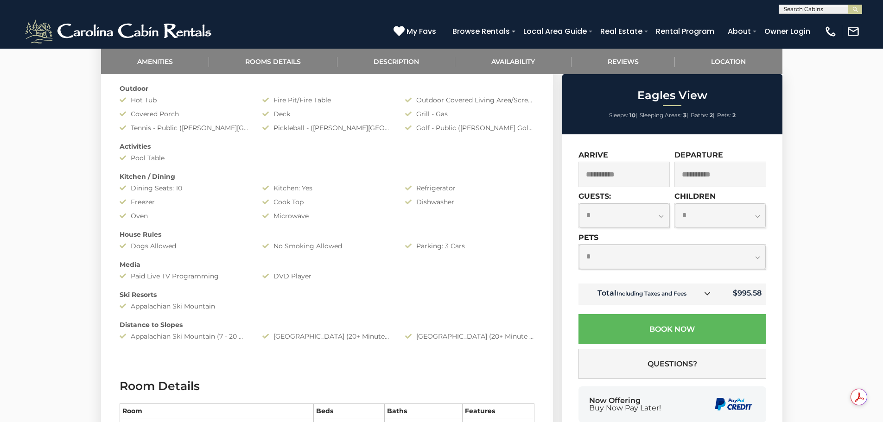
click at [657, 218] on select "**********" at bounding box center [624, 215] width 91 height 25
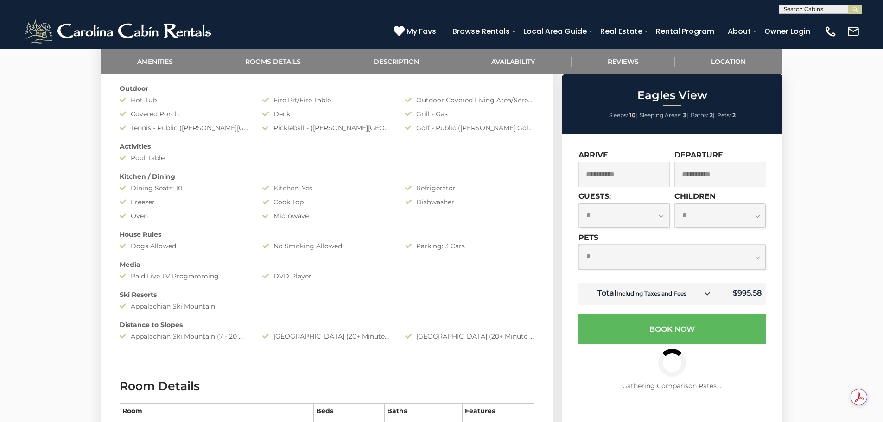
select select "*"
click at [579, 203] on select "**********" at bounding box center [624, 215] width 91 height 25
click at [599, 258] on select "**********" at bounding box center [672, 257] width 187 height 25
select select "*"
click at [579, 245] on select "**********" at bounding box center [672, 257] width 187 height 25
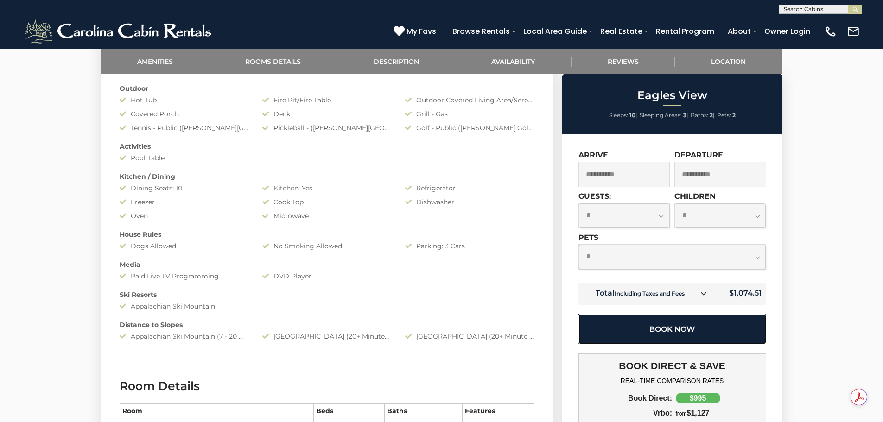
click at [670, 330] on button "Book Now" at bounding box center [672, 329] width 188 height 30
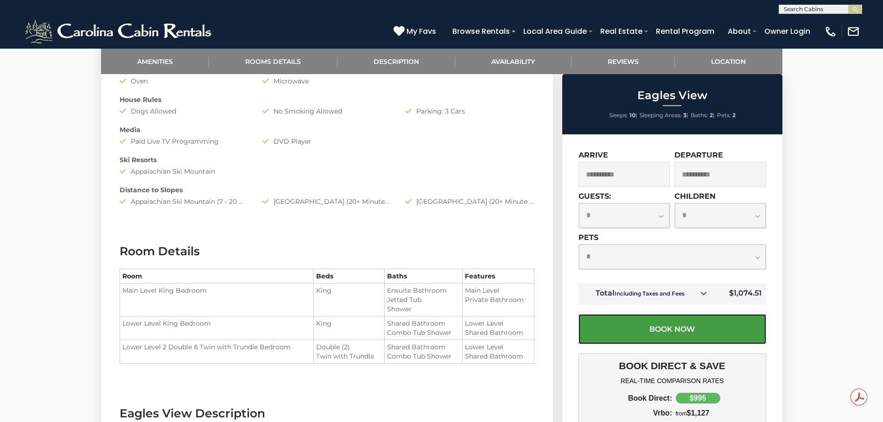
scroll to position [695, 0]
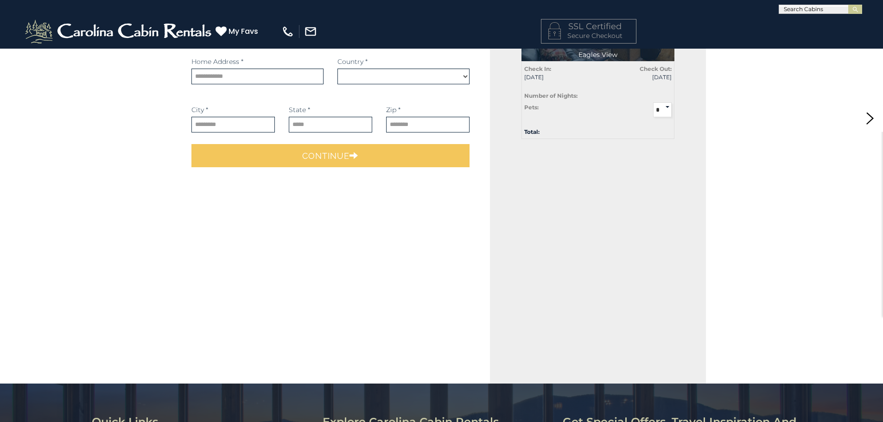
scroll to position [139, 0]
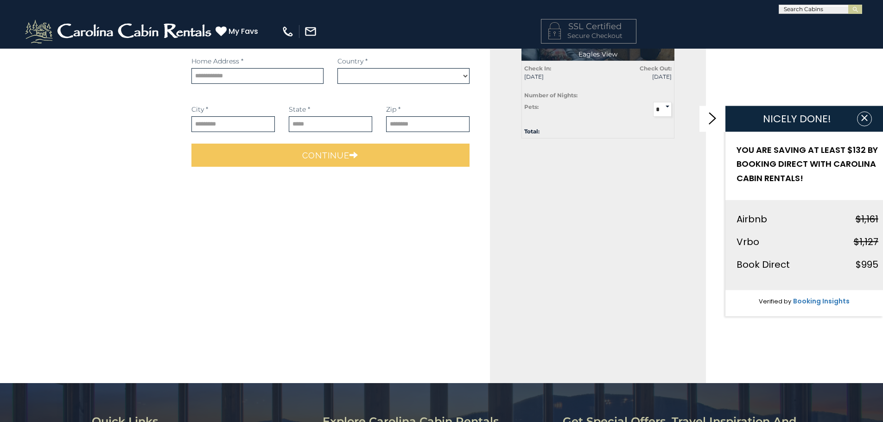
select select "*********"
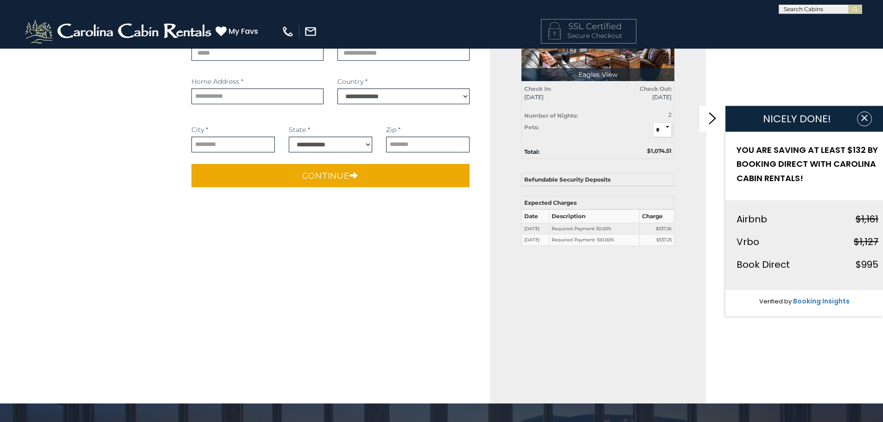
scroll to position [0, 0]
